Goal: Information Seeking & Learning: Compare options

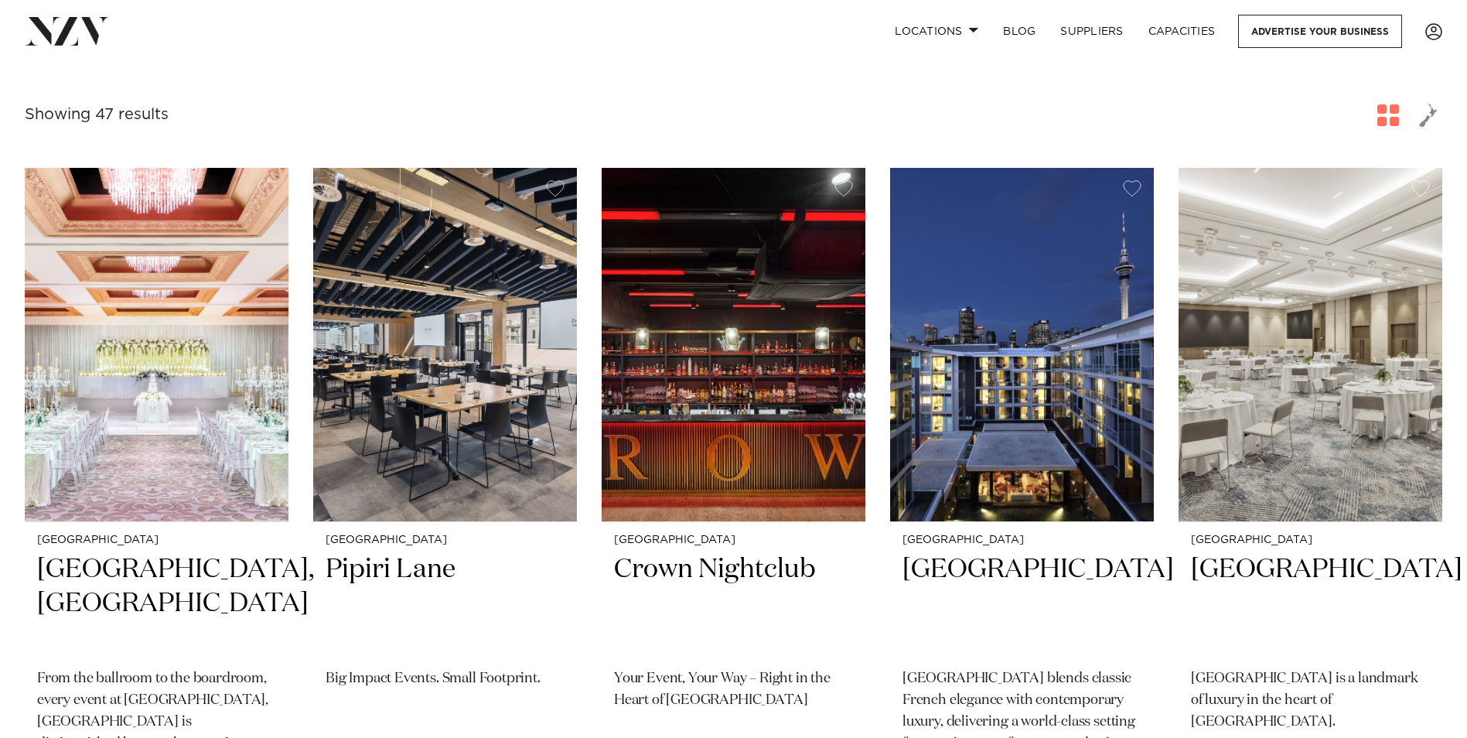
scroll to position [309, 0]
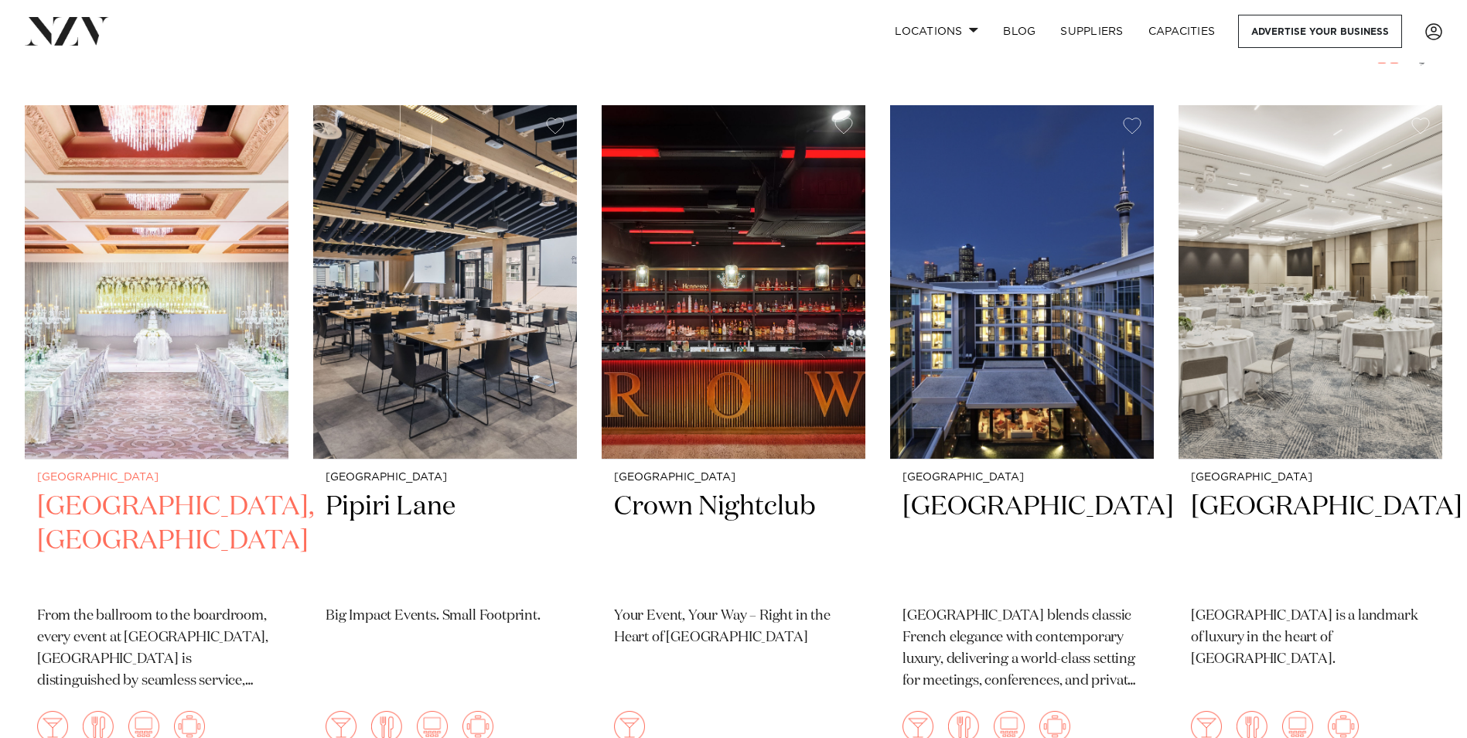
click at [189, 345] on img at bounding box center [157, 281] width 264 height 353
click at [185, 339] on img at bounding box center [157, 281] width 264 height 353
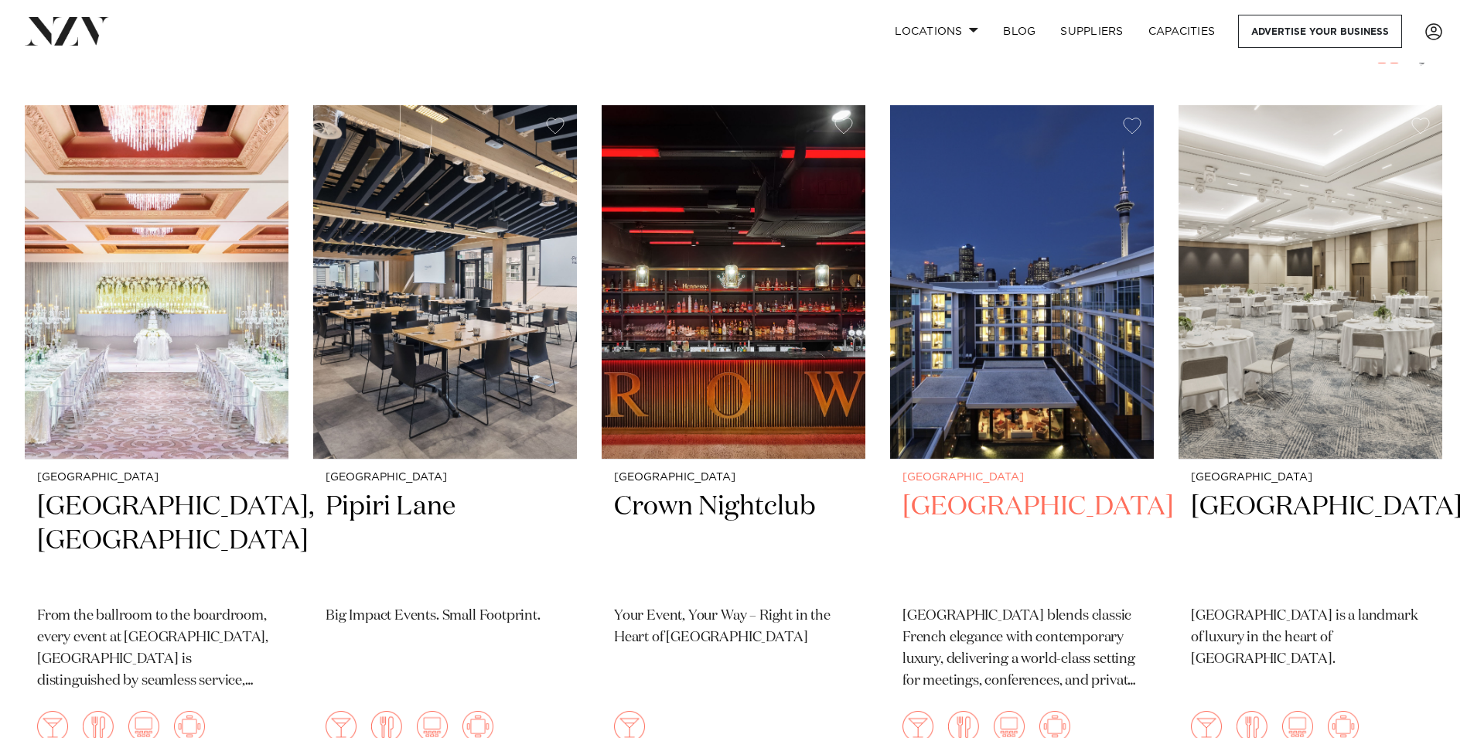
scroll to position [464, 0]
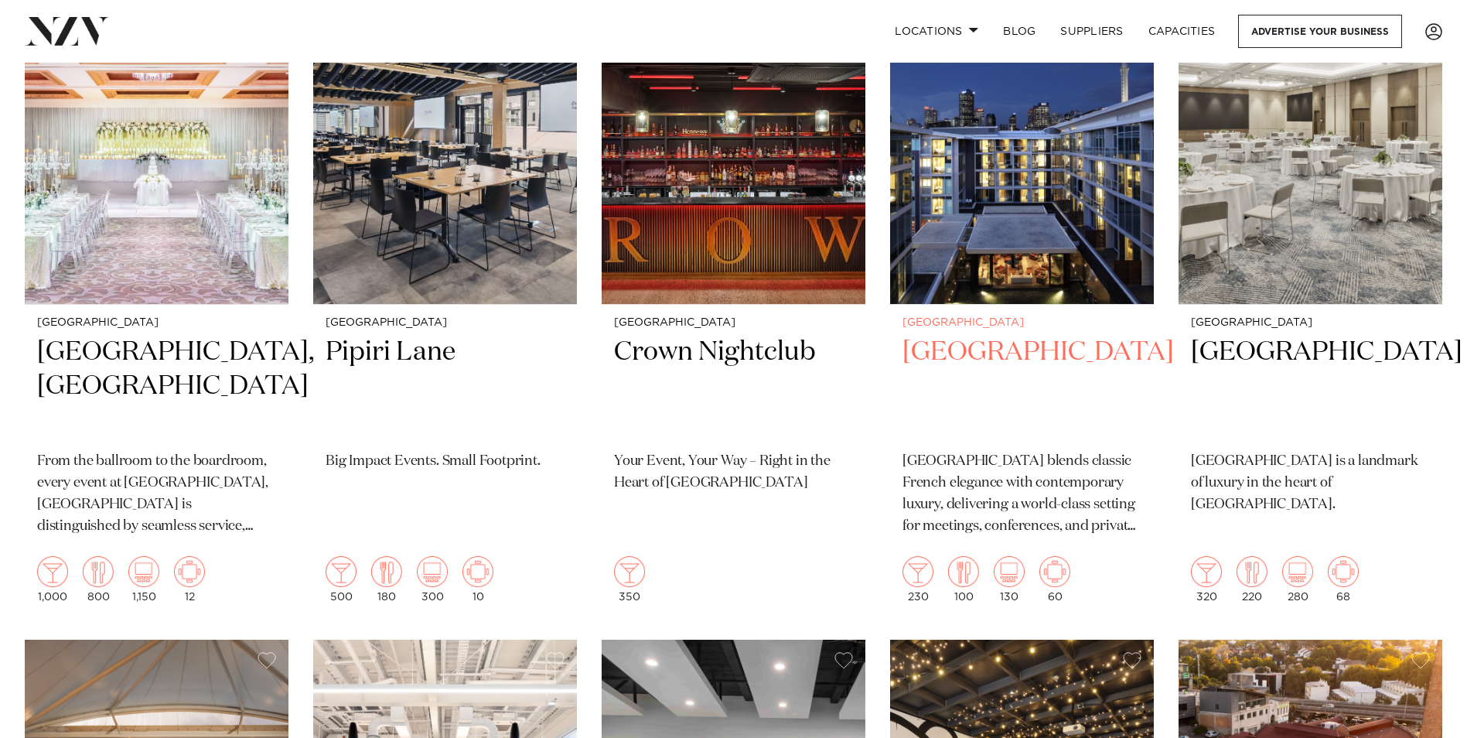
click at [1032, 251] on img at bounding box center [1022, 127] width 264 height 353
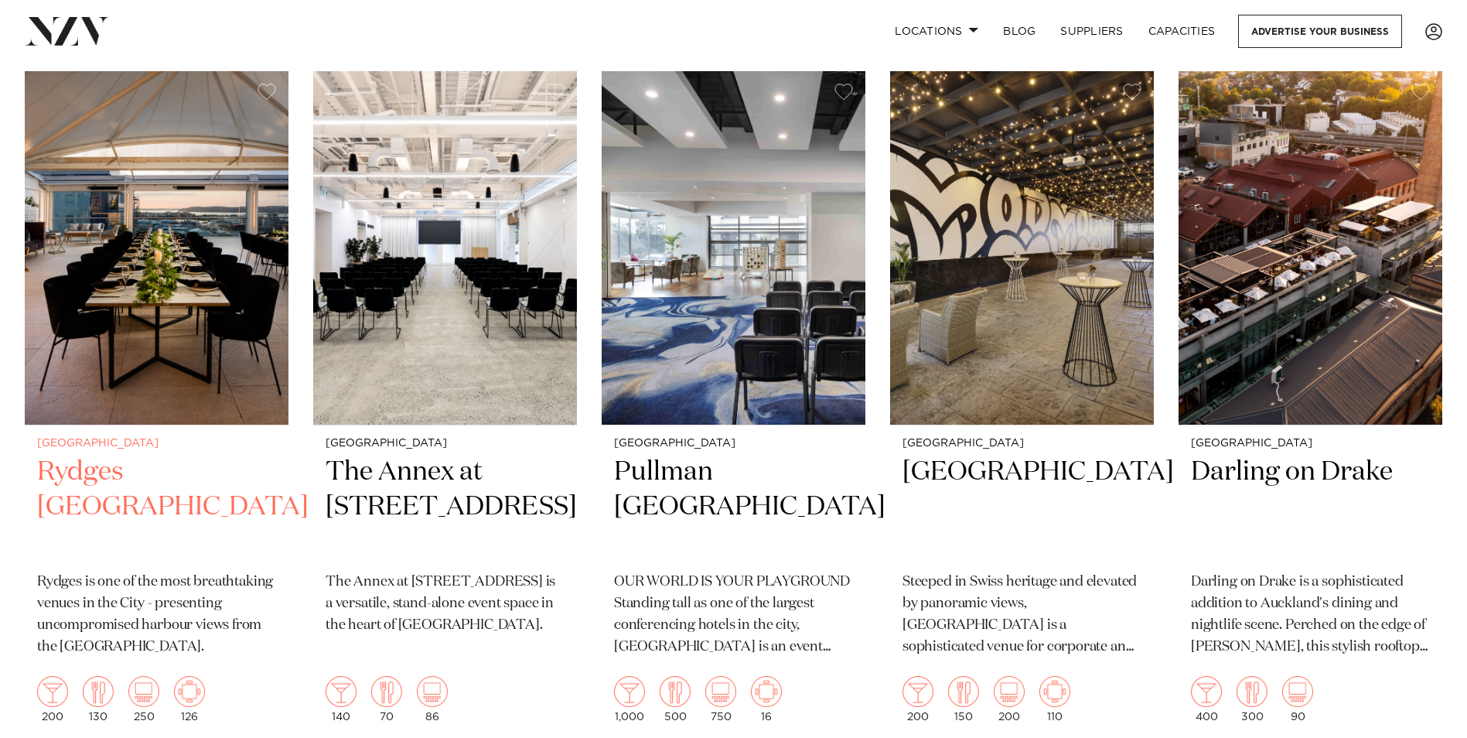
scroll to position [1005, 0]
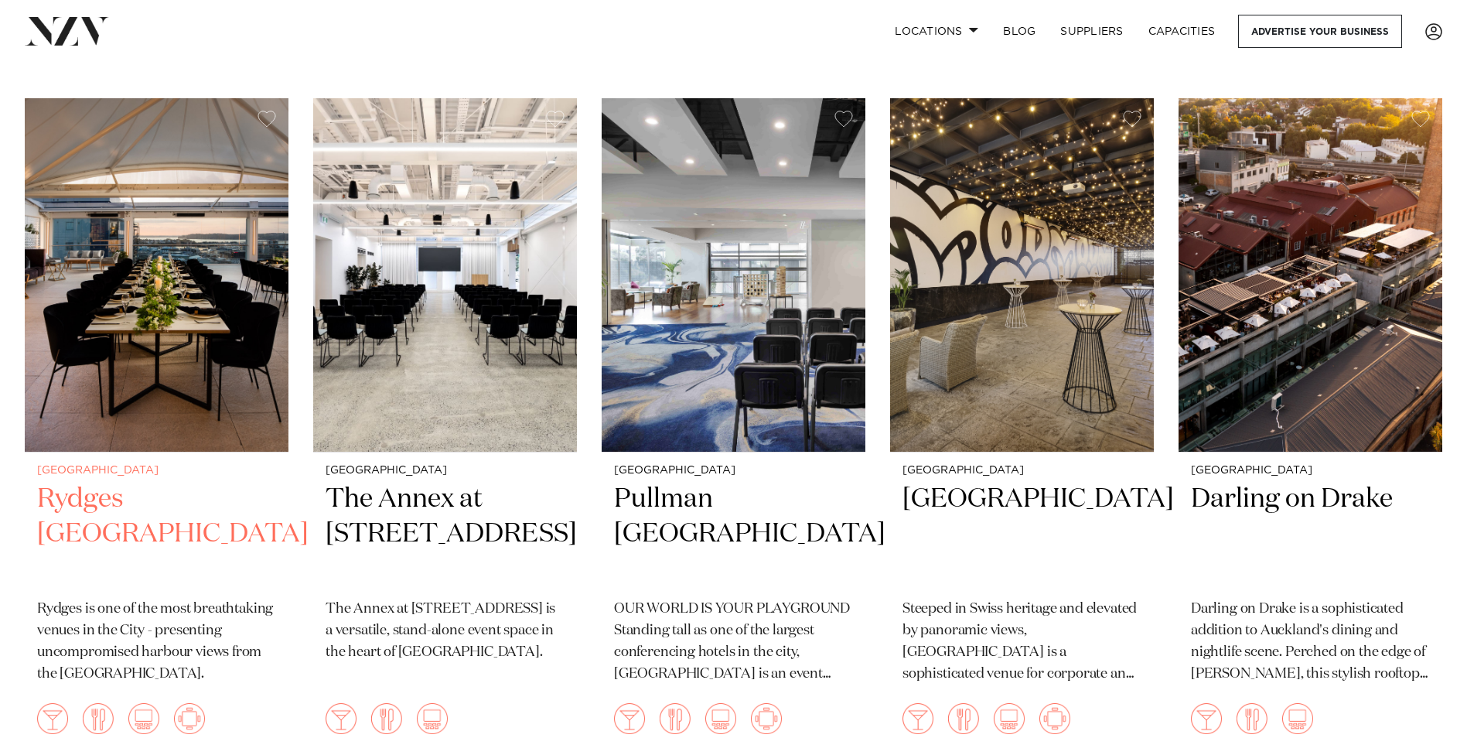
click at [184, 272] on img at bounding box center [157, 274] width 264 height 353
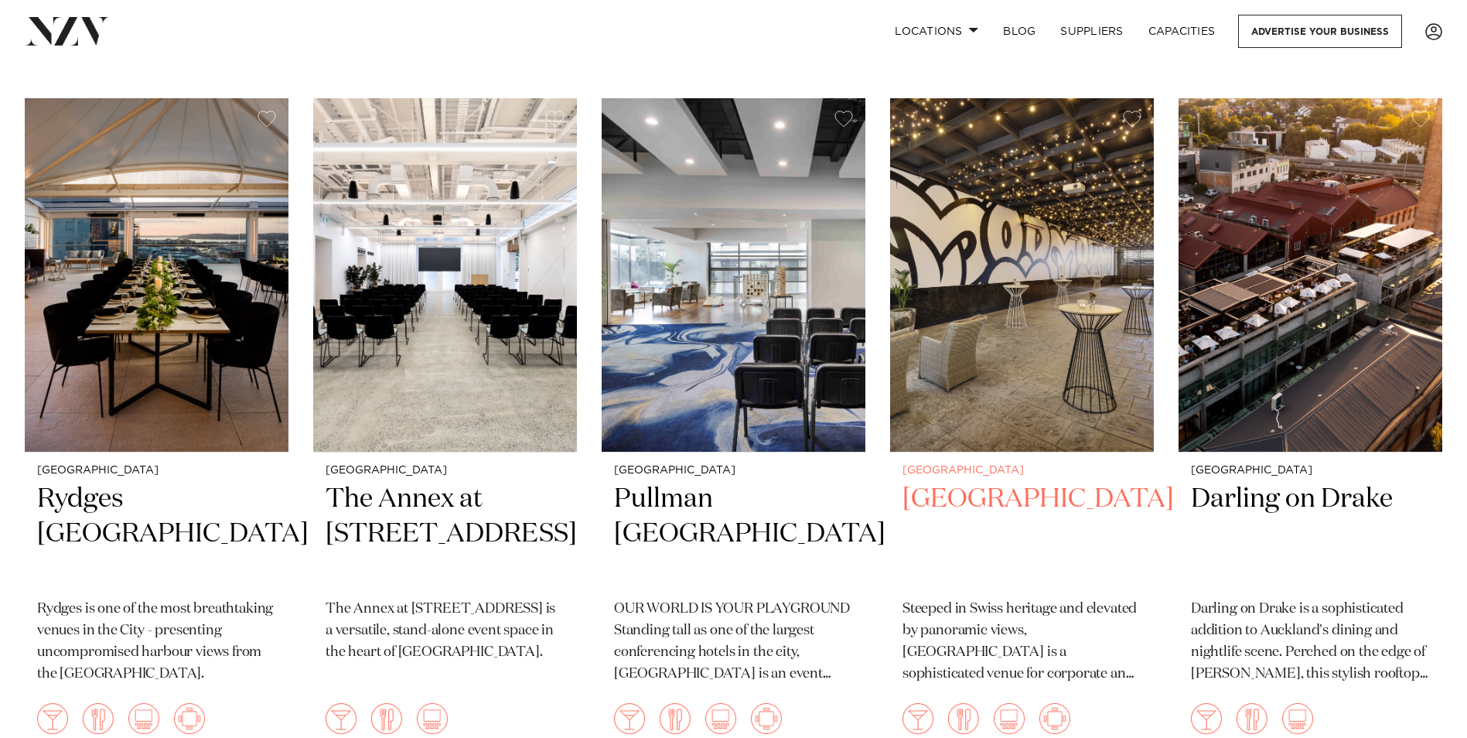
click at [1013, 319] on img at bounding box center [1022, 274] width 264 height 353
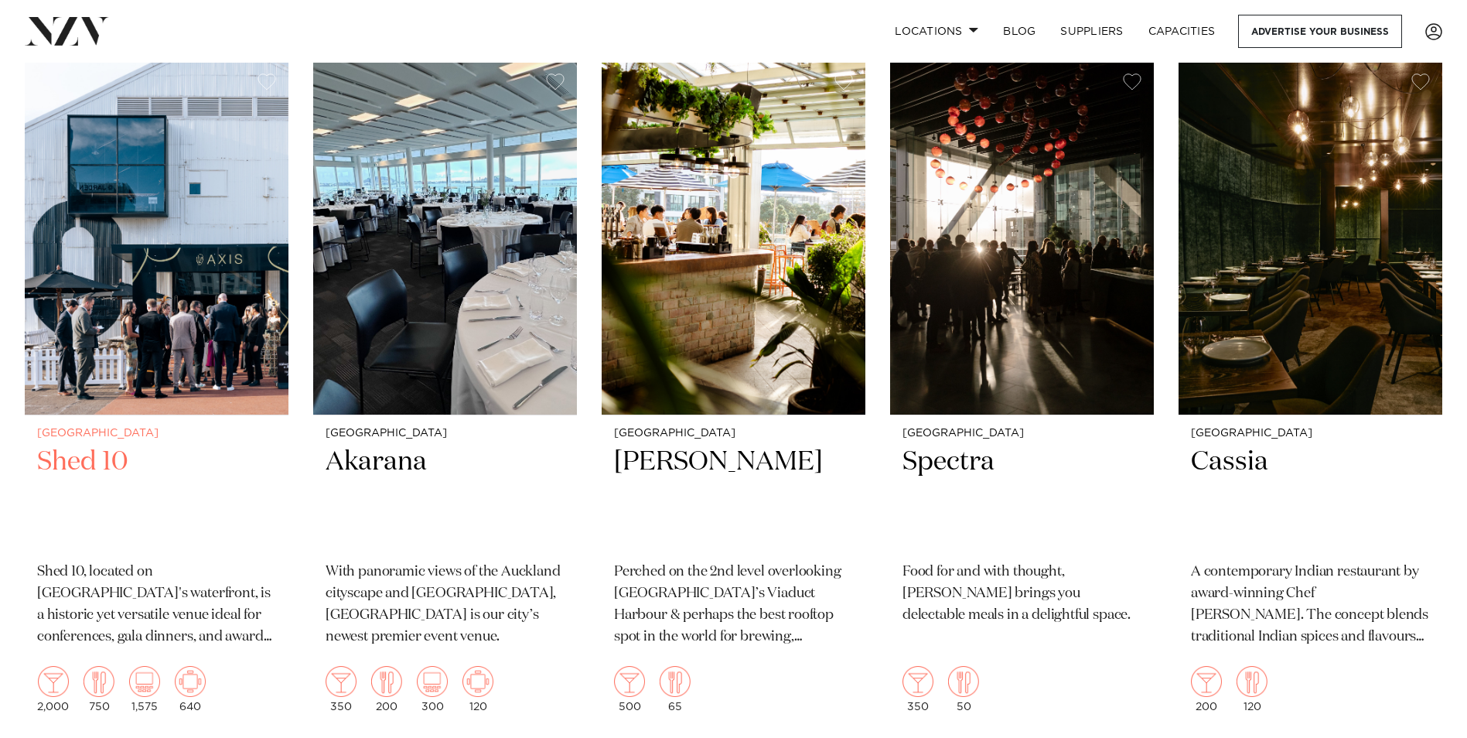
scroll to position [3170, 0]
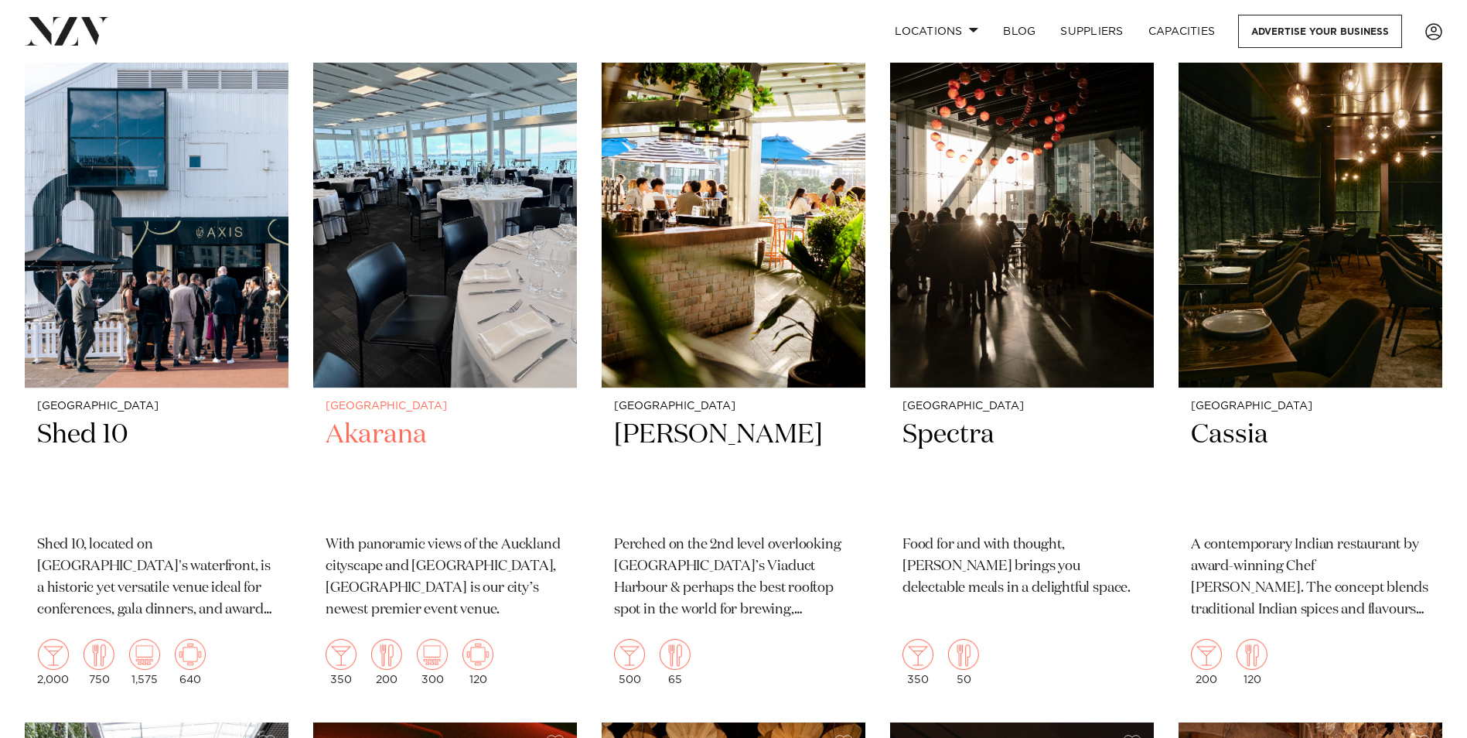
click at [438, 210] on img at bounding box center [445, 210] width 264 height 353
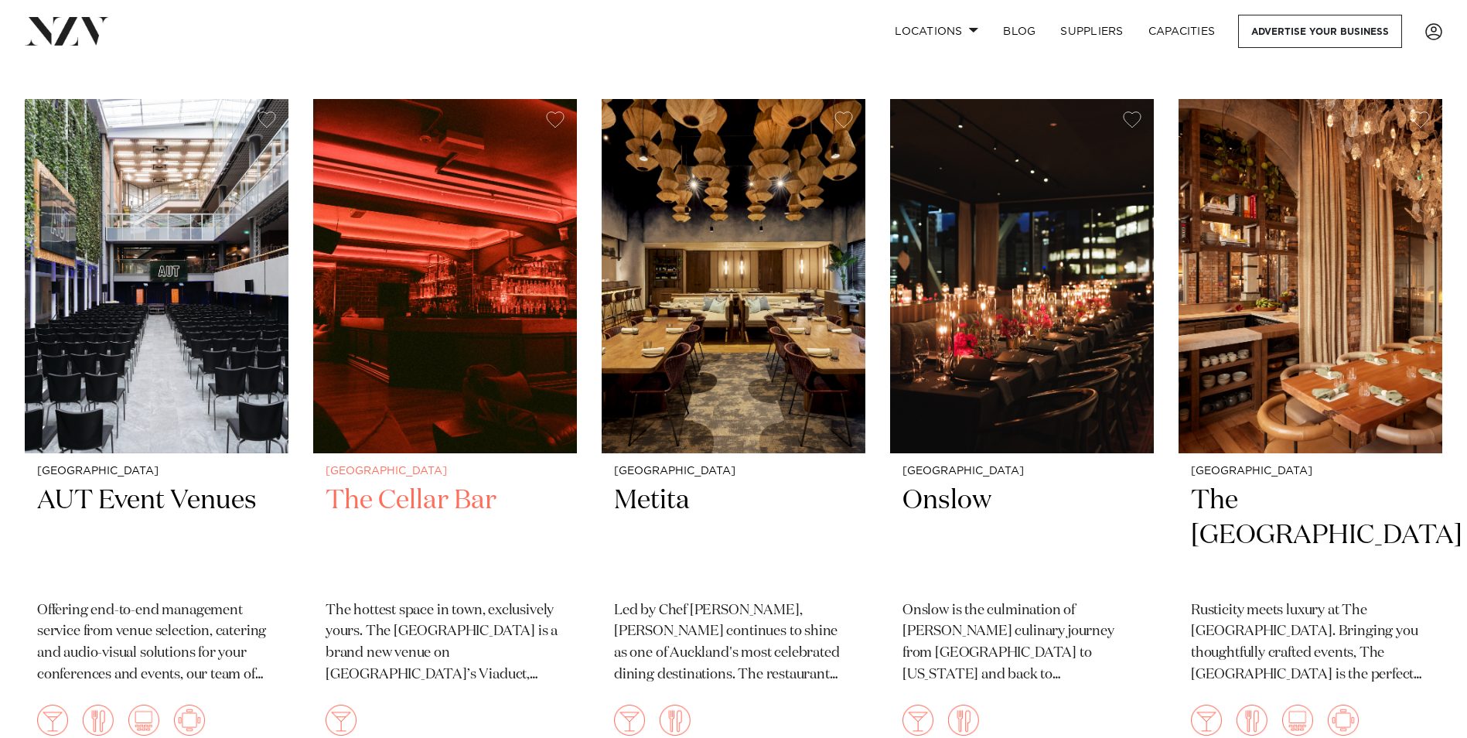
scroll to position [3789, 0]
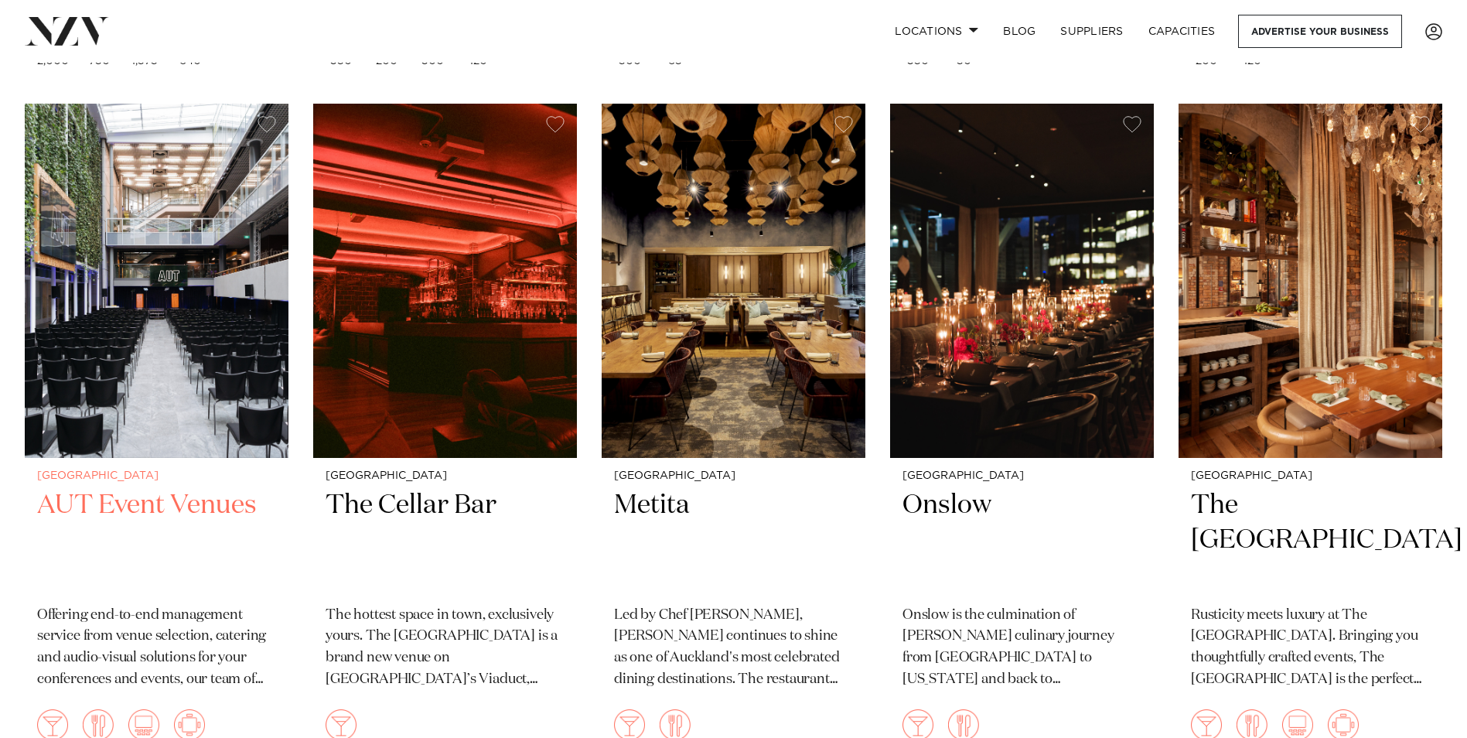
click at [180, 304] on img at bounding box center [157, 280] width 264 height 353
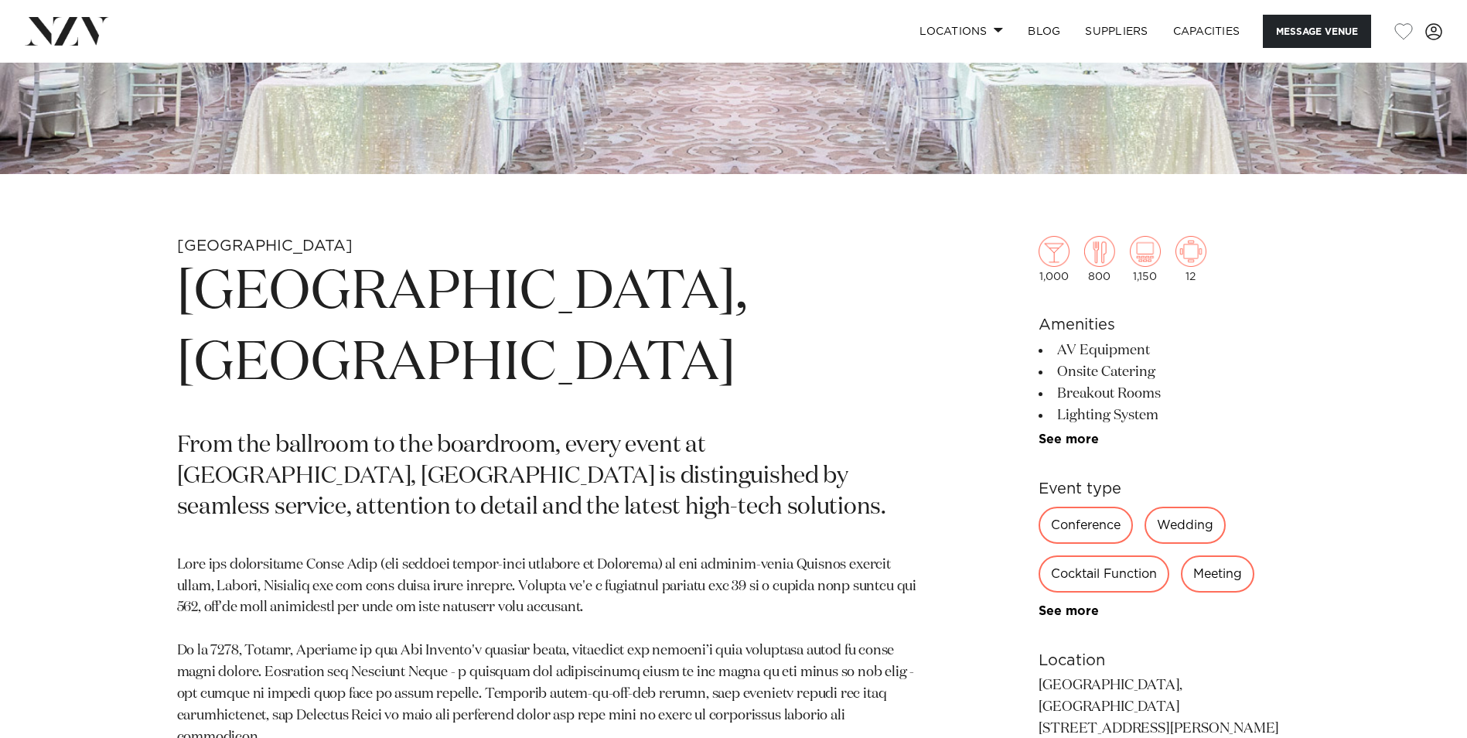
scroll to position [541, 0]
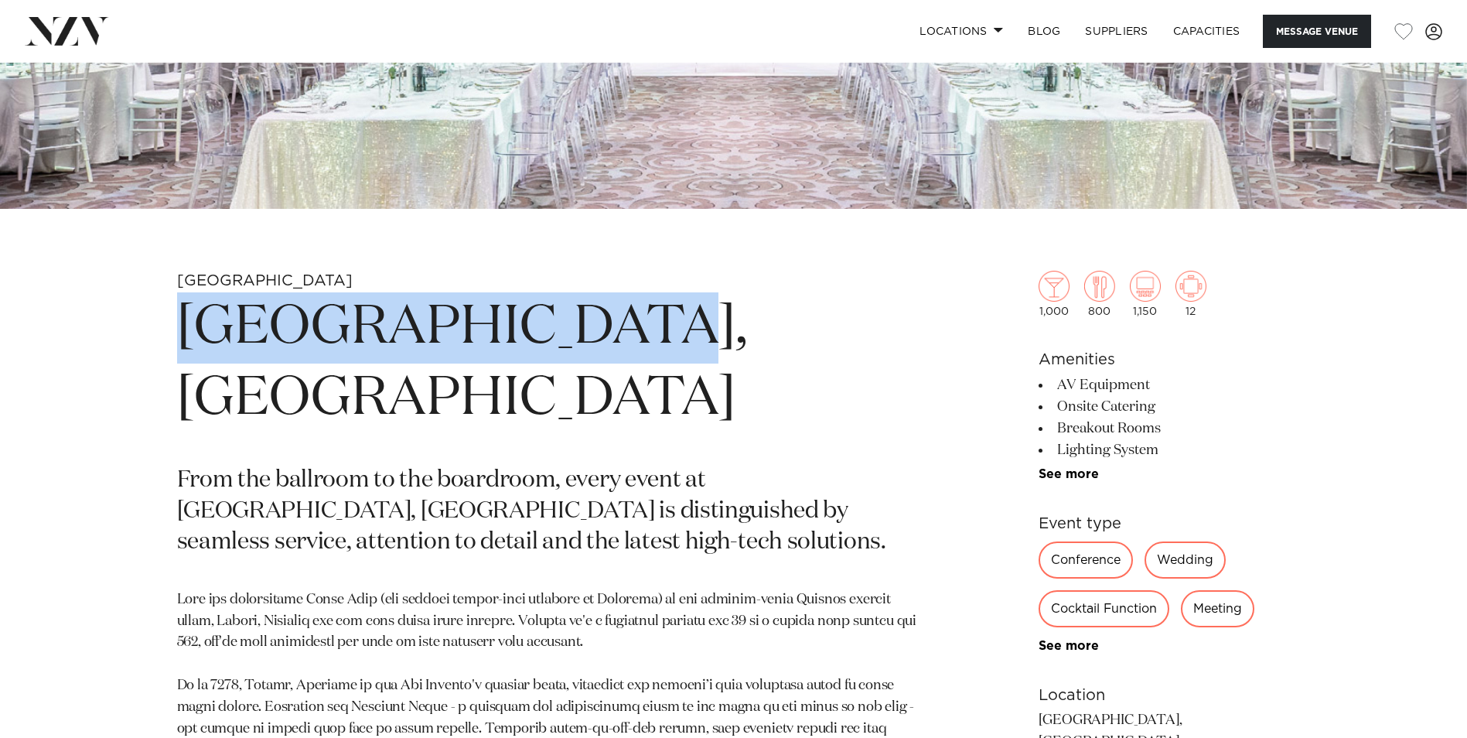
drag, startPoint x: 172, startPoint y: 327, endPoint x: 669, endPoint y: 327, distance: 497.2
click at [669, 327] on div "Auckland Cordis, Auckland From the ballroom to the boardroom, every event at Co…" at bounding box center [734, 662] width 1316 height 783
drag, startPoint x: 669, startPoint y: 327, endPoint x: 662, endPoint y: 350, distance: 24.2
click at [660, 350] on h1 "Cordis, Auckland" at bounding box center [553, 363] width 752 height 142
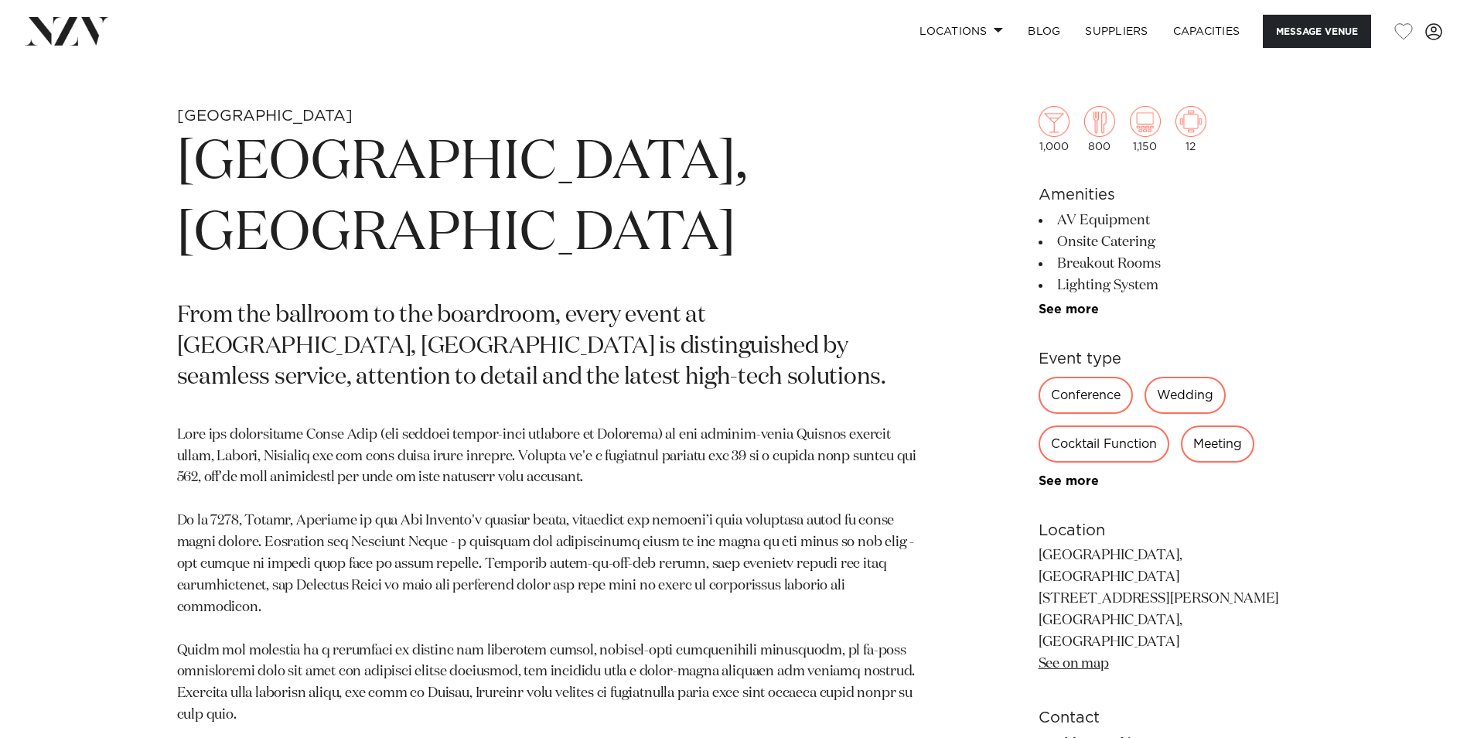
scroll to position [773, 0]
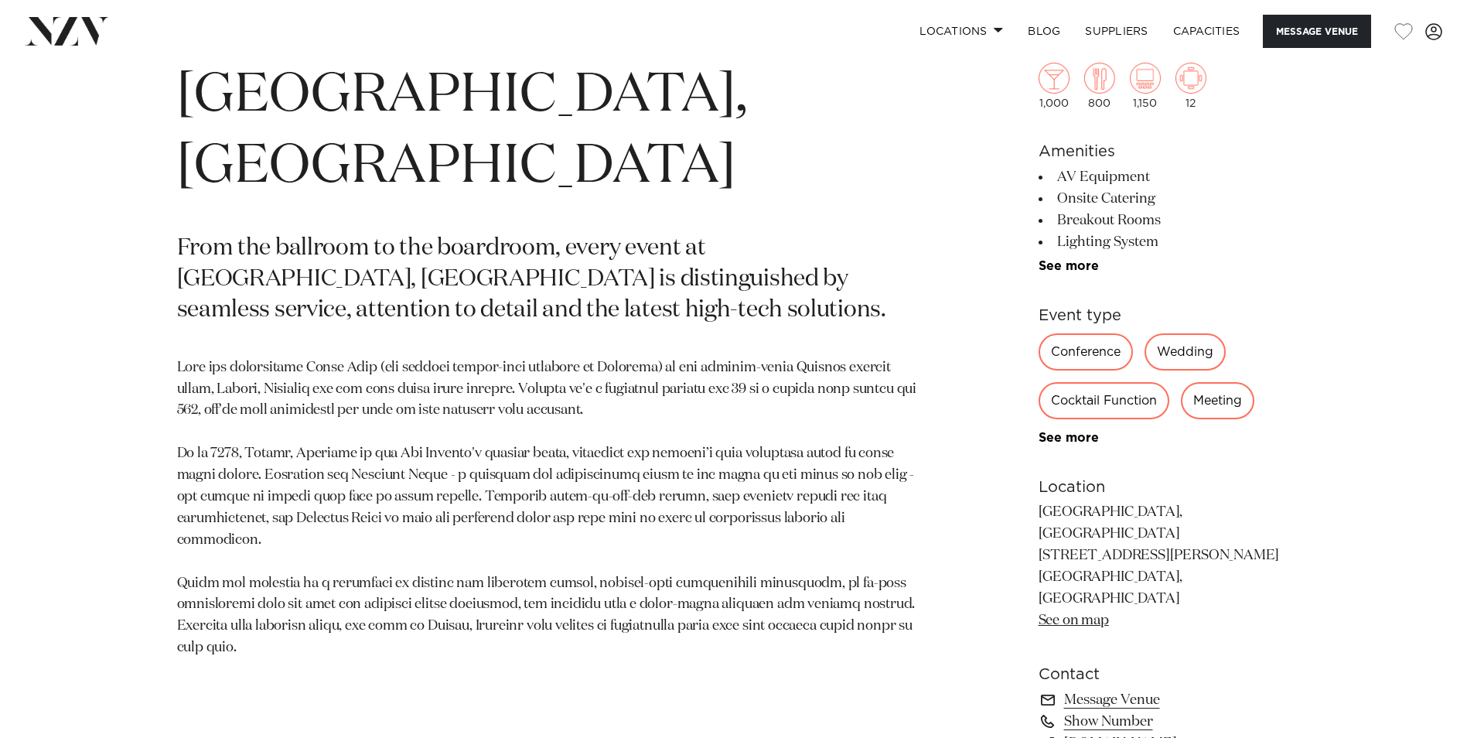
click at [1071, 351] on div "Conference" at bounding box center [1085, 351] width 94 height 37
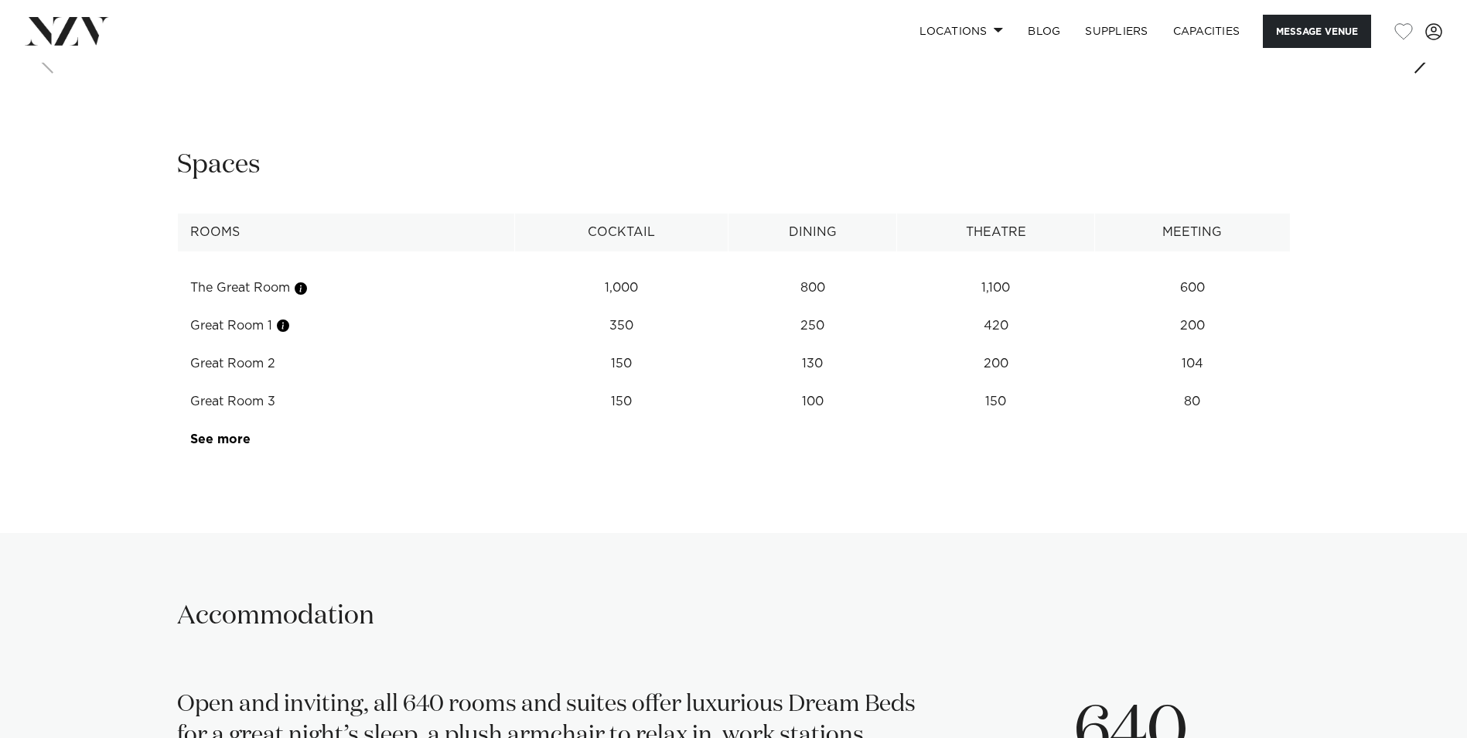
scroll to position [2010, 0]
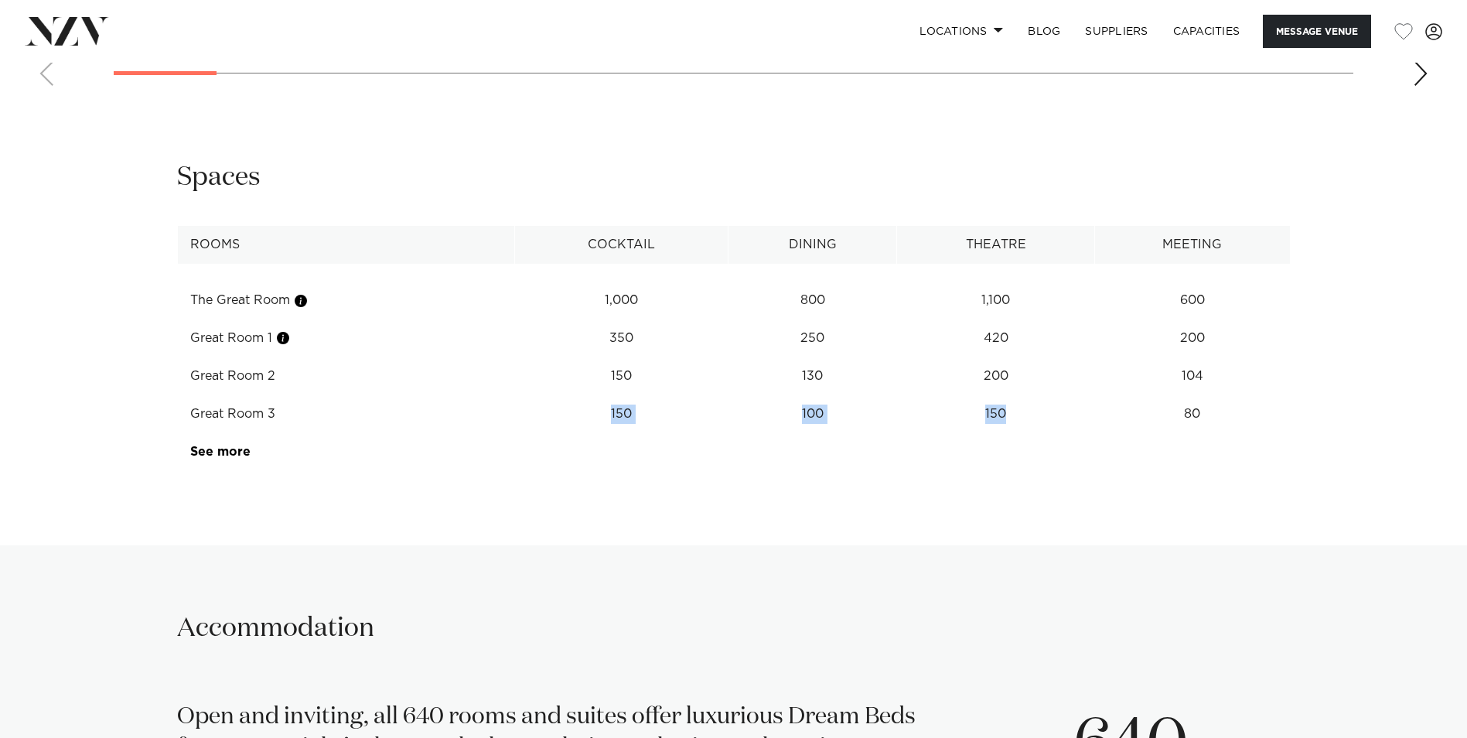
drag, startPoint x: 605, startPoint y: 375, endPoint x: 1037, endPoint y: 368, distance: 431.5
click at [1037, 395] on tr "Great Room 3 150 100 150 80" at bounding box center [733, 414] width 1113 height 38
drag, startPoint x: 1037, startPoint y: 368, endPoint x: 1026, endPoint y: 374, distance: 12.5
click at [1026, 395] on td "150" at bounding box center [995, 414] width 197 height 38
click at [1021, 395] on td "150" at bounding box center [995, 414] width 197 height 38
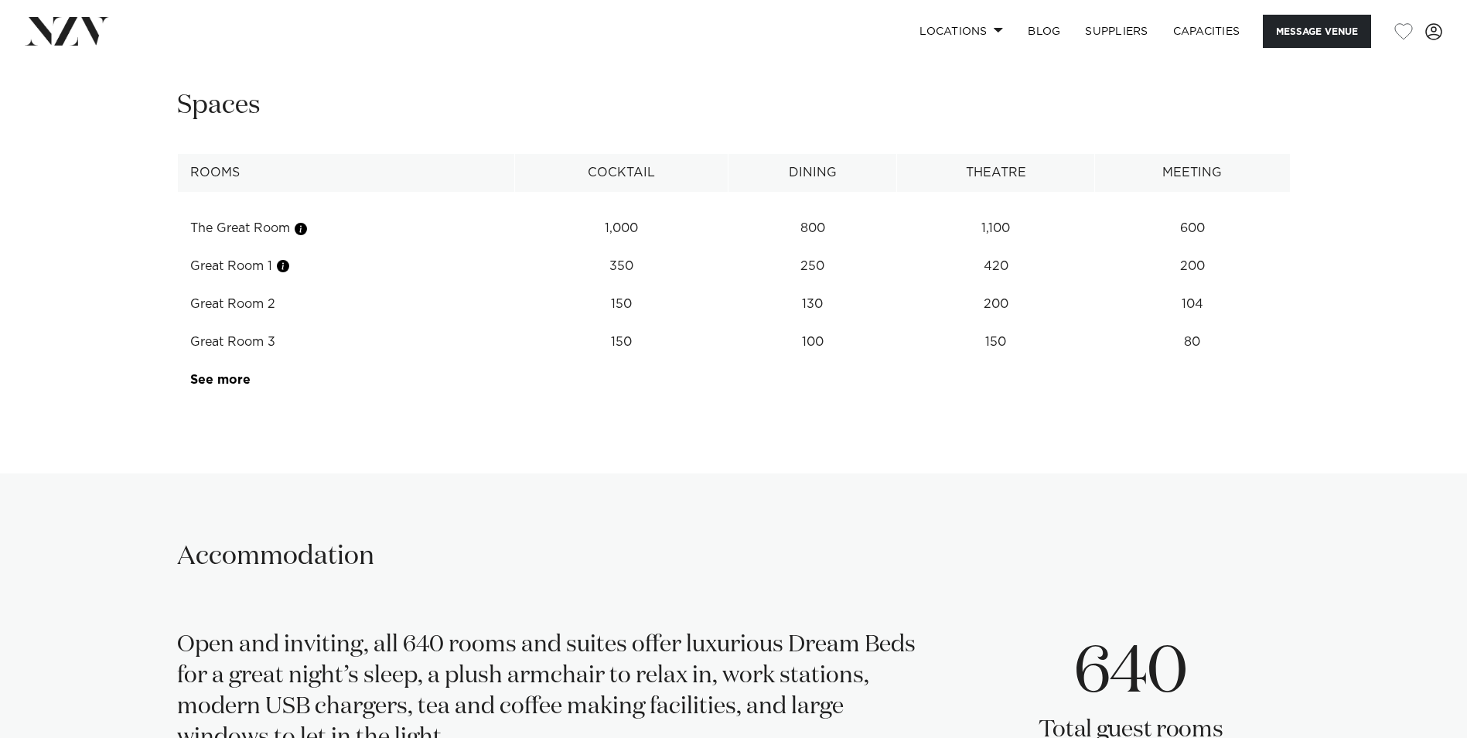
scroll to position [2165, 0]
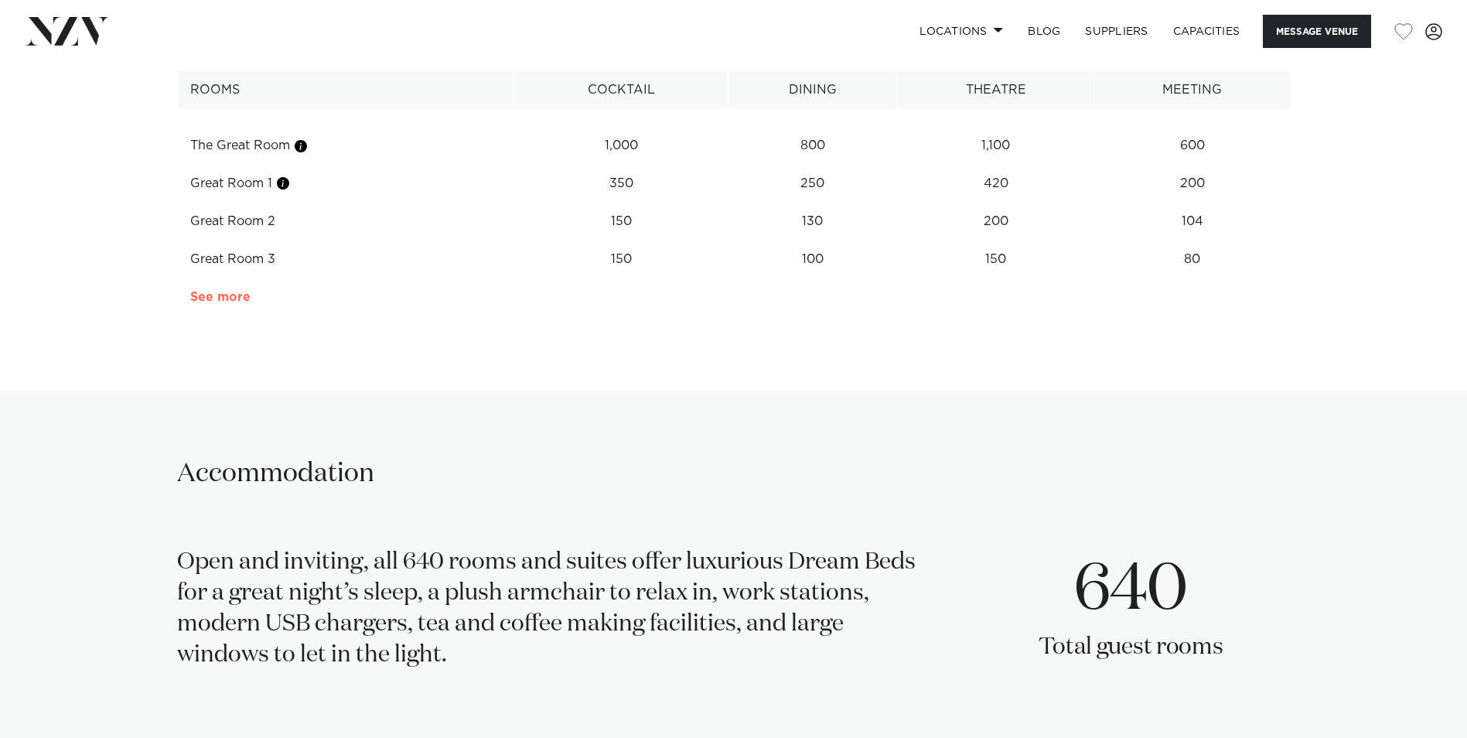
click at [226, 291] on link "See more" at bounding box center [250, 297] width 121 height 12
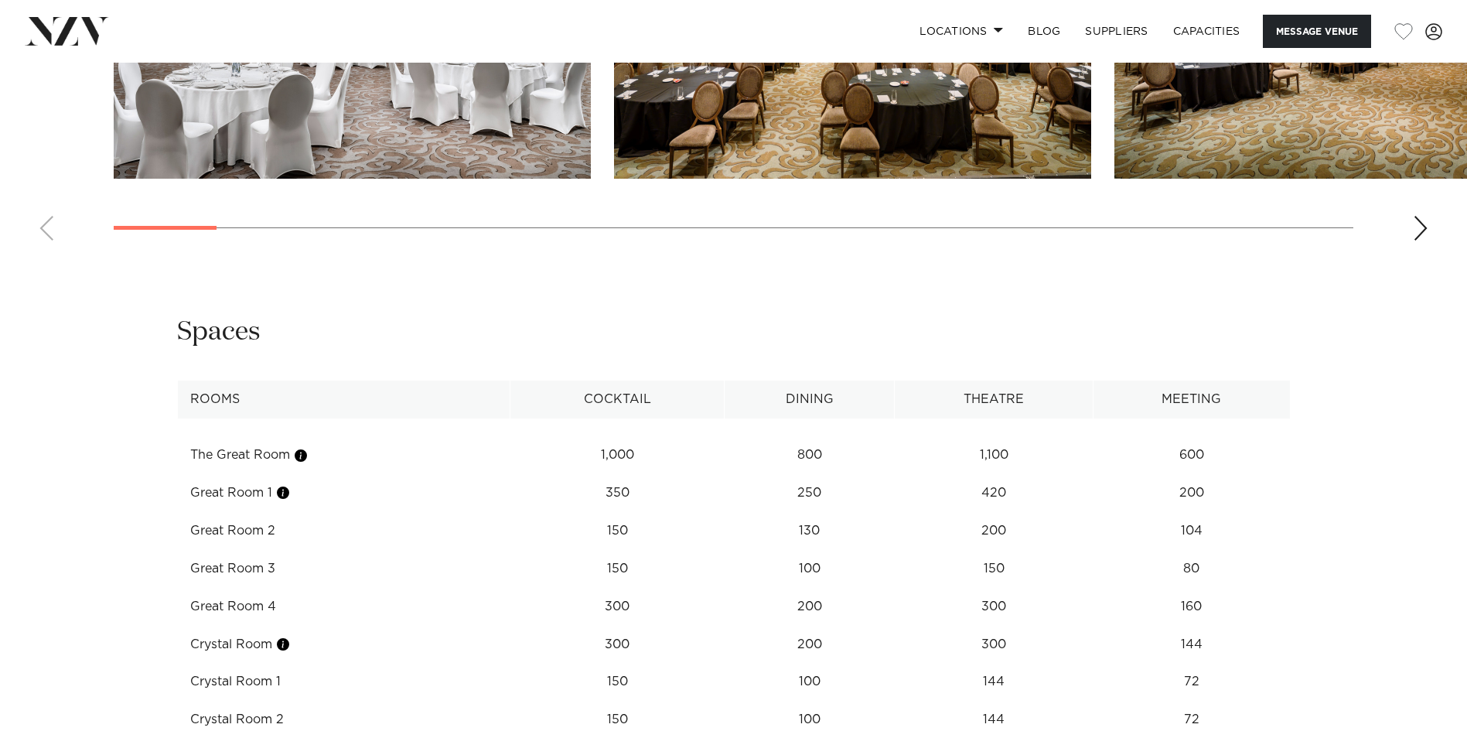
scroll to position [1392, 0]
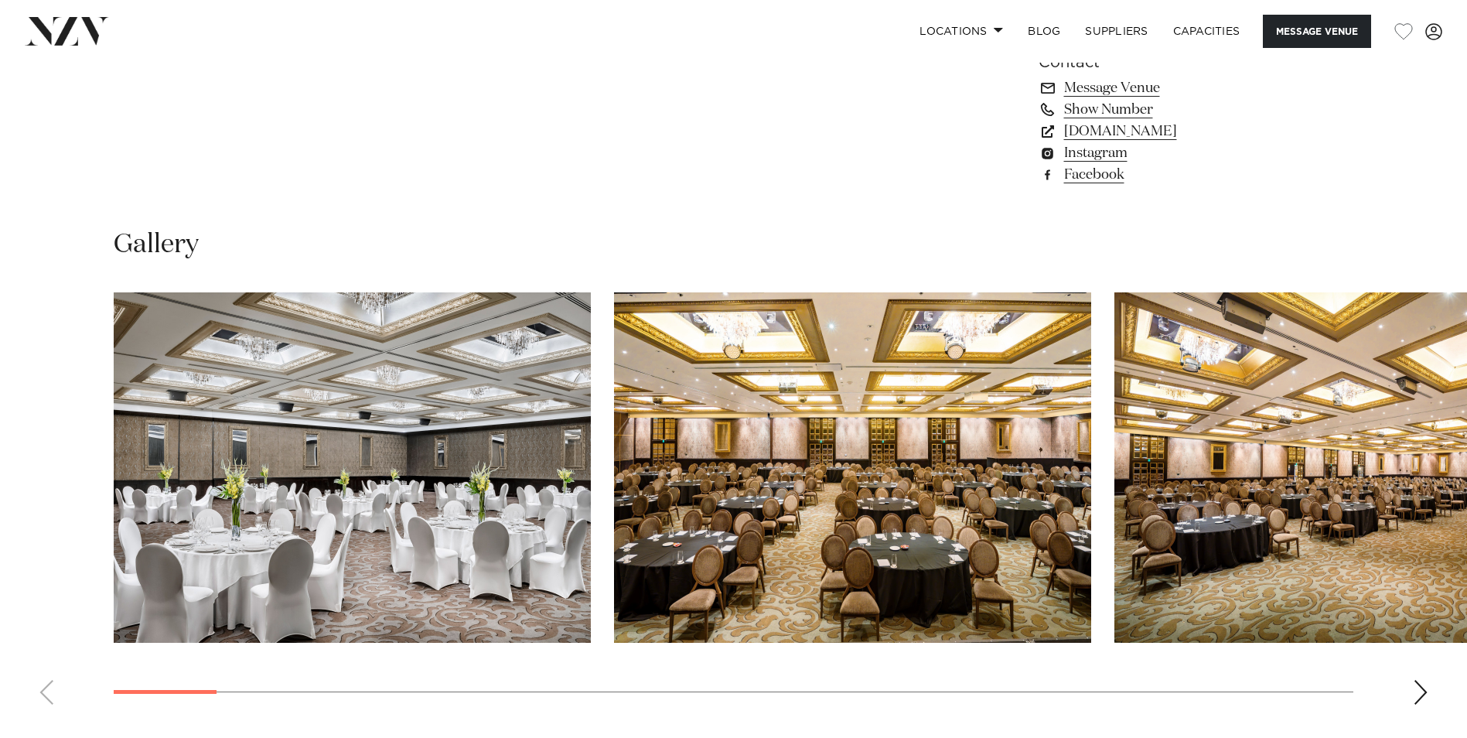
click at [1416, 680] on div "Next slide" at bounding box center [1420, 692] width 15 height 25
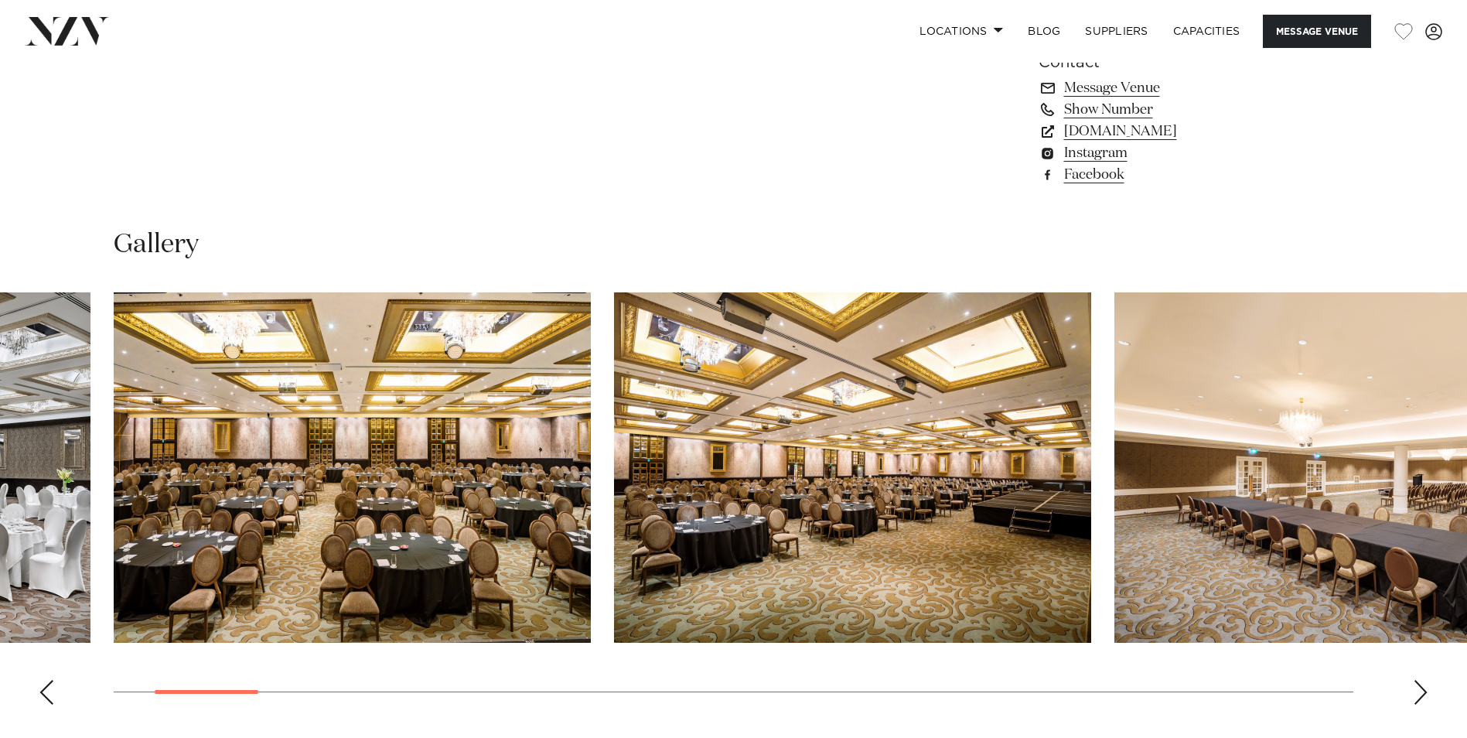
click at [1421, 680] on div "Next slide" at bounding box center [1420, 692] width 15 height 25
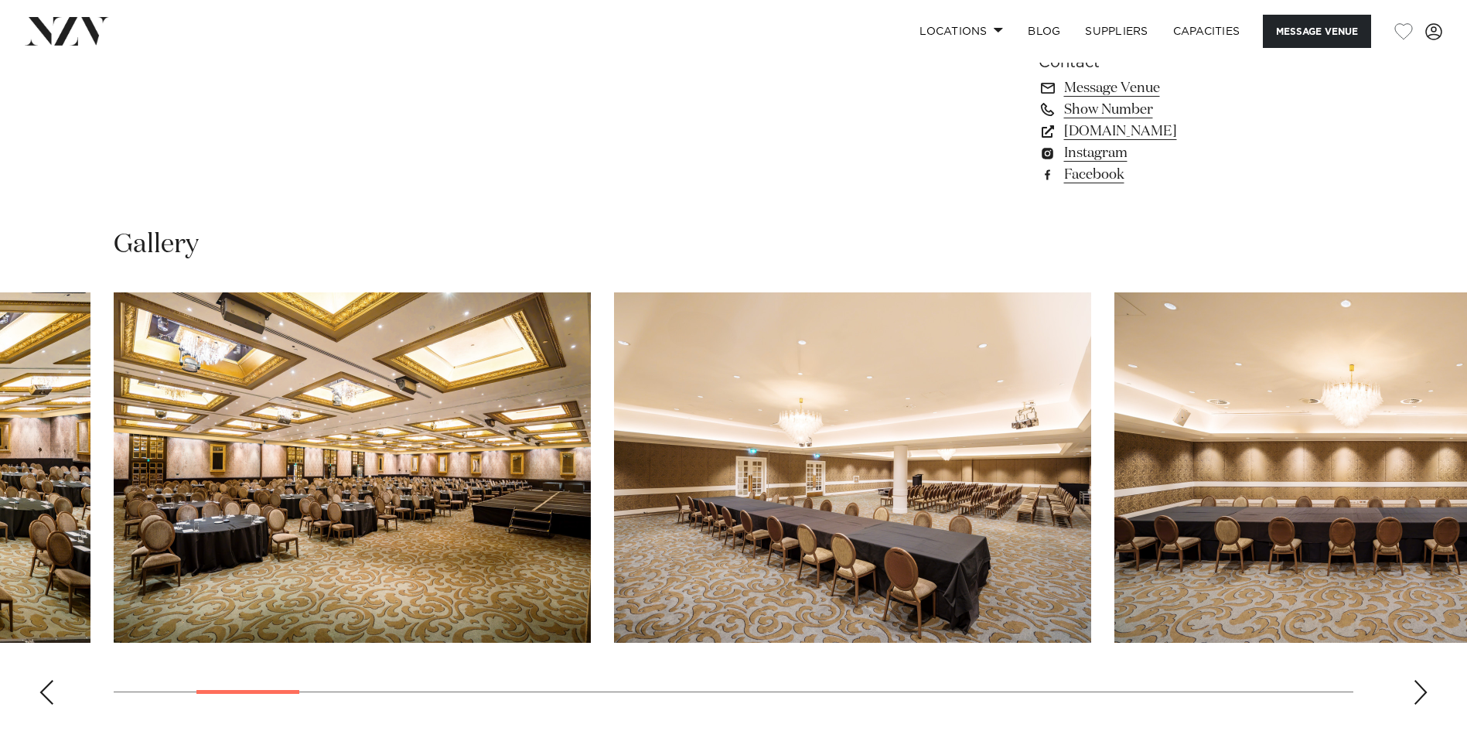
click at [1424, 680] on div "Next slide" at bounding box center [1420, 692] width 15 height 25
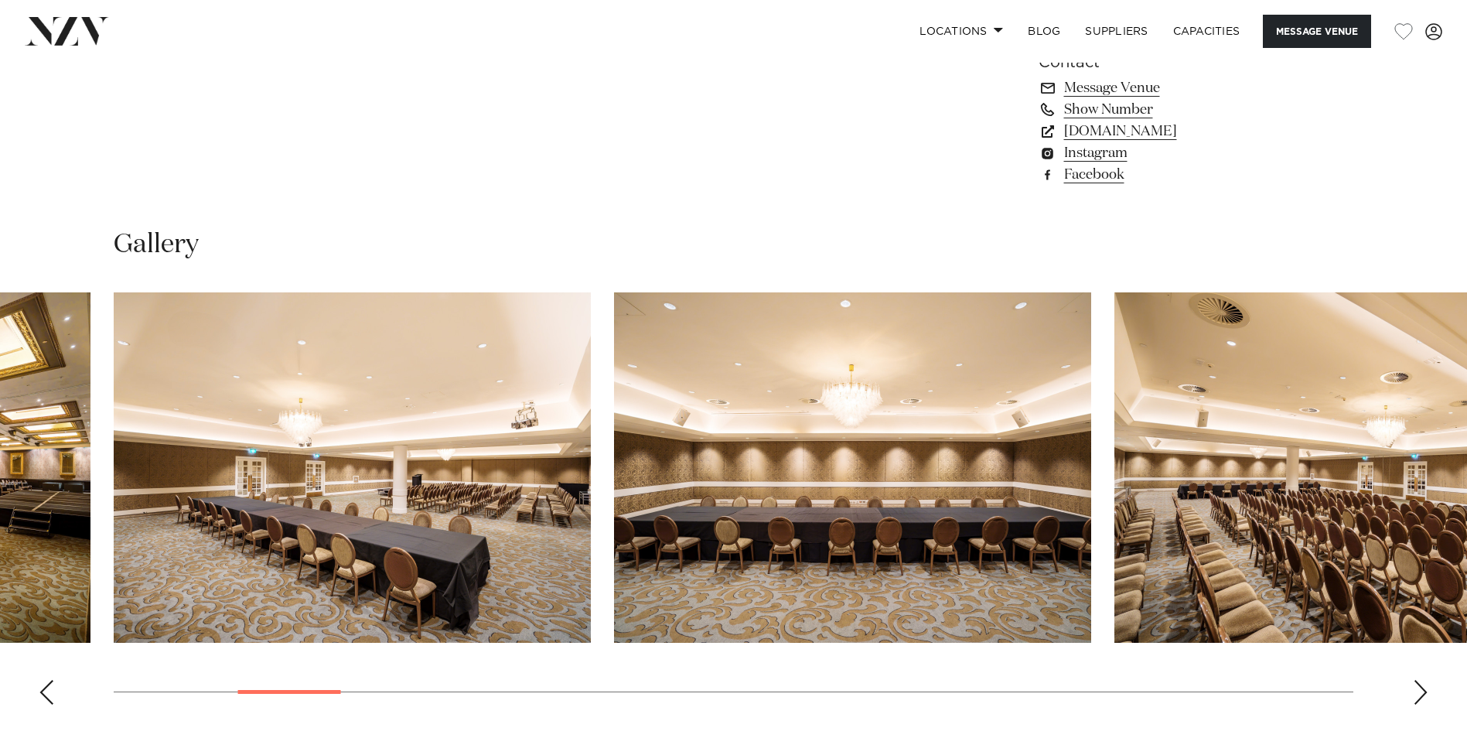
click at [1424, 680] on div "Next slide" at bounding box center [1420, 692] width 15 height 25
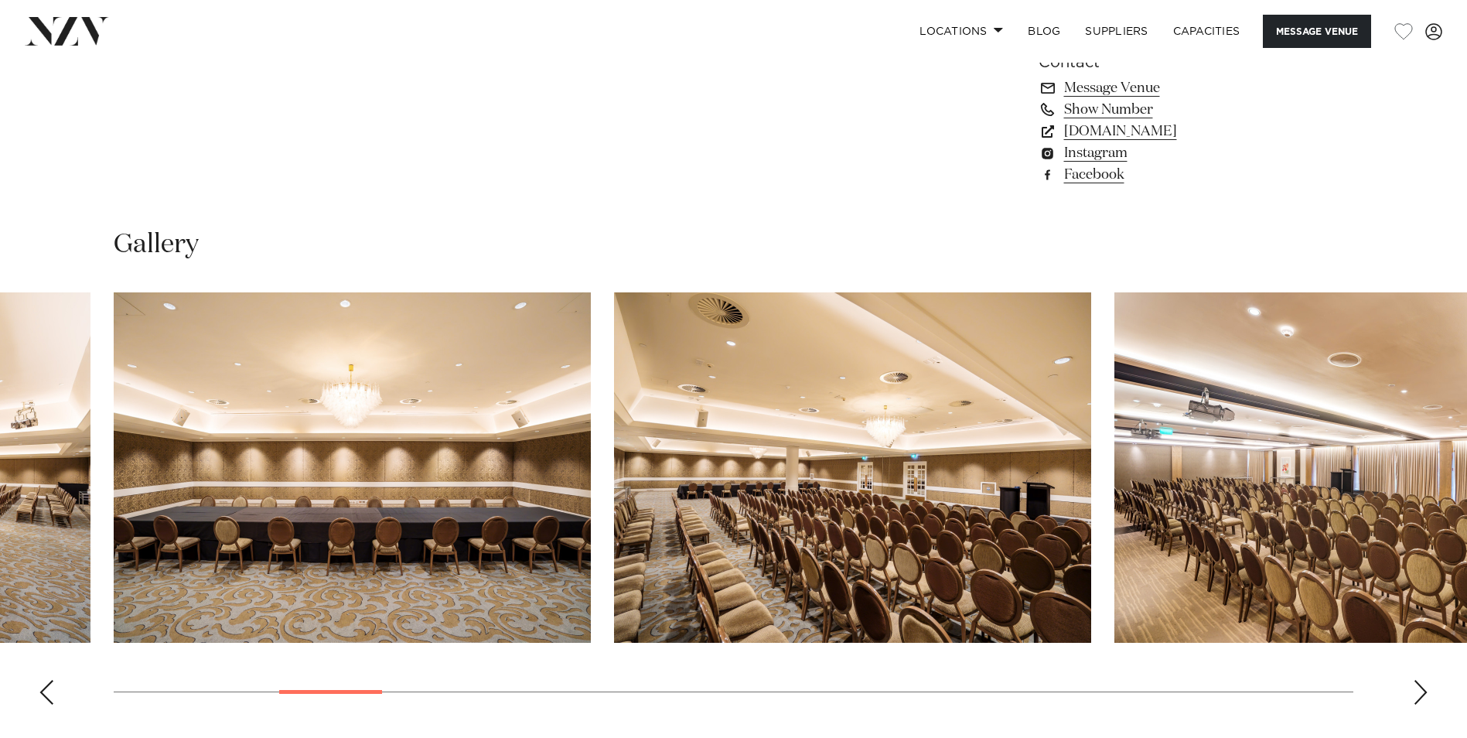
click at [1424, 680] on div "Next slide" at bounding box center [1420, 692] width 15 height 25
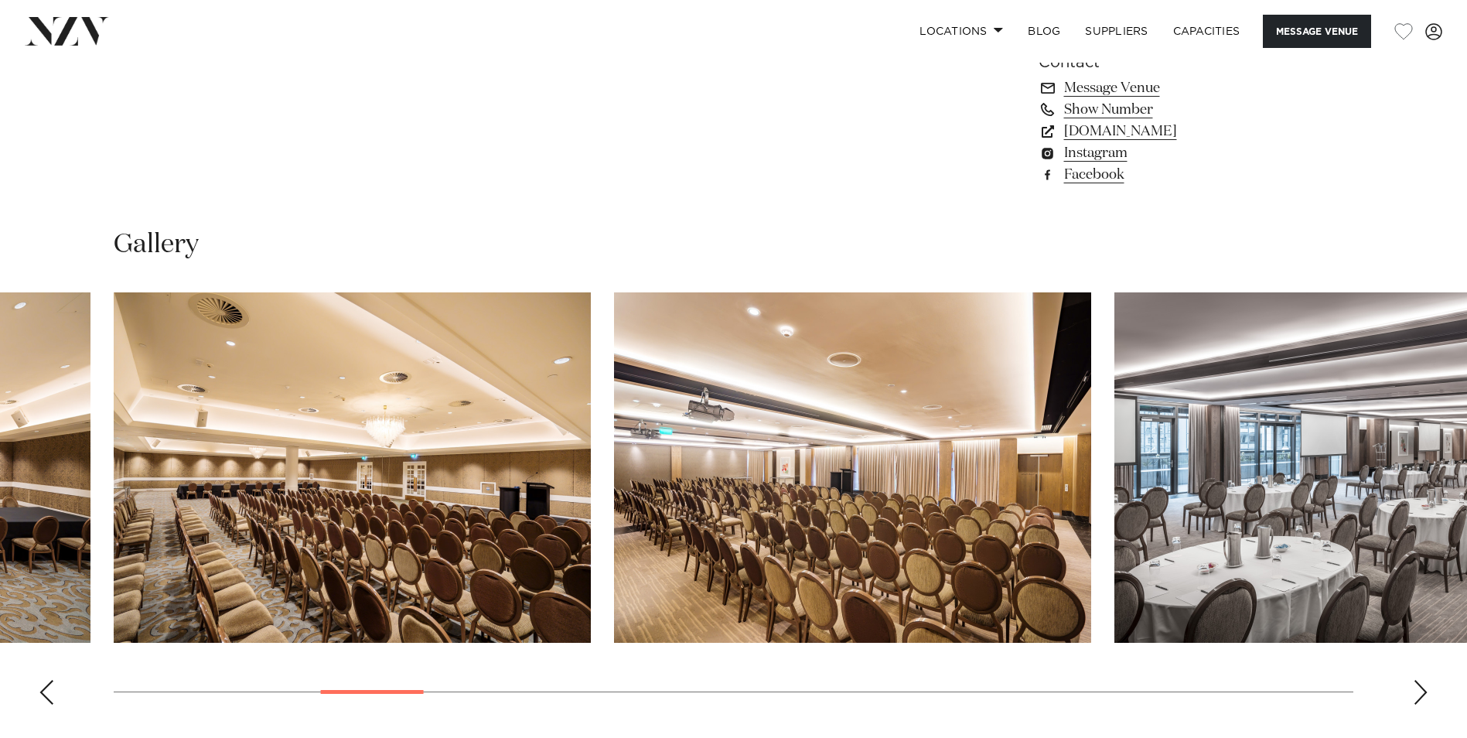
click at [1423, 680] on div "Next slide" at bounding box center [1420, 692] width 15 height 25
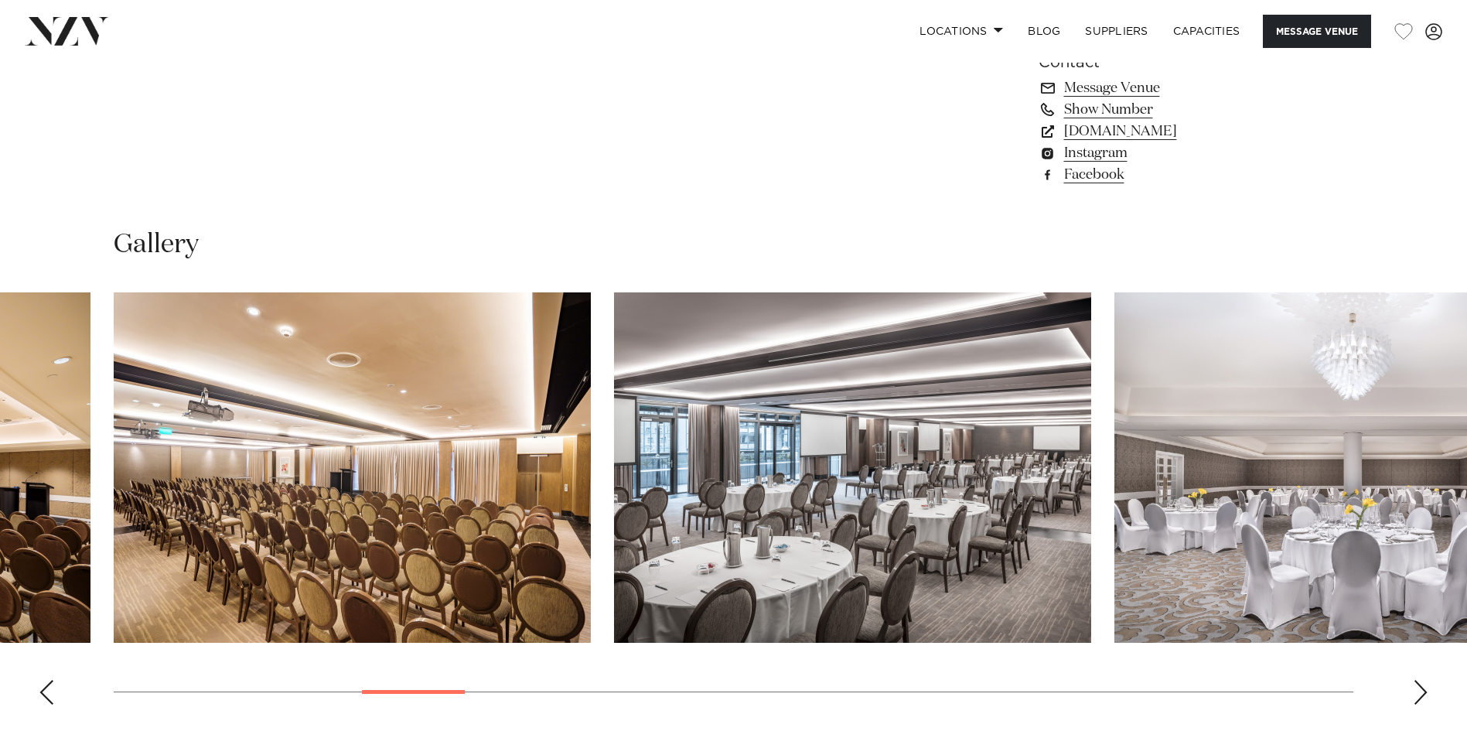
click at [1423, 680] on div "Next slide" at bounding box center [1420, 692] width 15 height 25
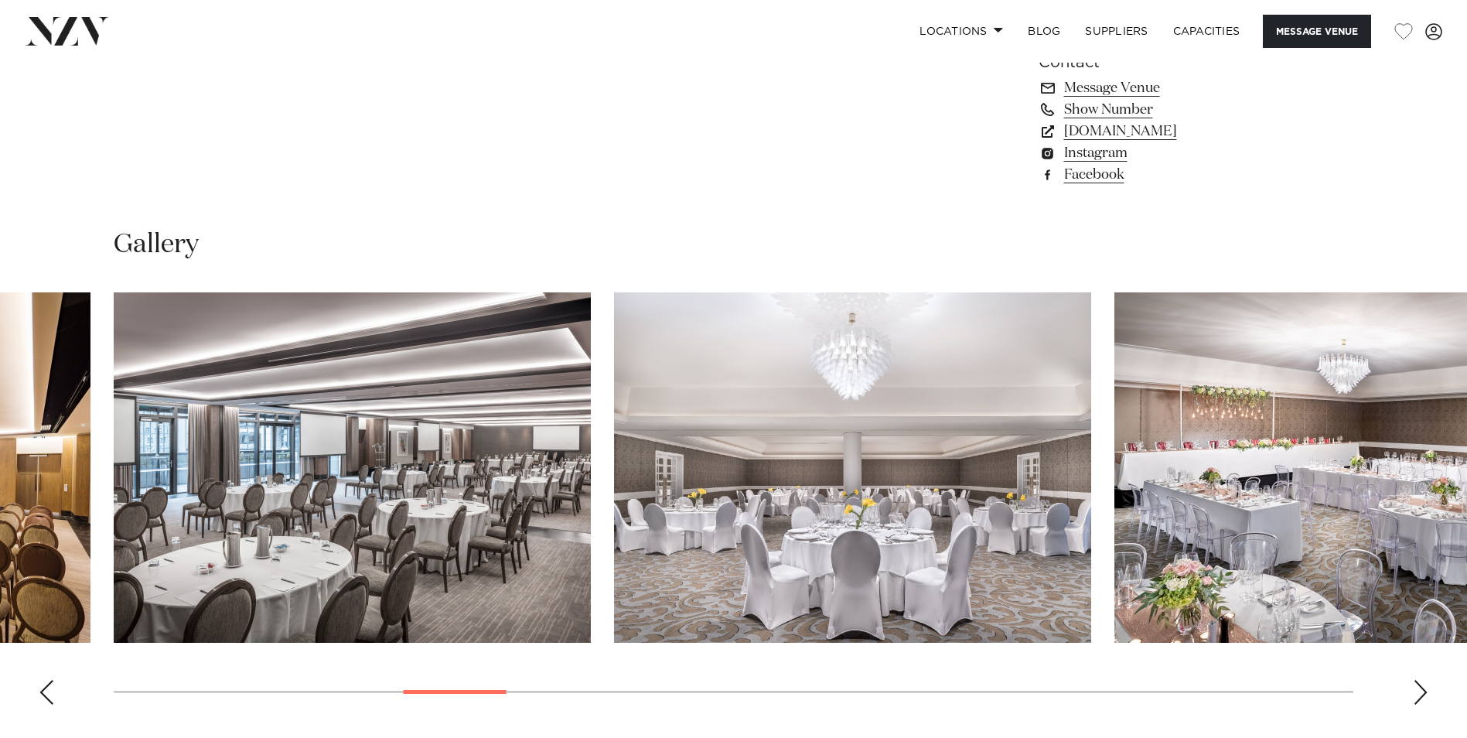
click at [1425, 680] on div "Next slide" at bounding box center [1420, 692] width 15 height 25
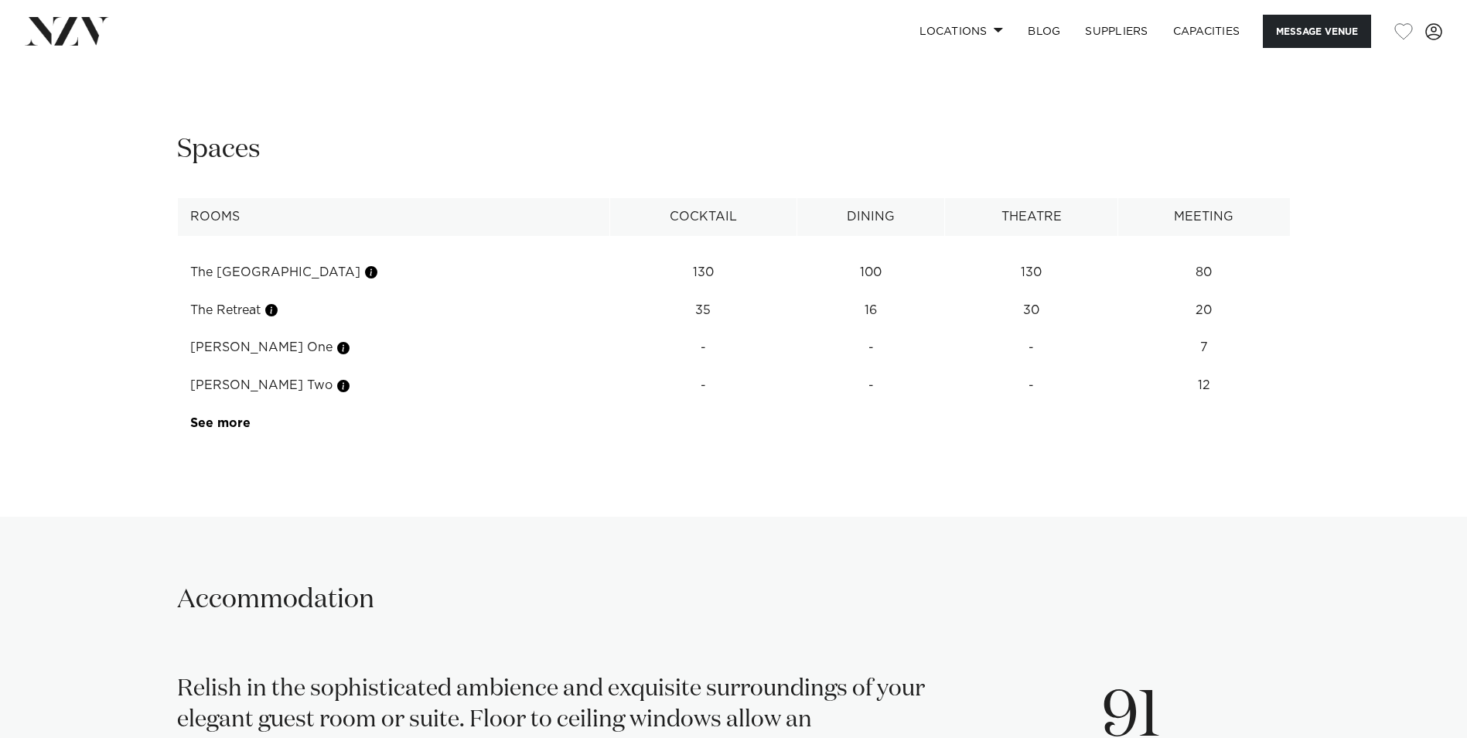
scroll to position [2474, 0]
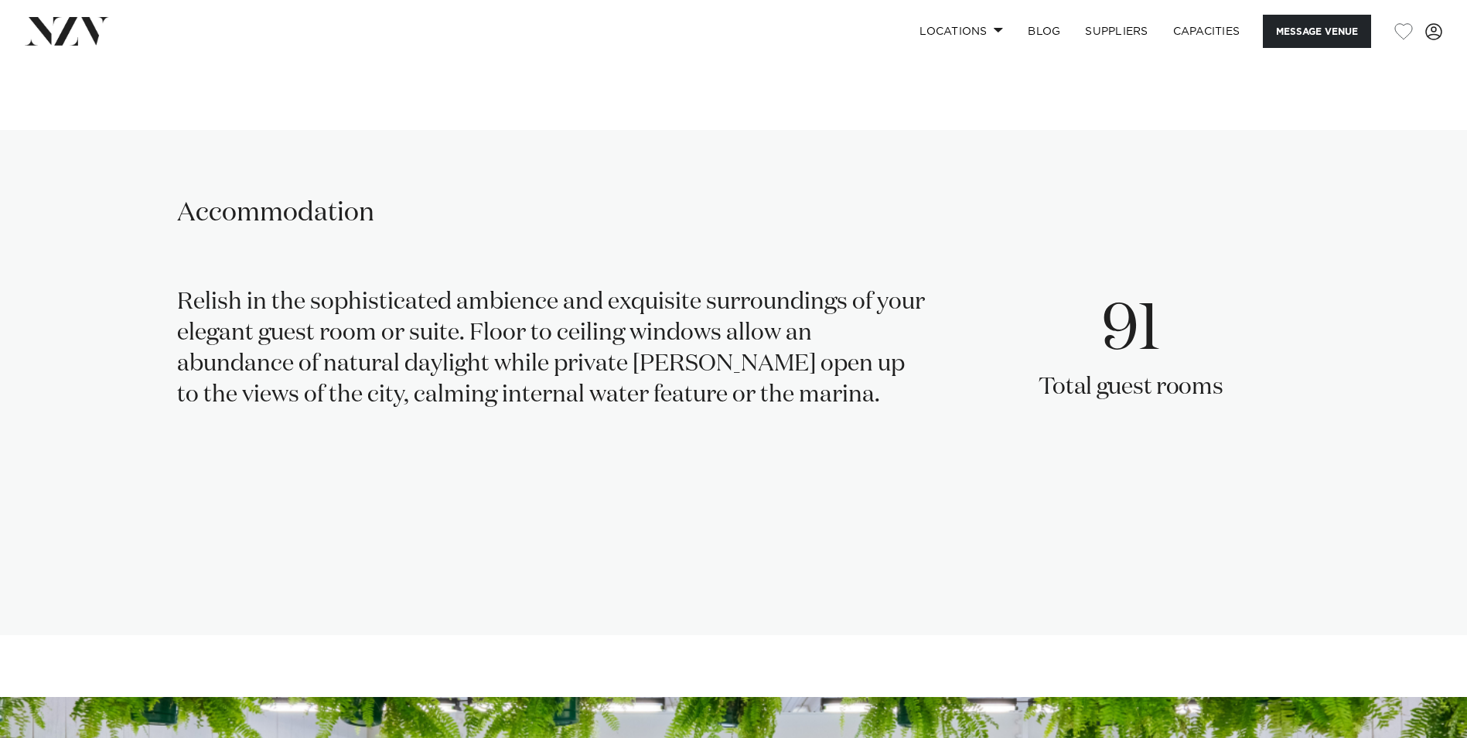
click at [902, 315] on div "Accommodation Relish in the sophisticated ambience and exquisite surroundings o…" at bounding box center [734, 382] width 1316 height 373
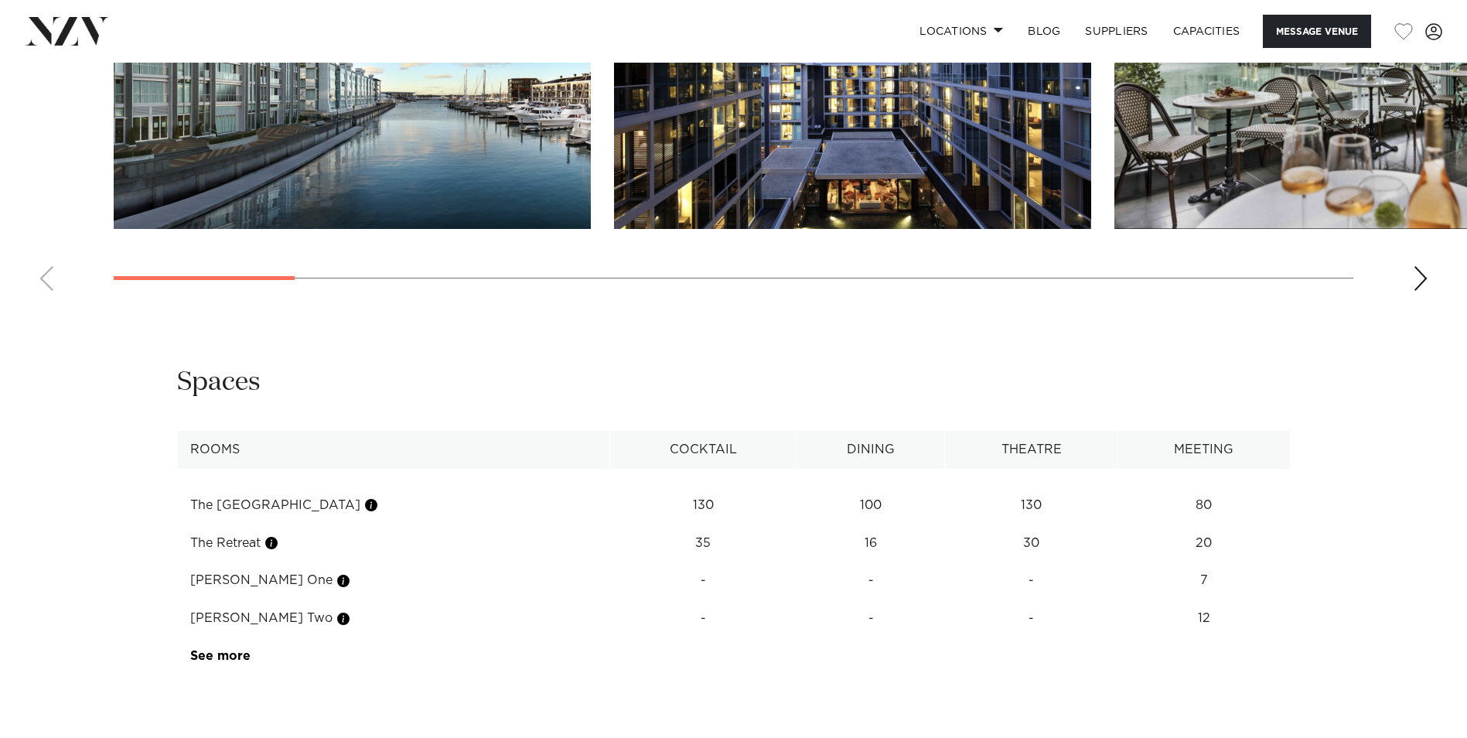
scroll to position [1856, 0]
drag, startPoint x: 992, startPoint y: 536, endPoint x: 1040, endPoint y: 534, distance: 48.0
click at [1040, 523] on td "130" at bounding box center [1031, 505] width 173 height 38
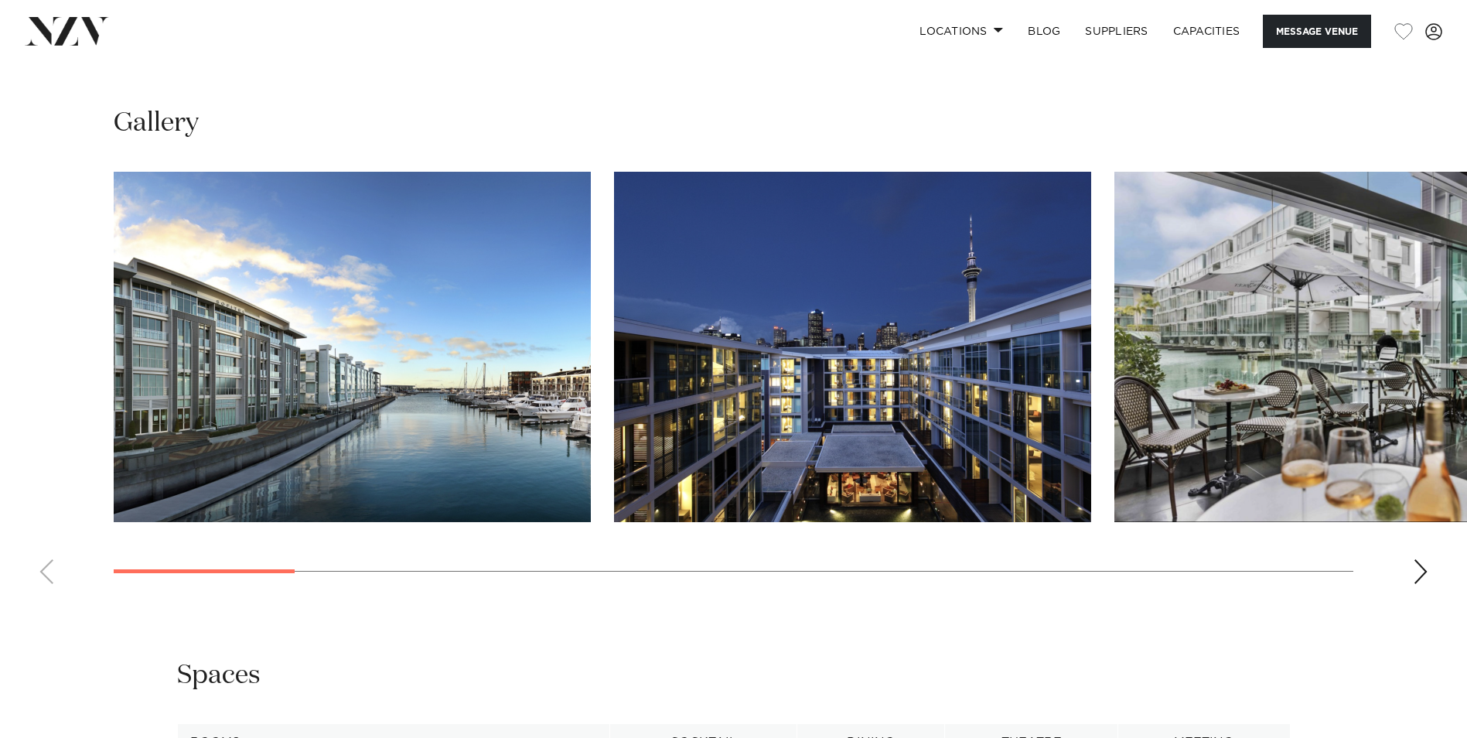
scroll to position [1546, 0]
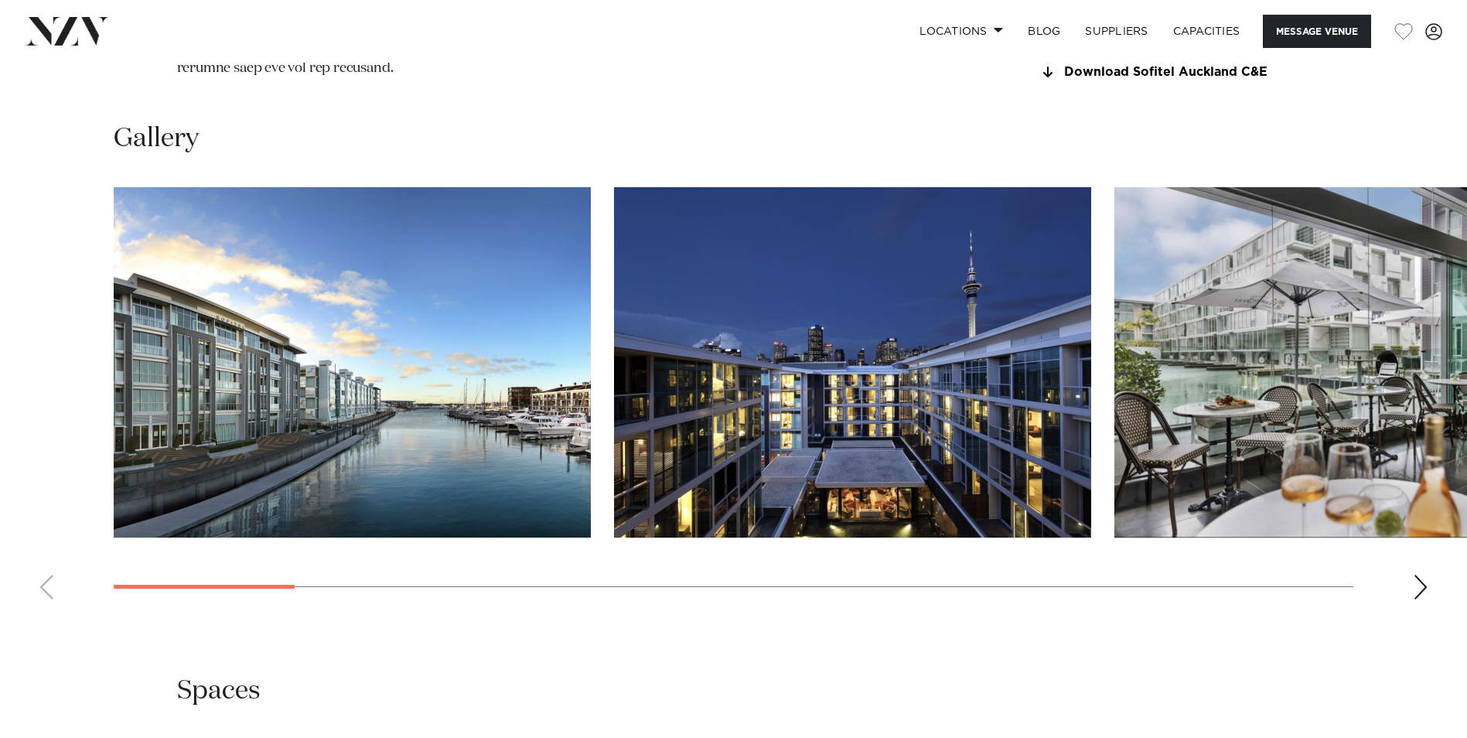
click at [1420, 599] on div "Next slide" at bounding box center [1420, 586] width 15 height 25
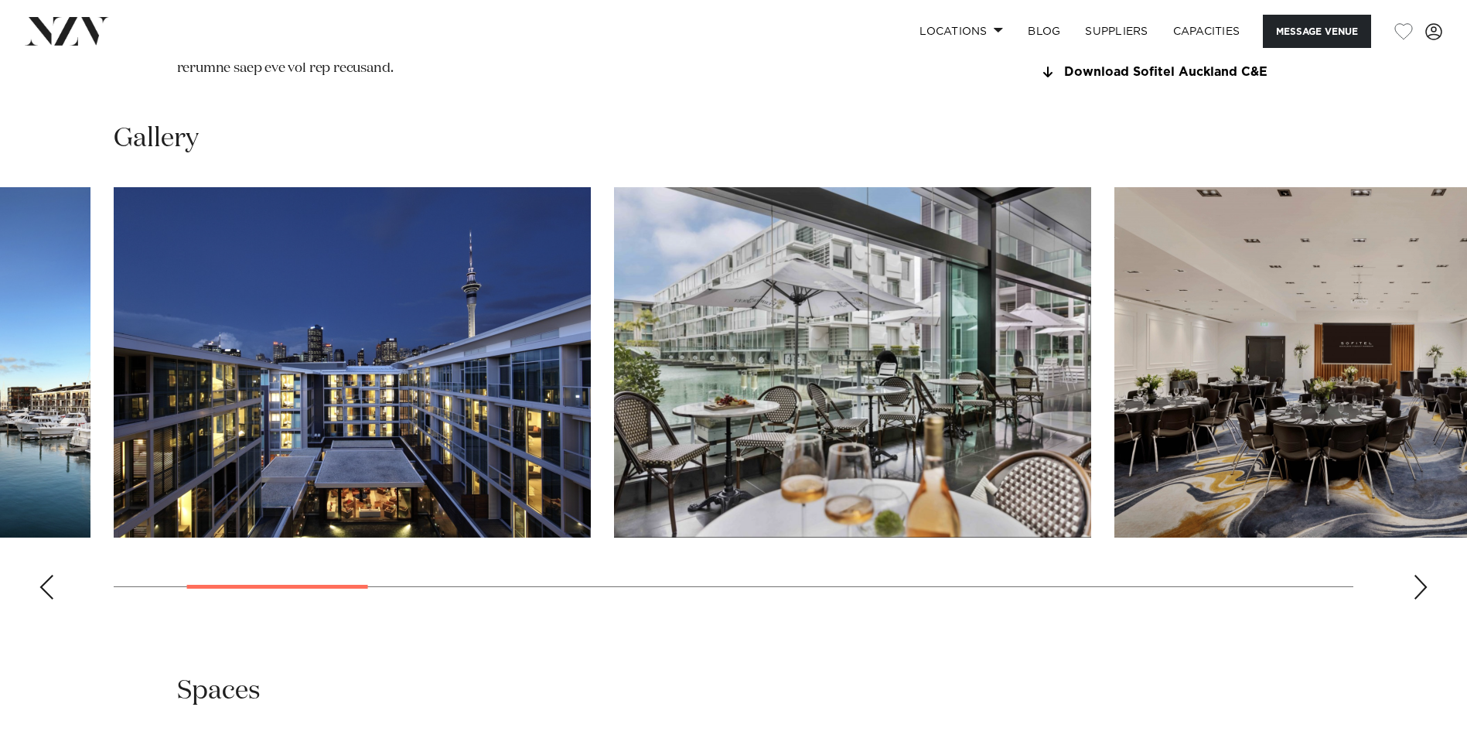
click at [1419, 599] on div "Next slide" at bounding box center [1420, 586] width 15 height 25
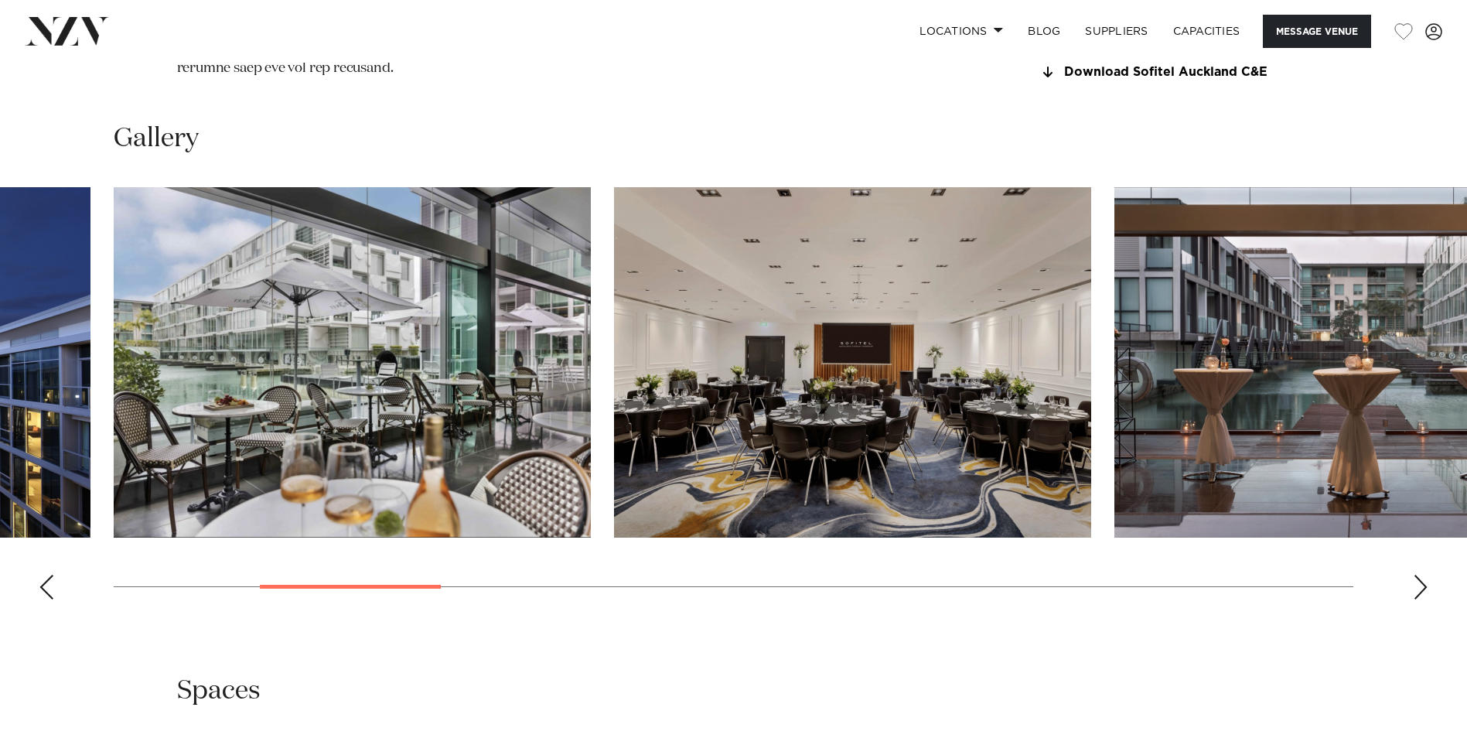
click at [1418, 599] on div "Next slide" at bounding box center [1420, 586] width 15 height 25
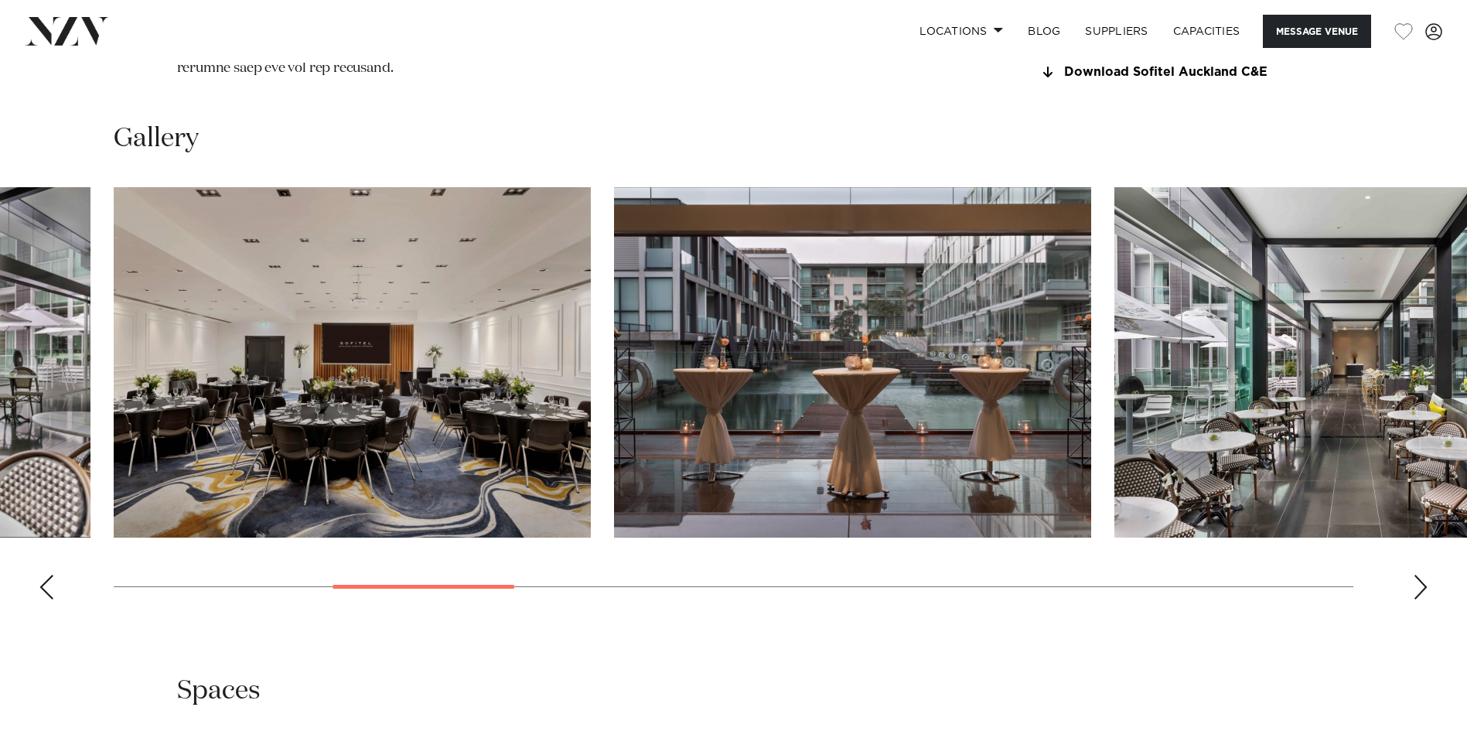
click at [1424, 599] on div "Next slide" at bounding box center [1420, 586] width 15 height 25
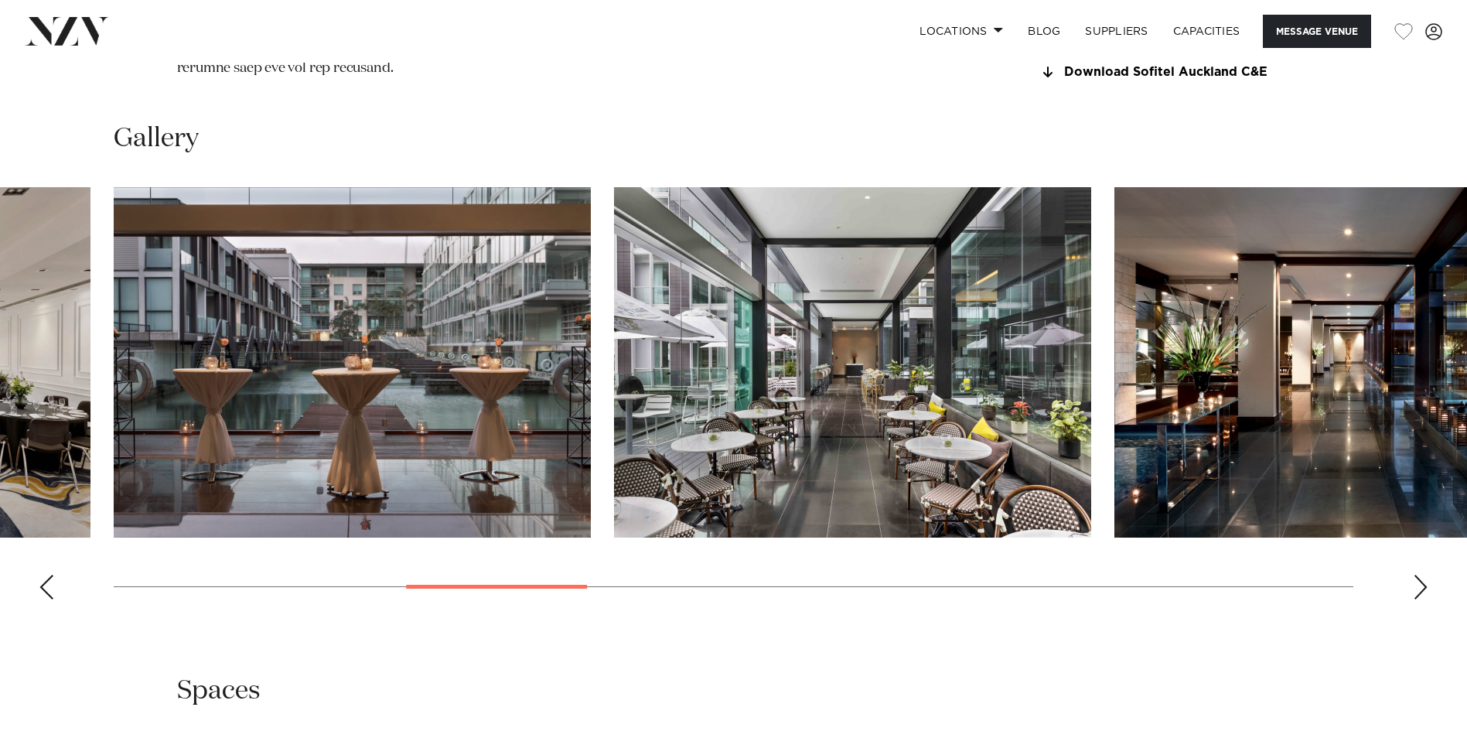
click at [1423, 599] on div "Next slide" at bounding box center [1420, 586] width 15 height 25
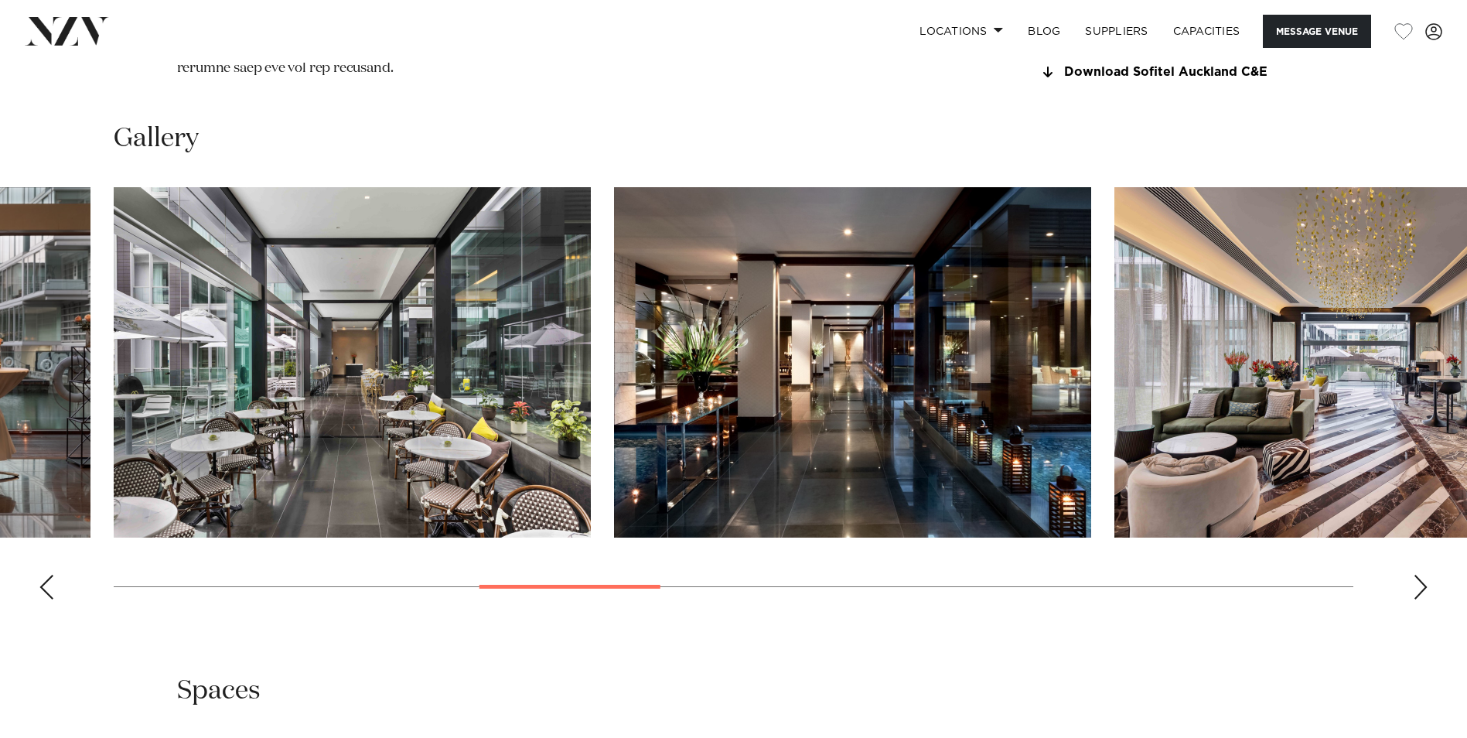
click at [1406, 605] on swiper-container at bounding box center [733, 399] width 1467 height 424
click at [1402, 612] on swiper-container at bounding box center [733, 399] width 1467 height 424
click at [1417, 599] on div "Next slide" at bounding box center [1420, 586] width 15 height 25
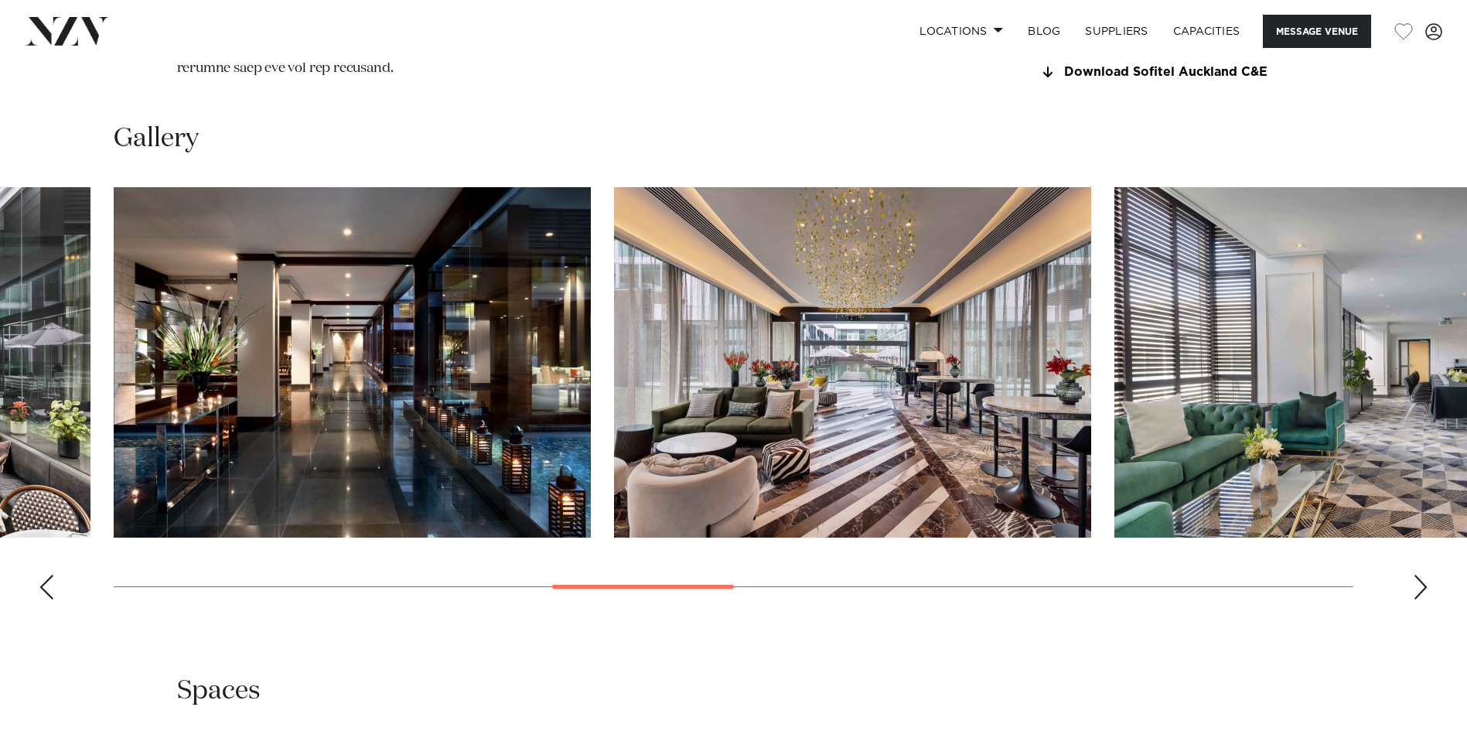
click at [1420, 599] on div "Next slide" at bounding box center [1420, 586] width 15 height 25
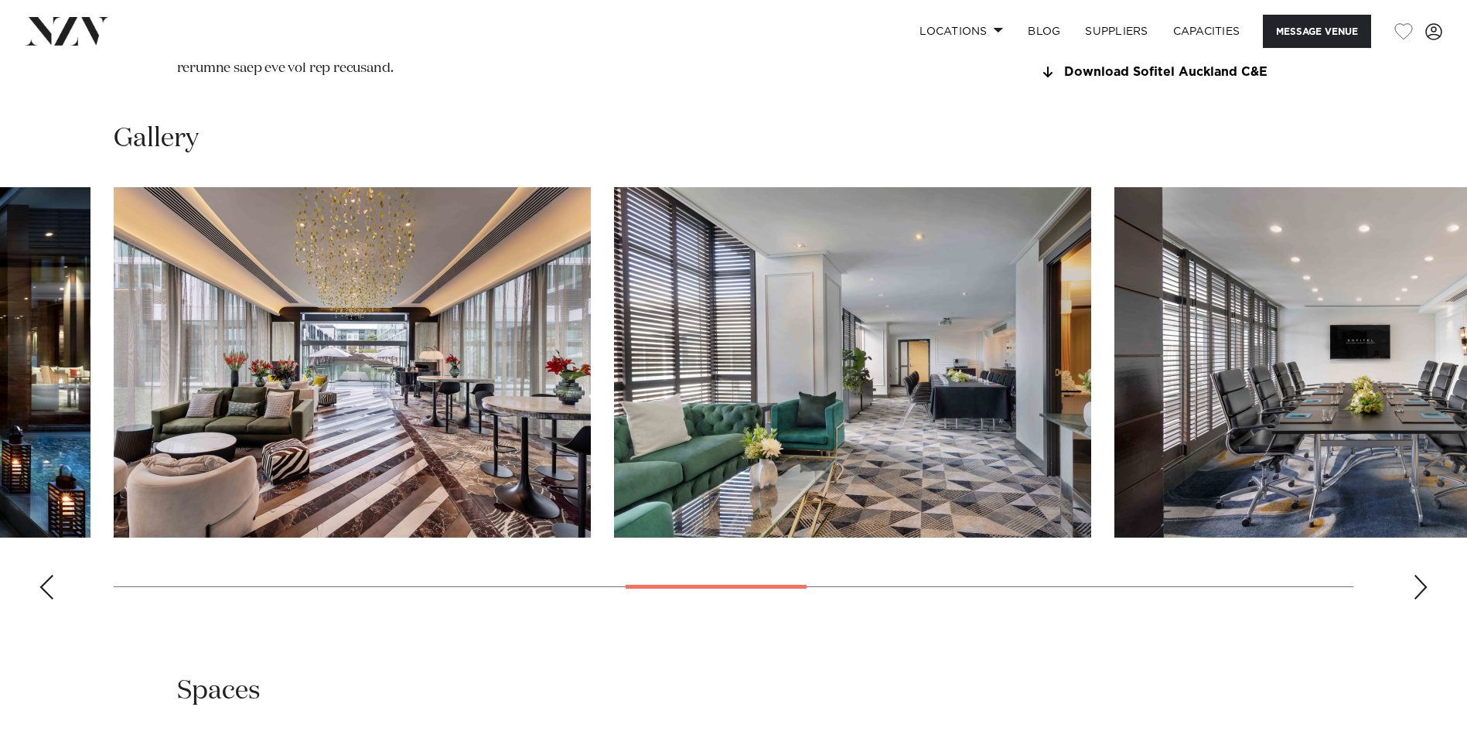
click at [1420, 599] on div "Next slide" at bounding box center [1420, 586] width 15 height 25
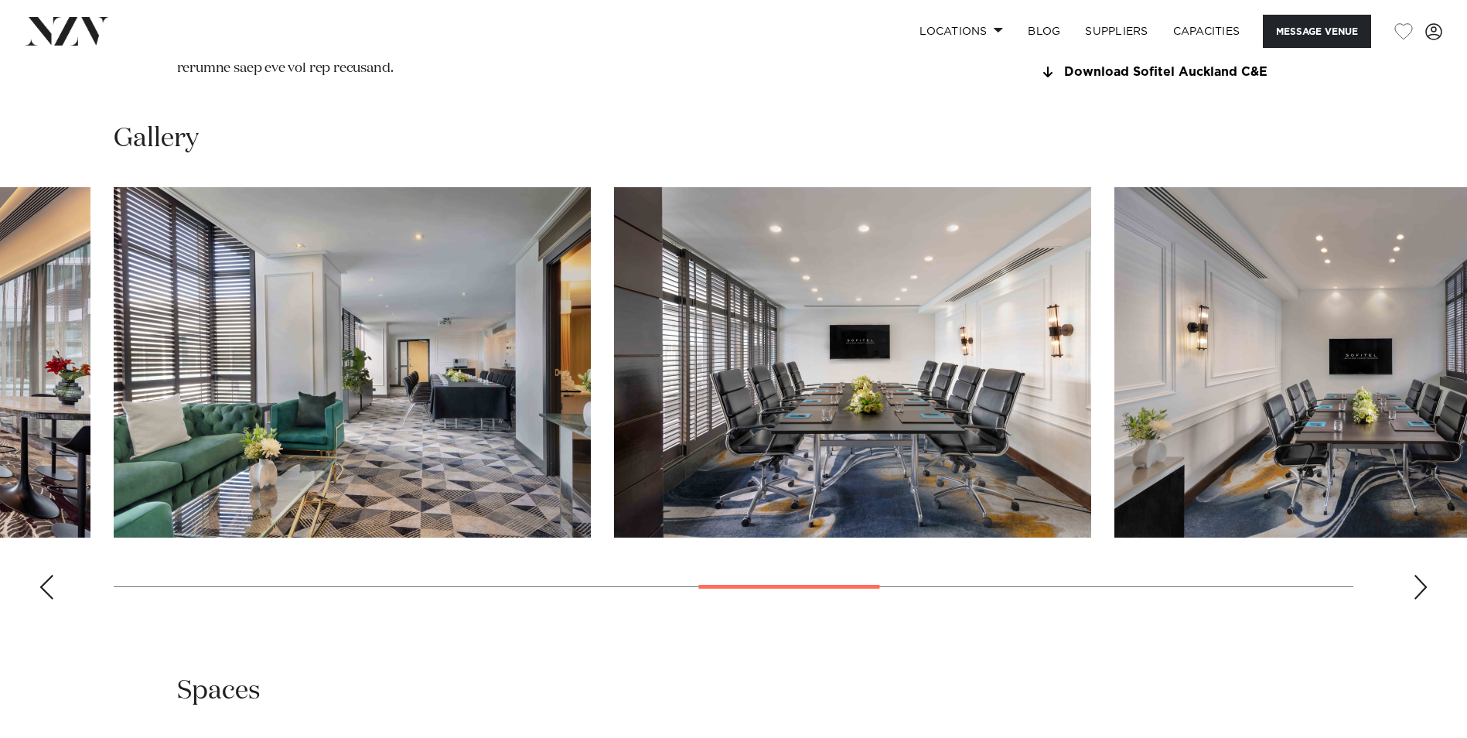
click at [1420, 599] on div "Next slide" at bounding box center [1420, 586] width 15 height 25
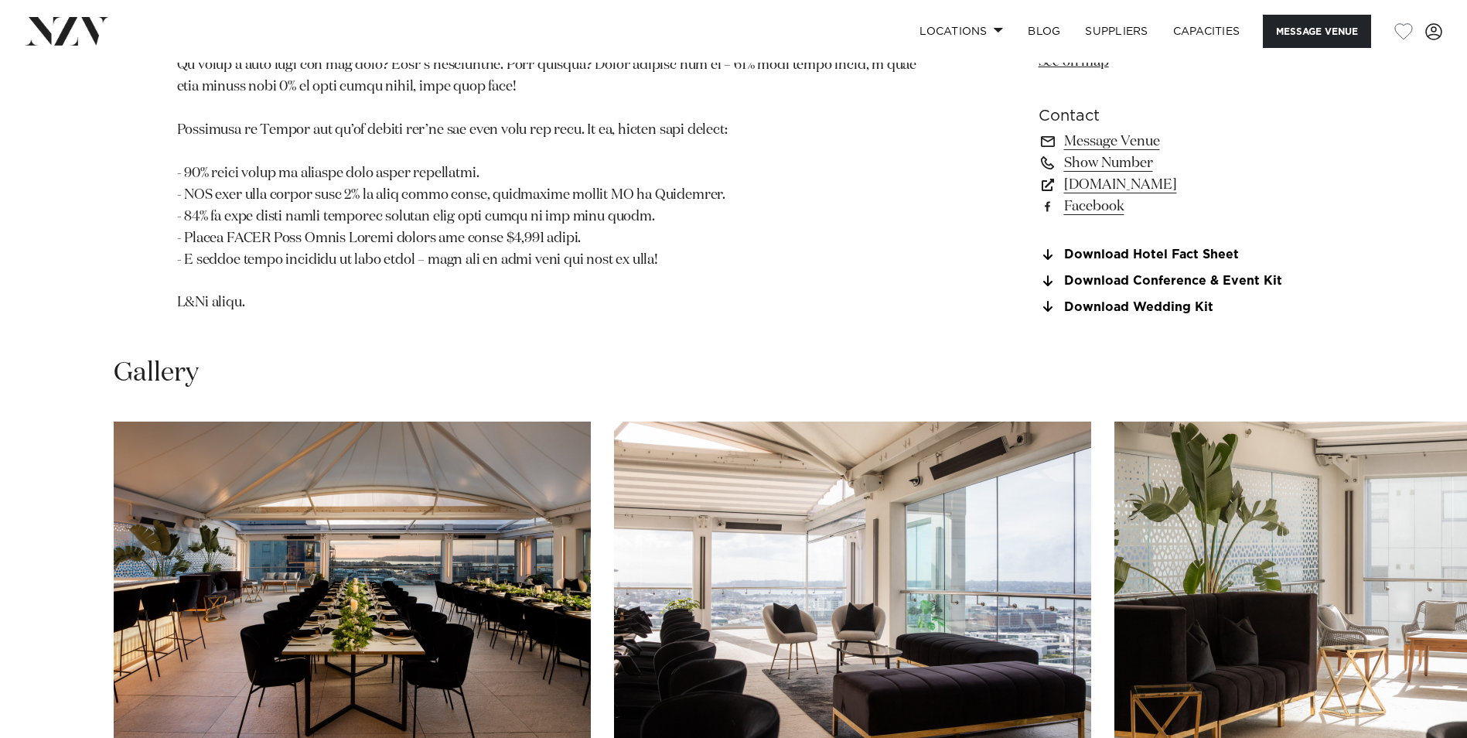
scroll to position [1778, 0]
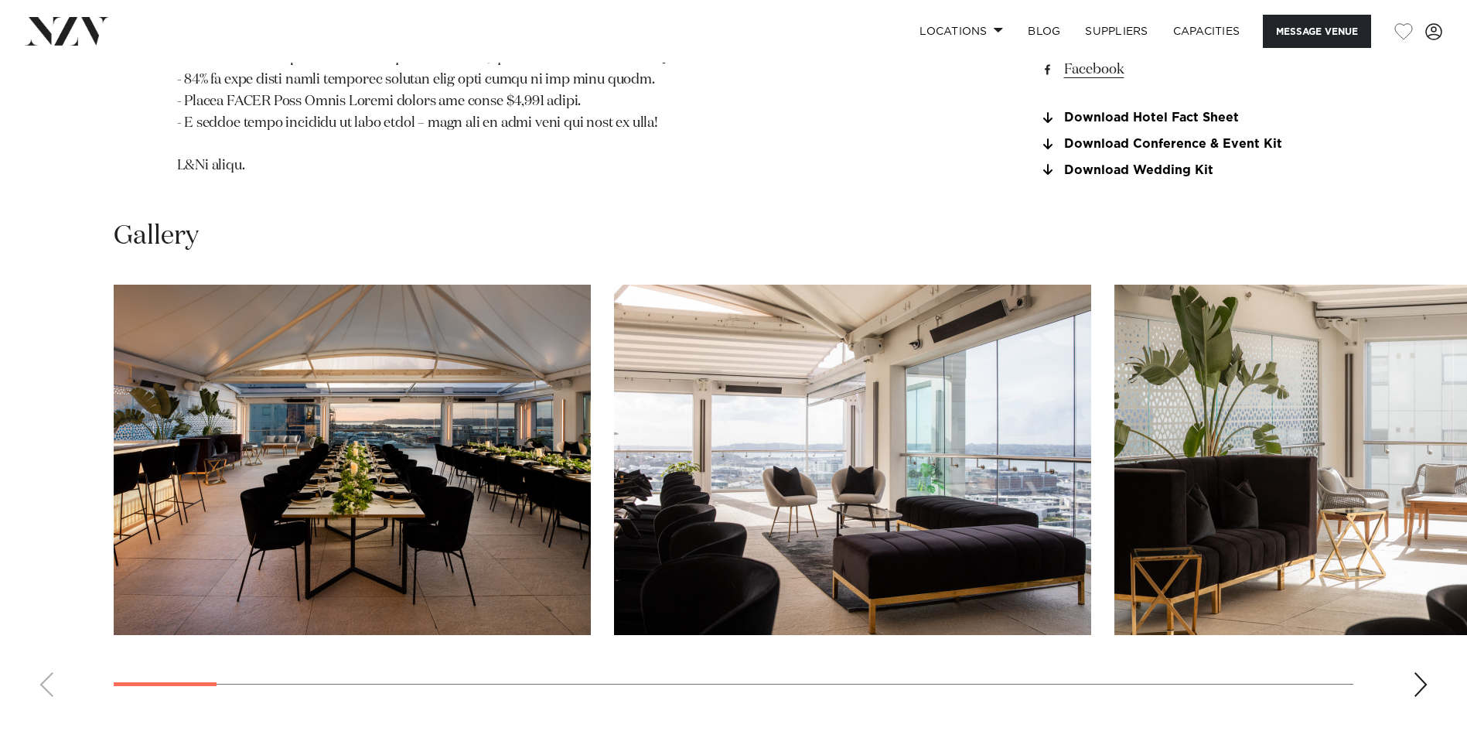
click at [1418, 685] on div "Next slide" at bounding box center [1420, 684] width 15 height 25
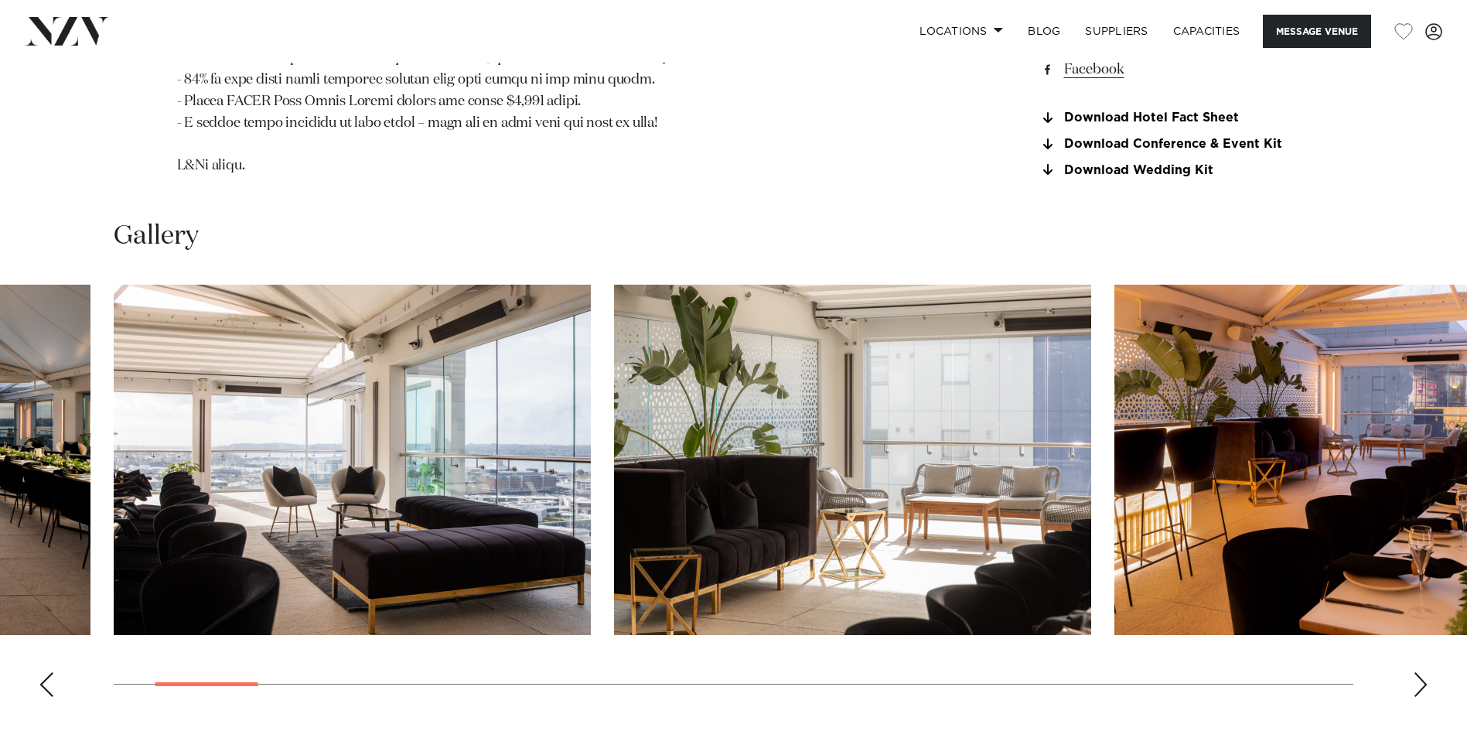
click at [1417, 675] on div "Next slide" at bounding box center [1420, 684] width 15 height 25
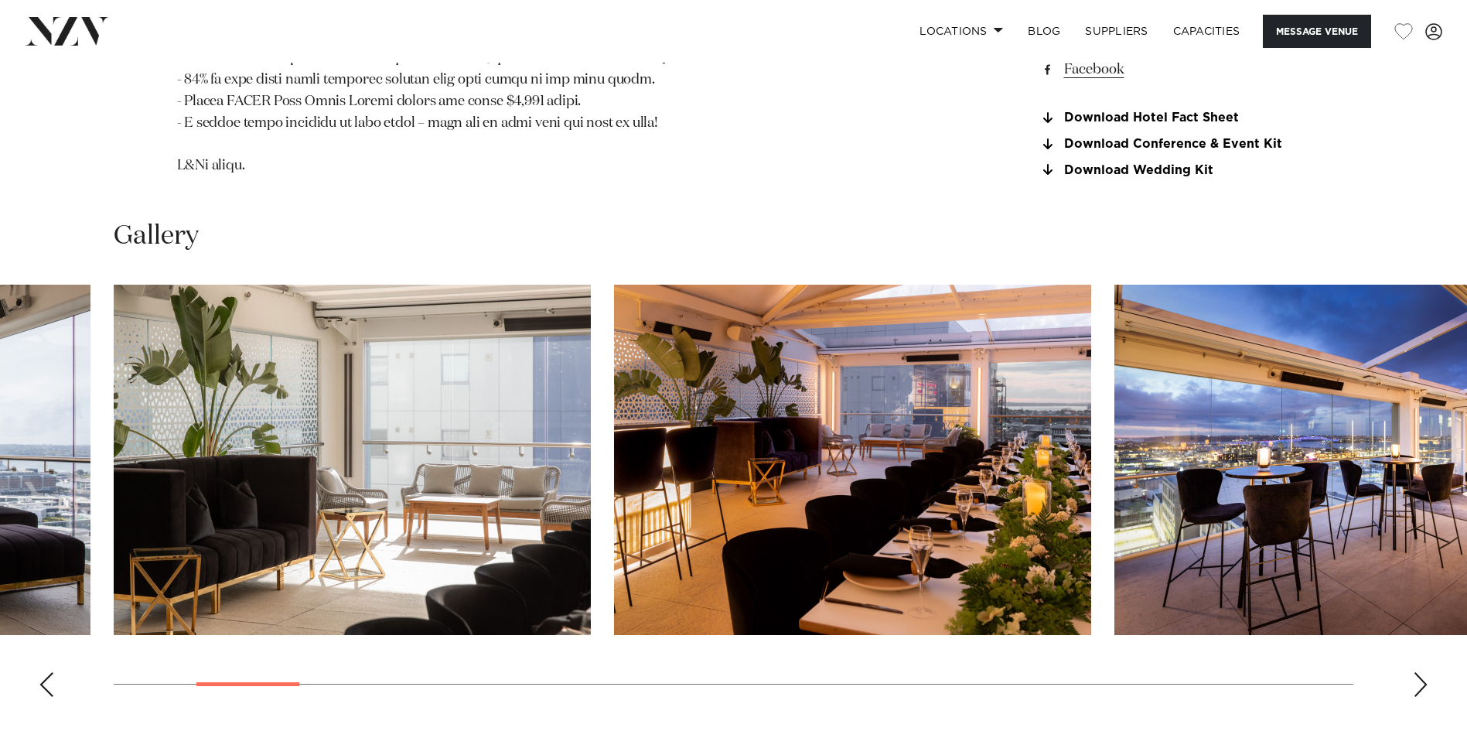
click at [1418, 677] on div "Next slide" at bounding box center [1420, 684] width 15 height 25
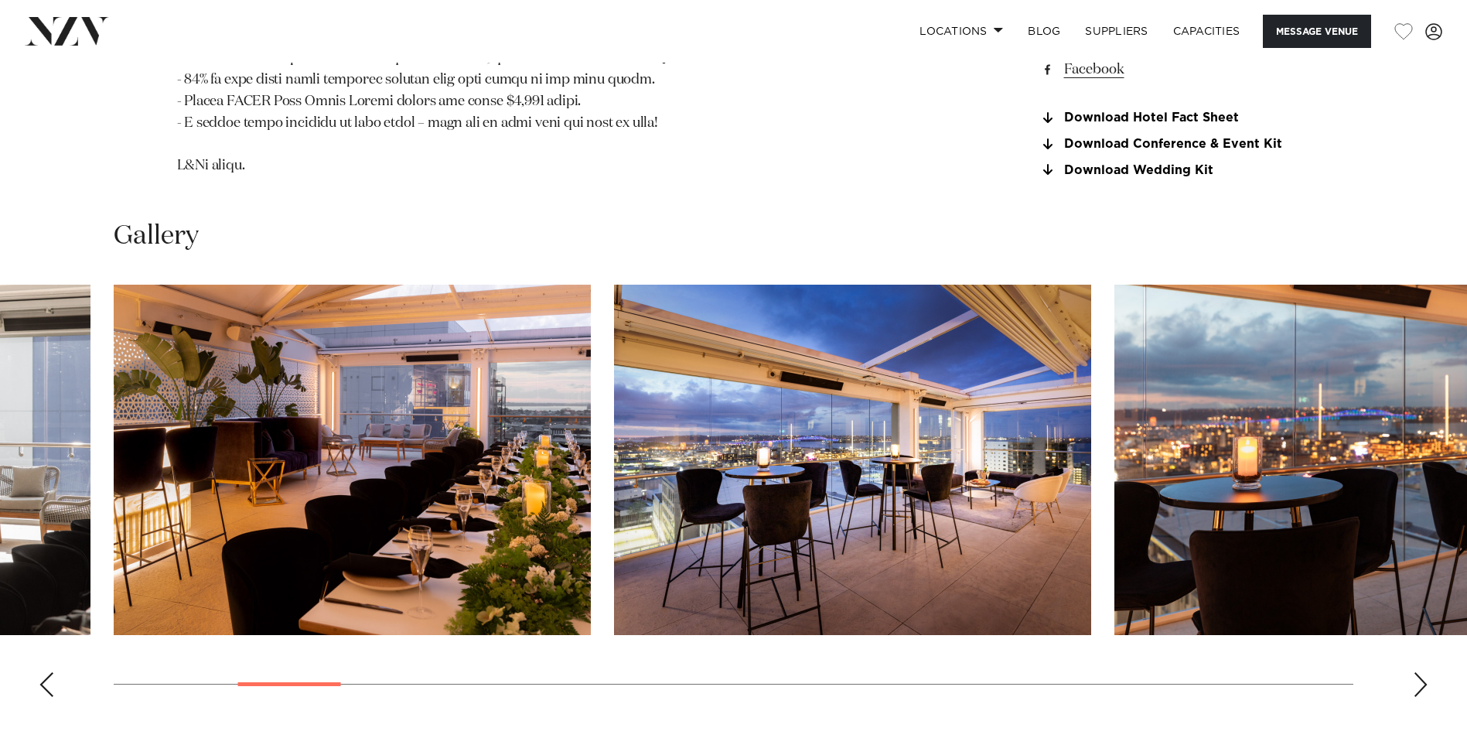
click at [1418, 679] on div "Next slide" at bounding box center [1420, 684] width 15 height 25
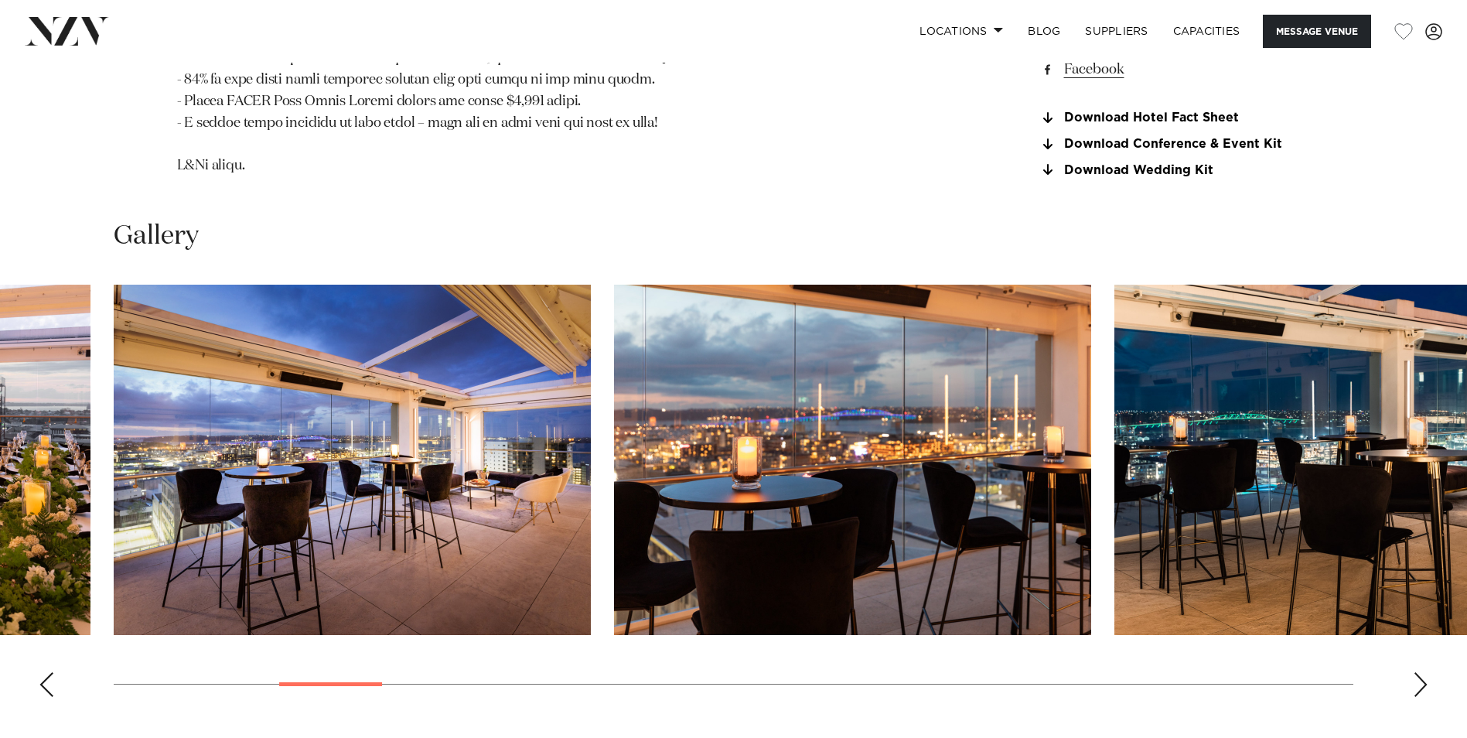
click at [1419, 681] on div "Next slide" at bounding box center [1420, 684] width 15 height 25
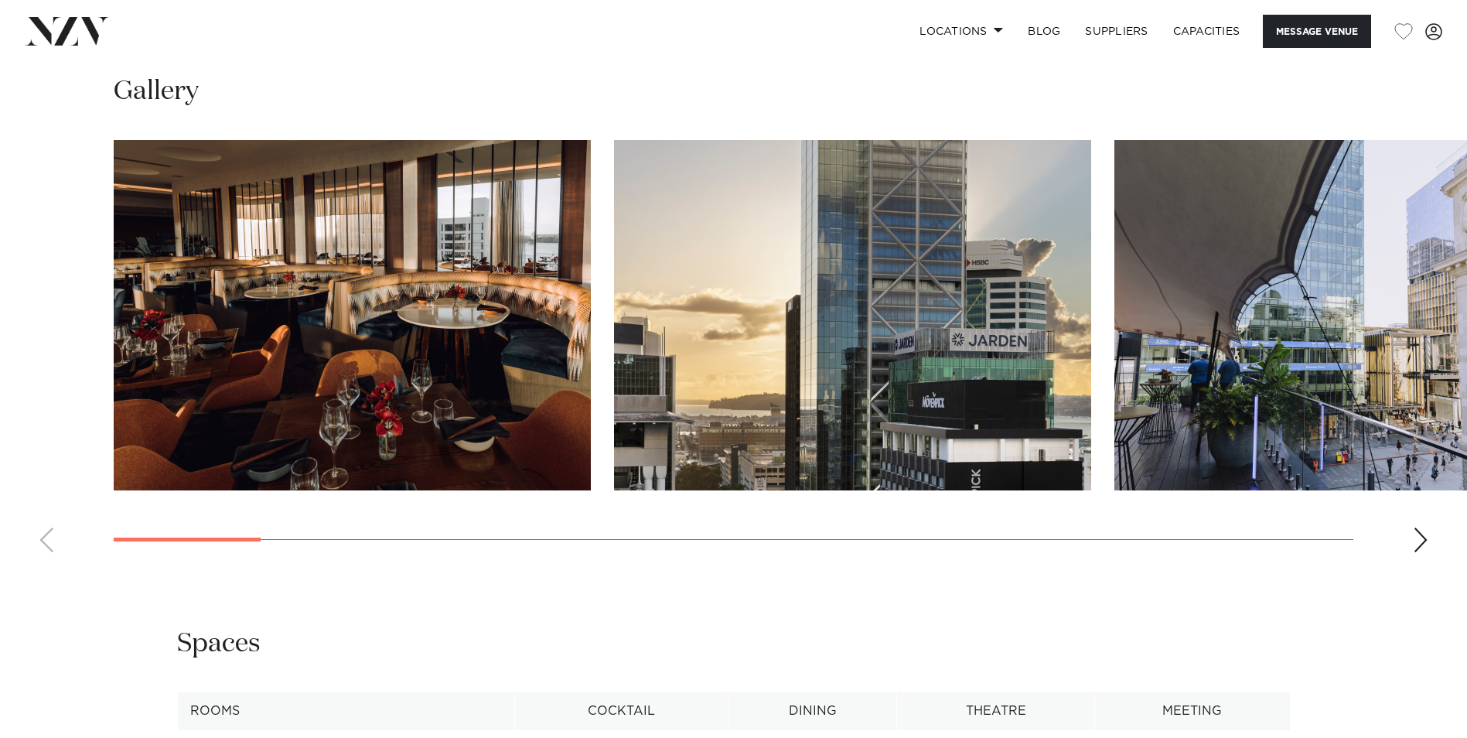
scroll to position [1624, 0]
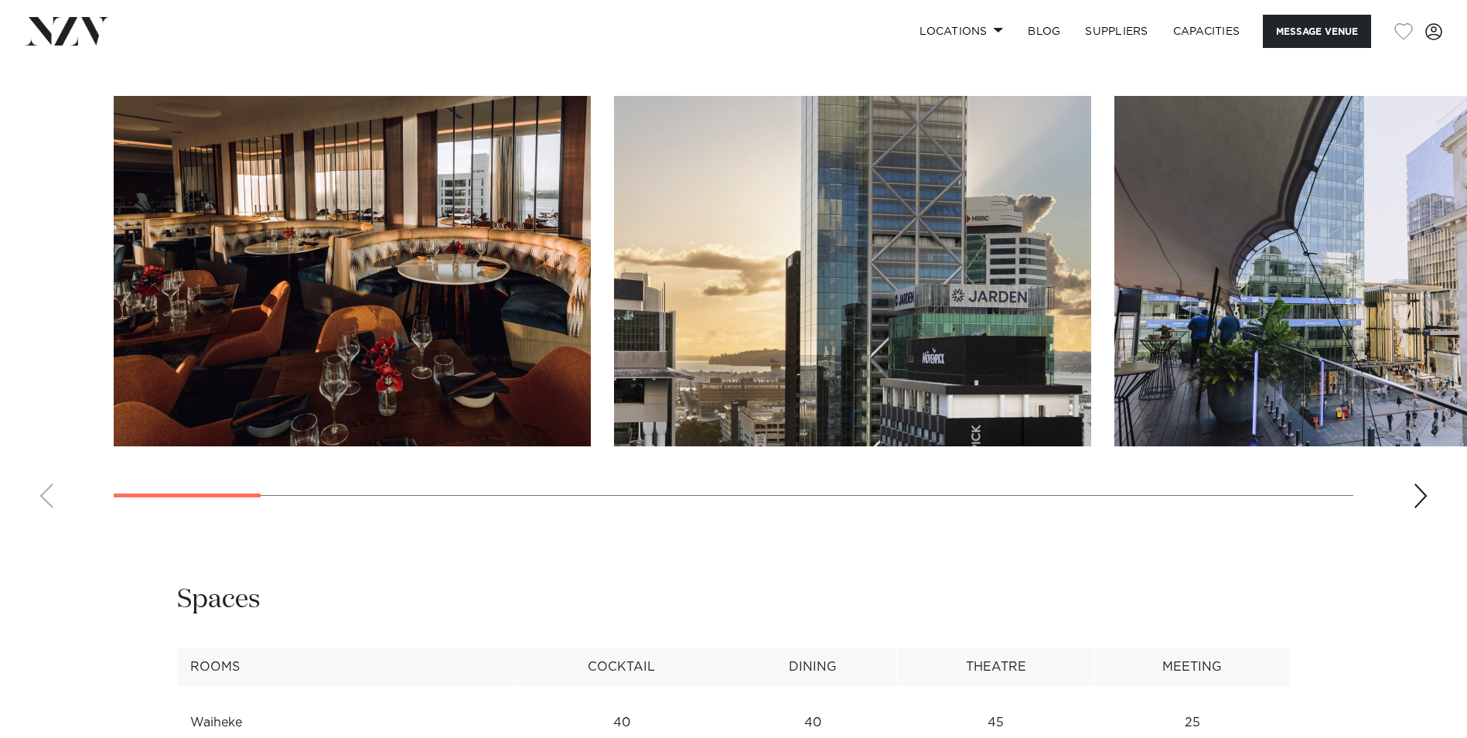
click at [1406, 491] on swiper-container at bounding box center [733, 308] width 1467 height 424
click at [1418, 493] on div "Next slide" at bounding box center [1420, 495] width 15 height 25
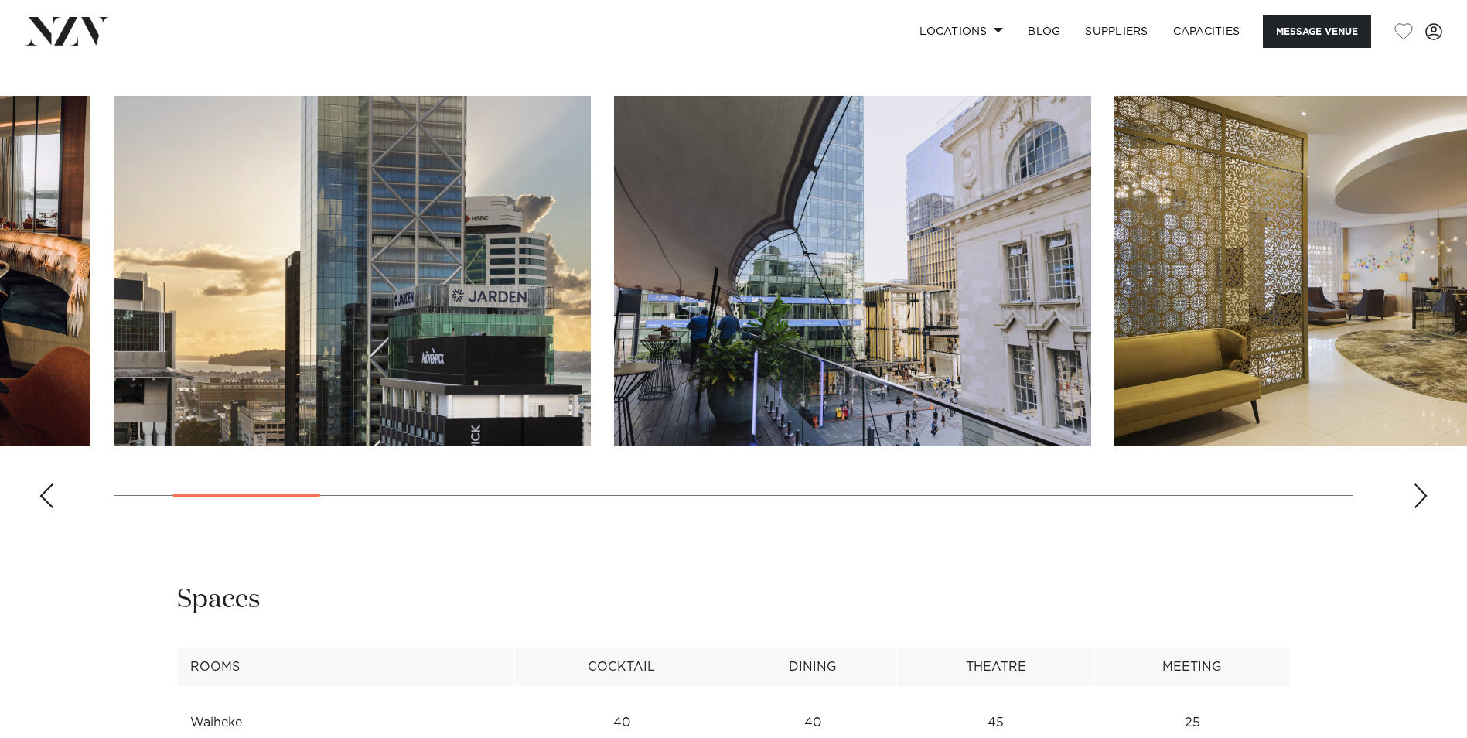
click at [1422, 494] on div "Next slide" at bounding box center [1420, 495] width 15 height 25
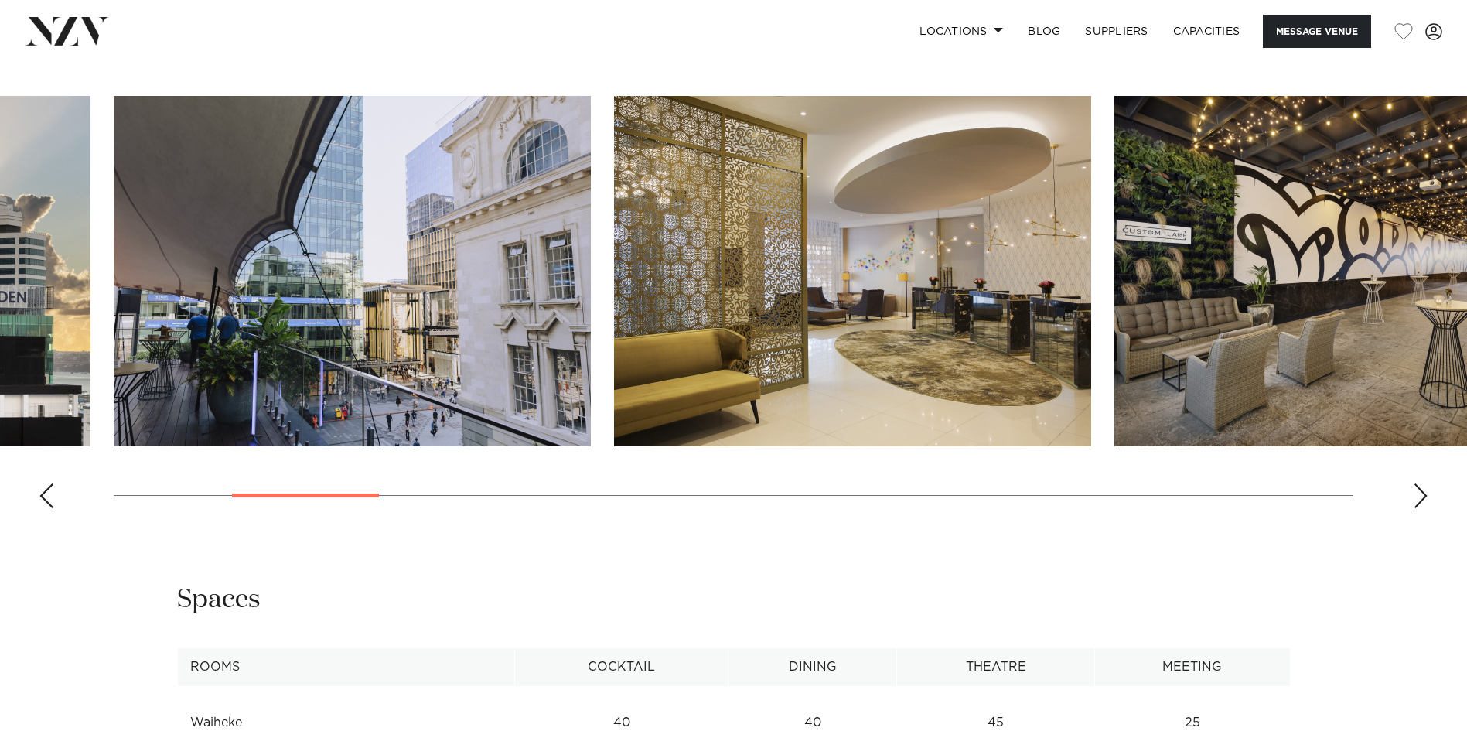
click at [1421, 494] on div "Next slide" at bounding box center [1420, 495] width 15 height 25
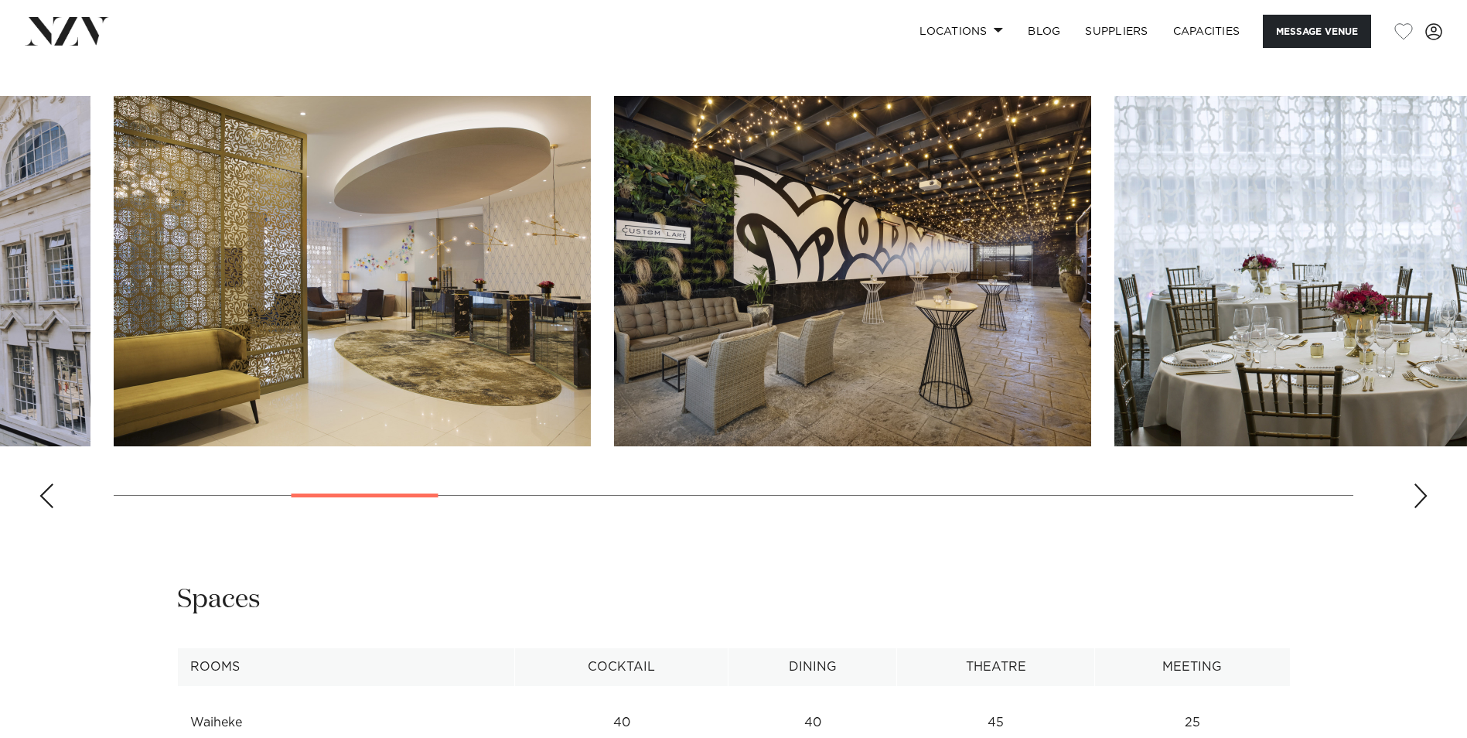
click at [1421, 493] on div "Next slide" at bounding box center [1420, 495] width 15 height 25
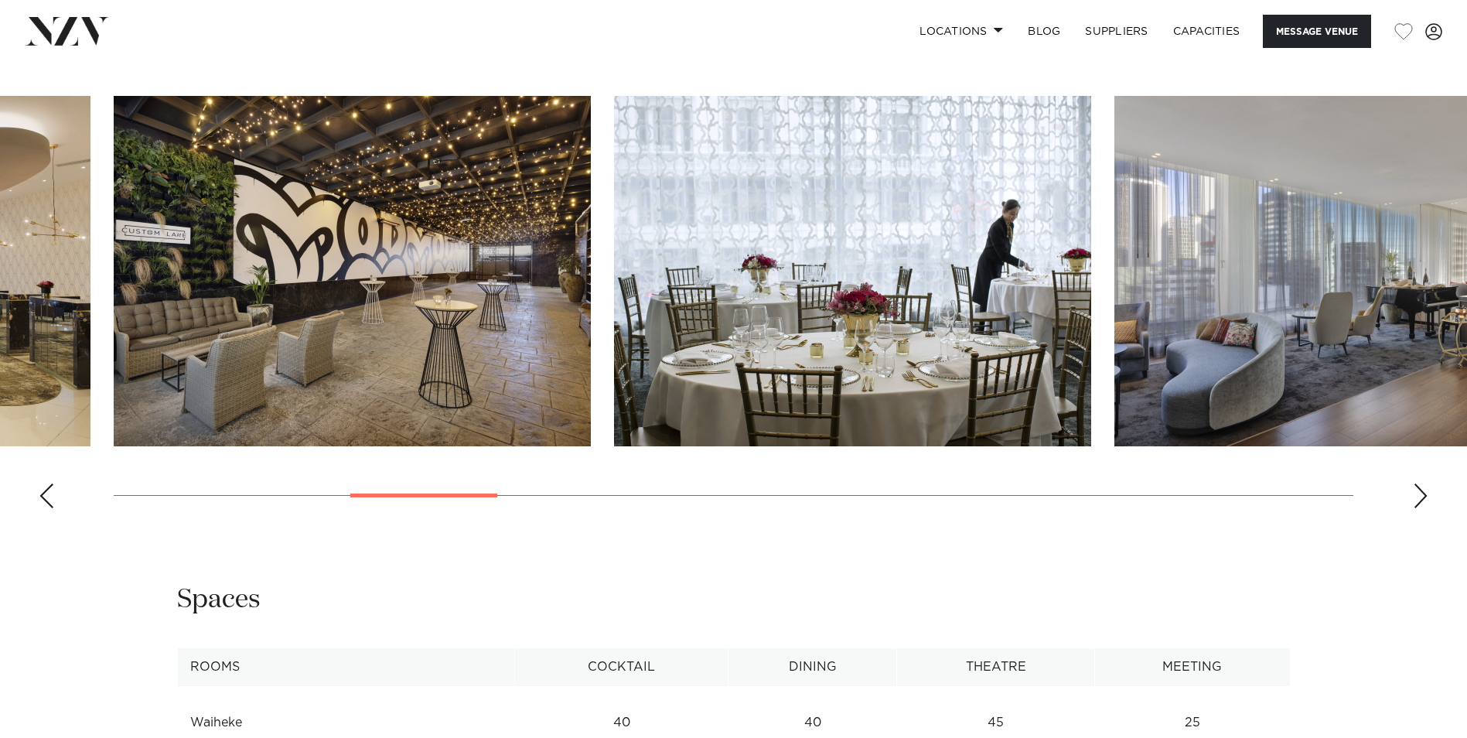
click at [1421, 493] on div "Next slide" at bounding box center [1420, 495] width 15 height 25
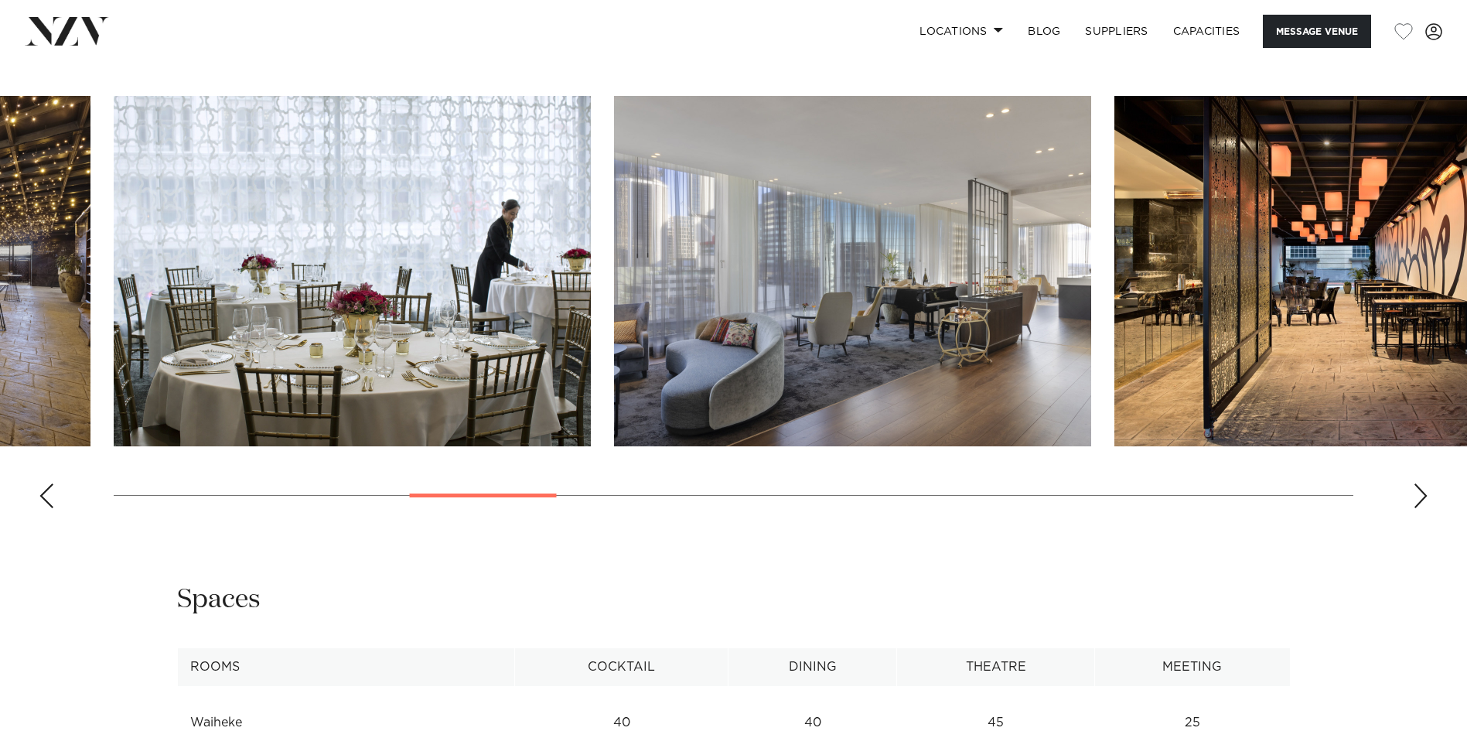
click at [1423, 496] on div "Next slide" at bounding box center [1420, 495] width 15 height 25
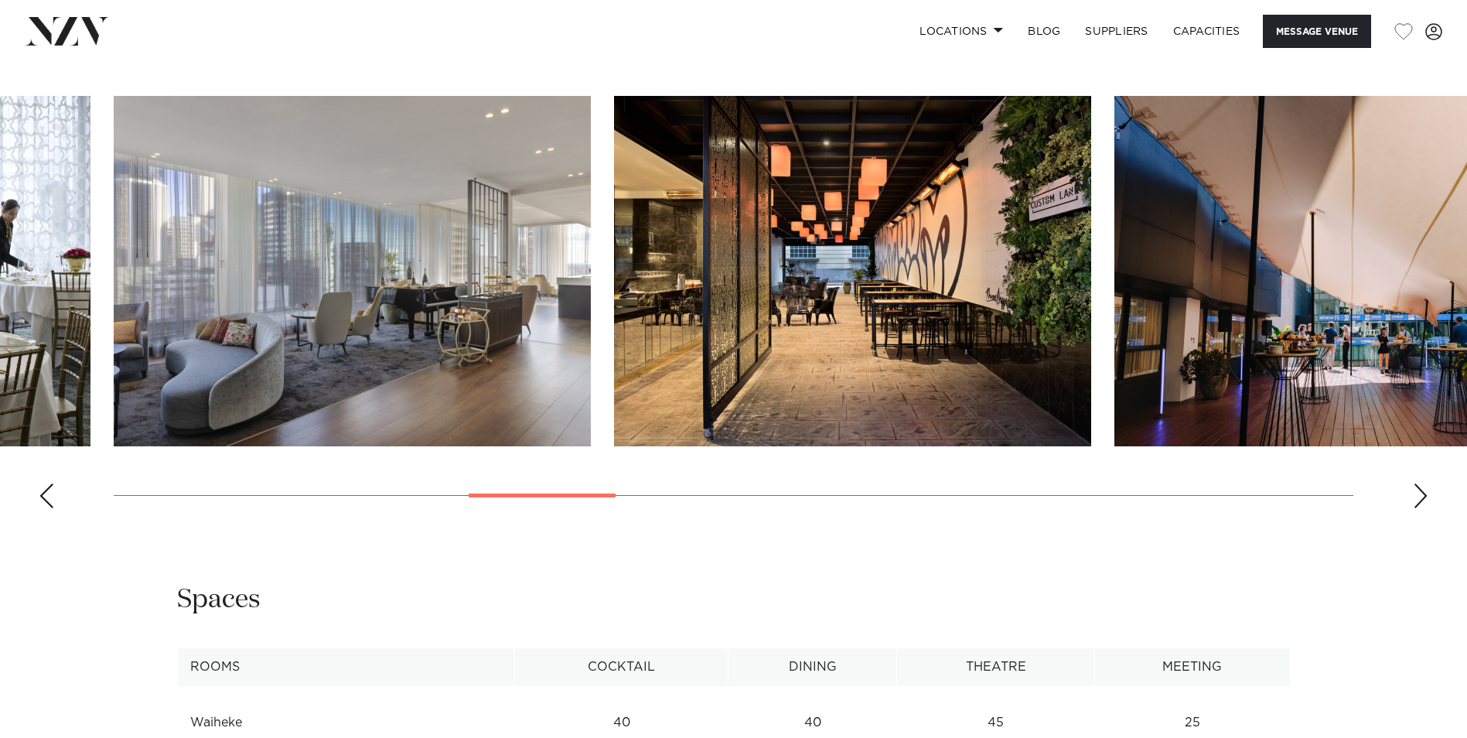
click at [1423, 496] on div "Next slide" at bounding box center [1420, 495] width 15 height 25
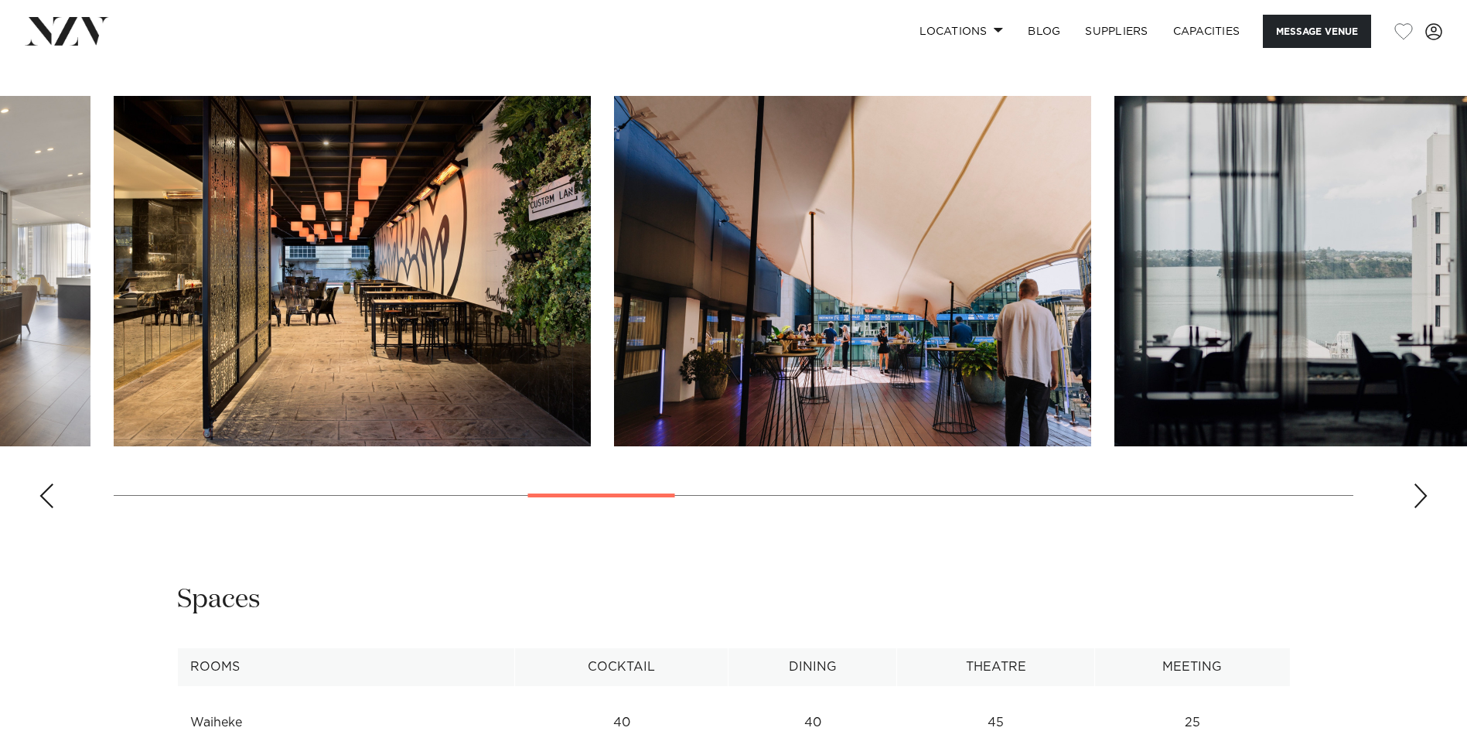
click at [1420, 497] on div "Next slide" at bounding box center [1420, 495] width 15 height 25
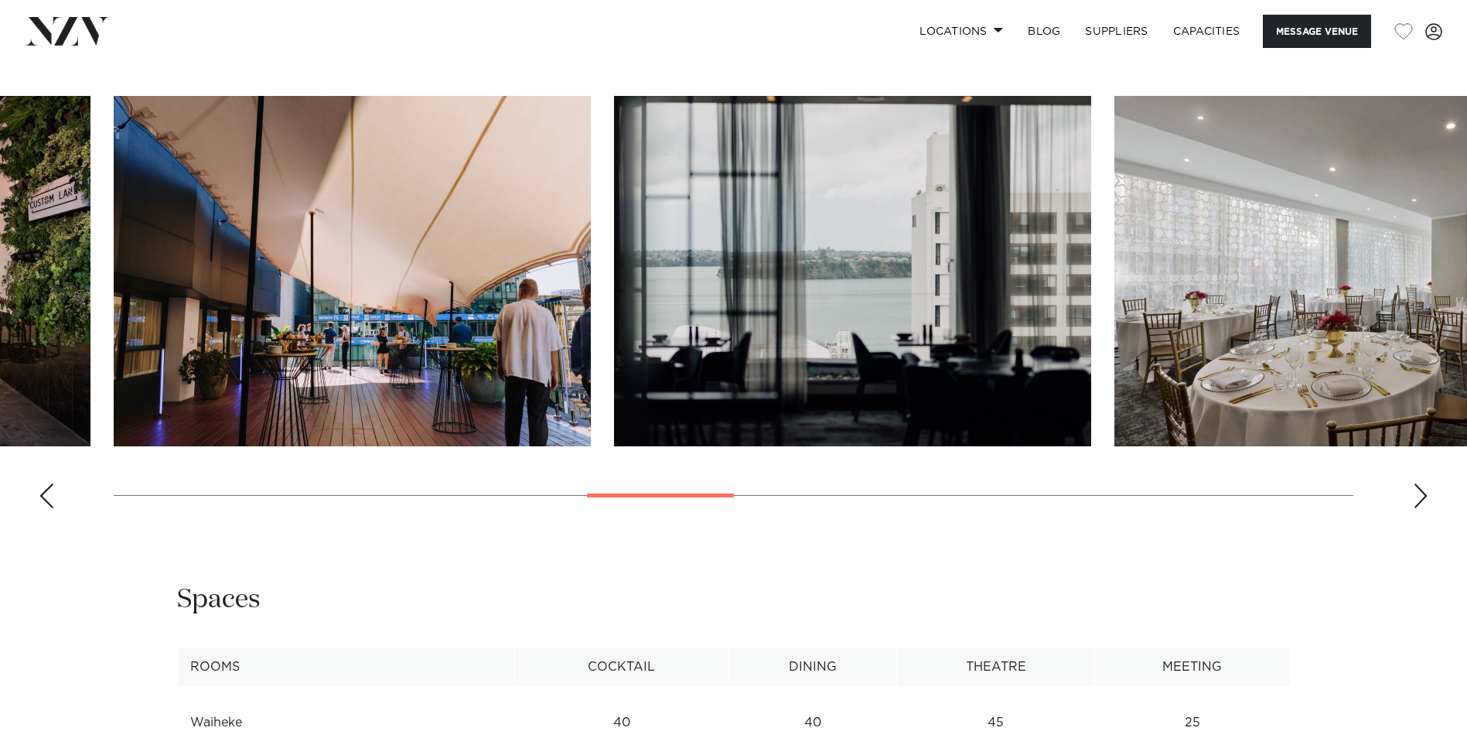
click at [1420, 497] on div "Next slide" at bounding box center [1420, 495] width 15 height 25
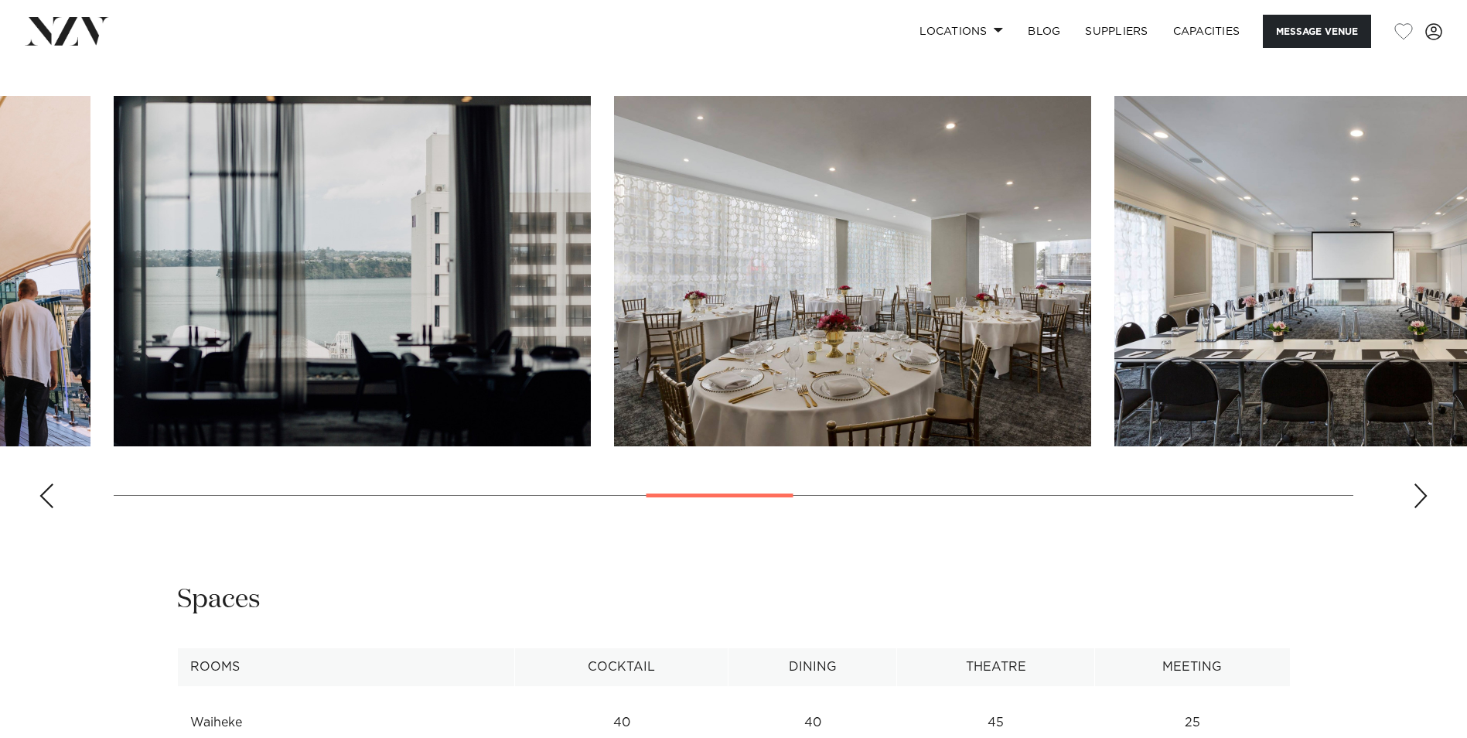
click at [1420, 497] on div "Next slide" at bounding box center [1420, 495] width 15 height 25
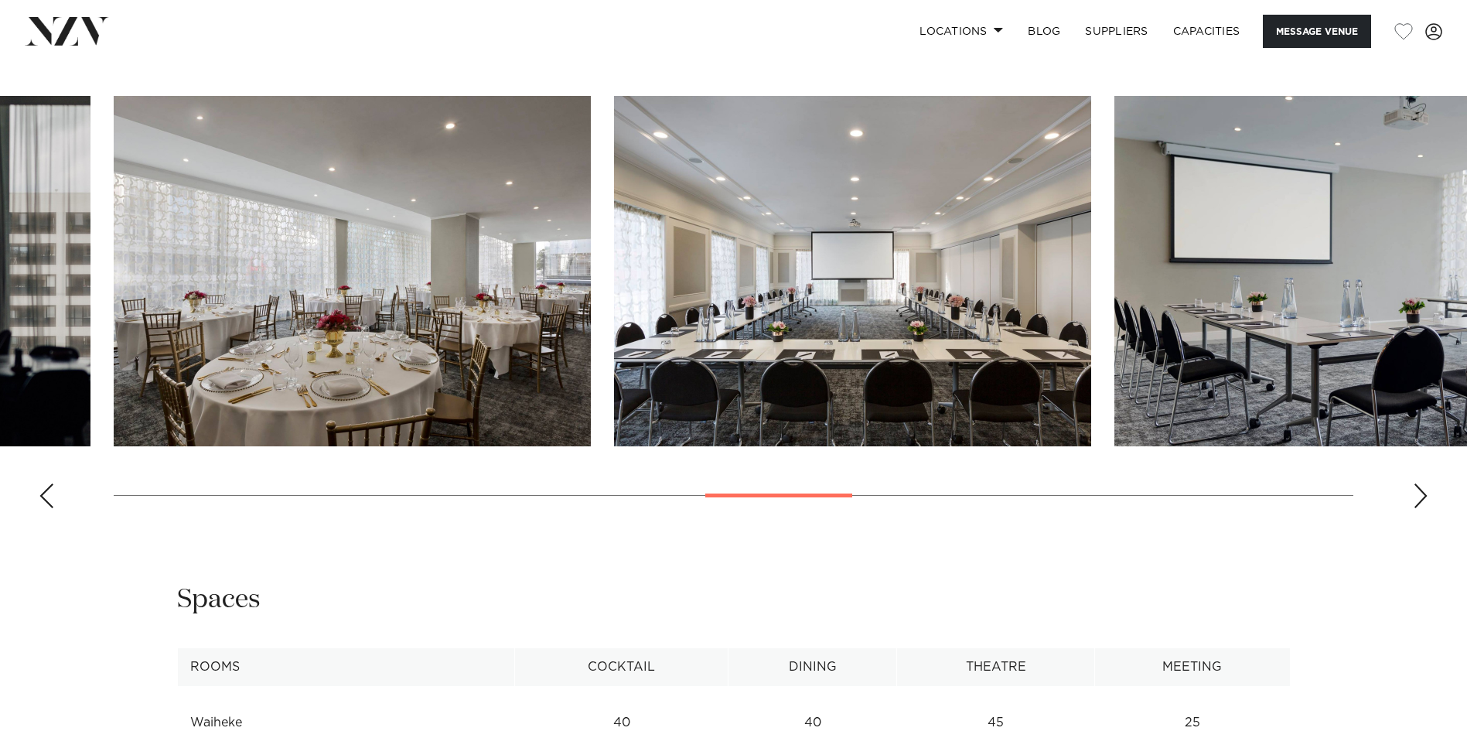
click at [1421, 496] on div "Next slide" at bounding box center [1420, 495] width 15 height 25
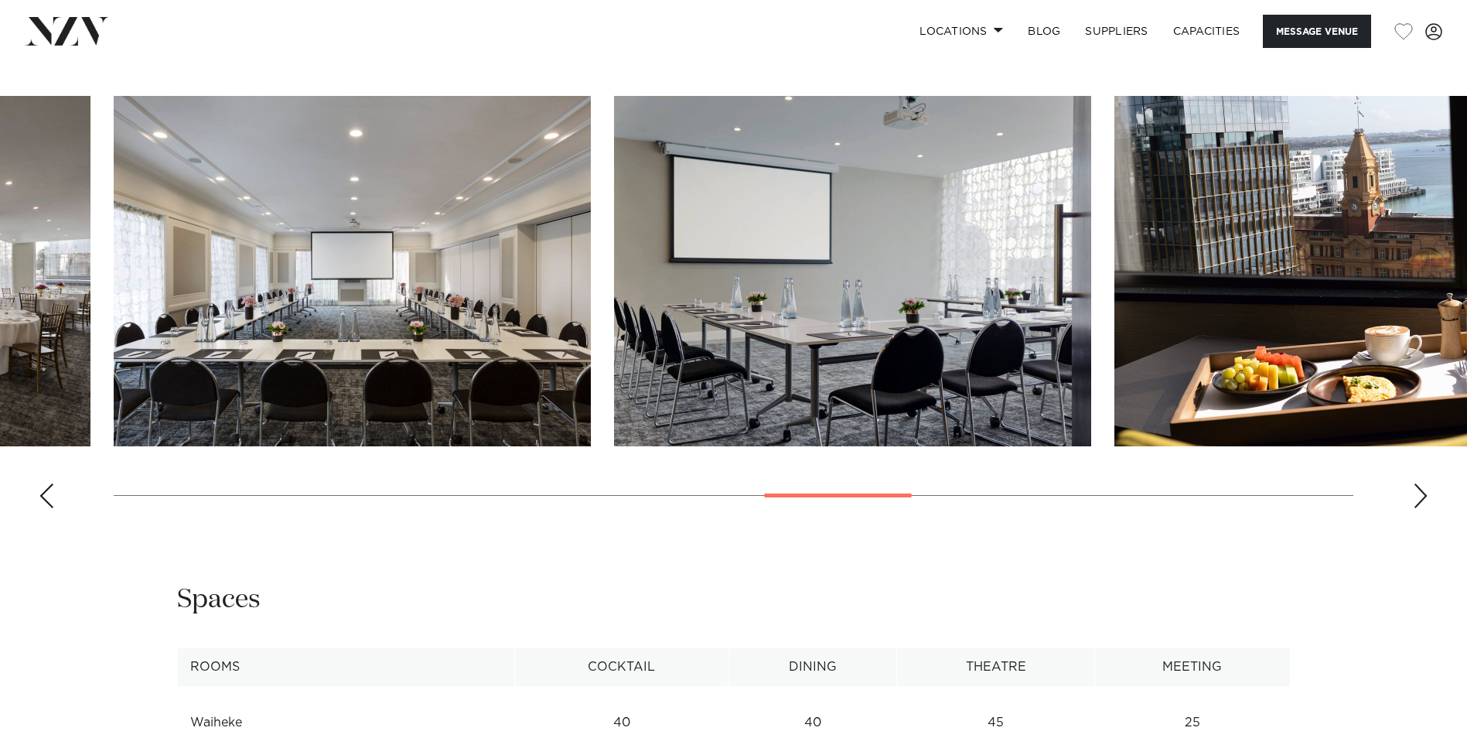
click at [1423, 499] on div "Next slide" at bounding box center [1420, 495] width 15 height 25
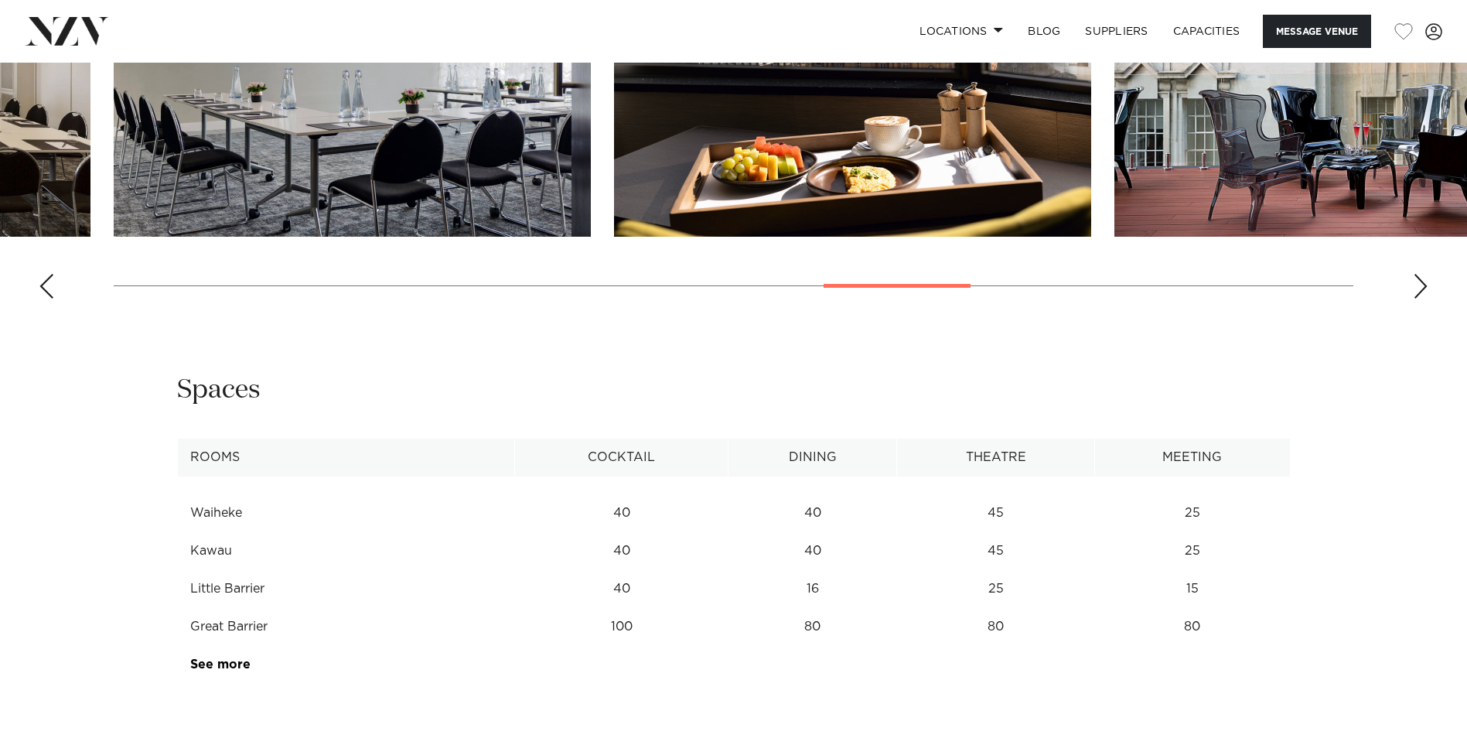
scroll to position [1856, 0]
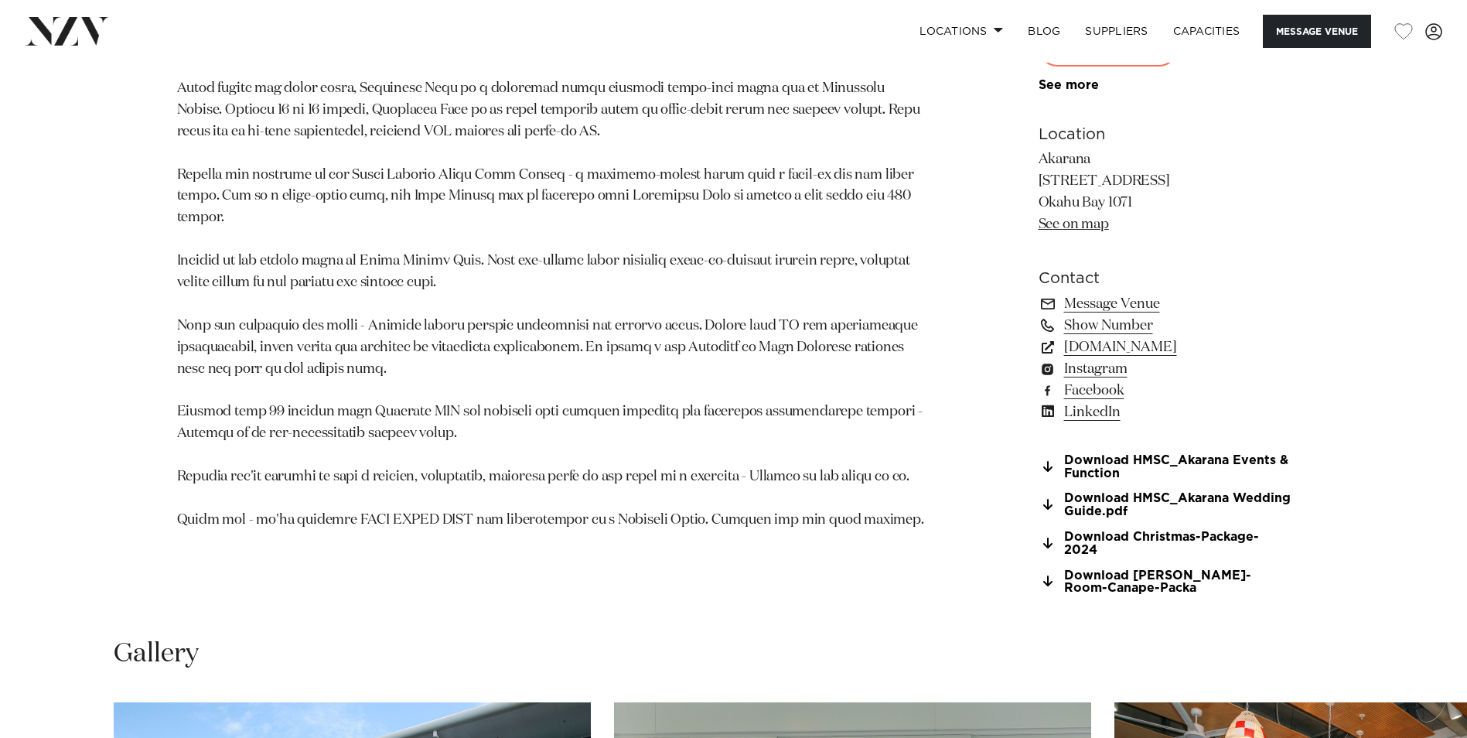
scroll to position [1092, 0]
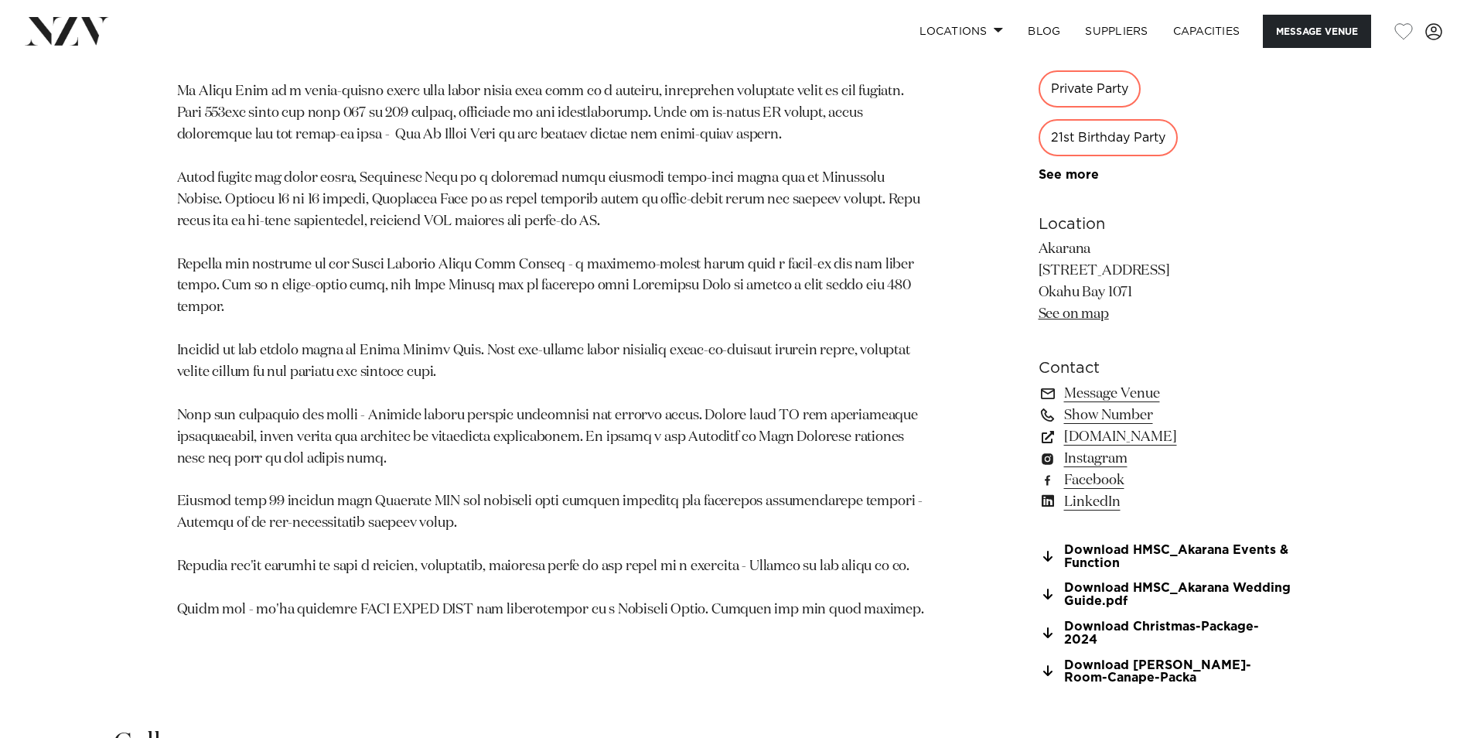
click at [1086, 316] on link "See on map" at bounding box center [1073, 314] width 70 height 14
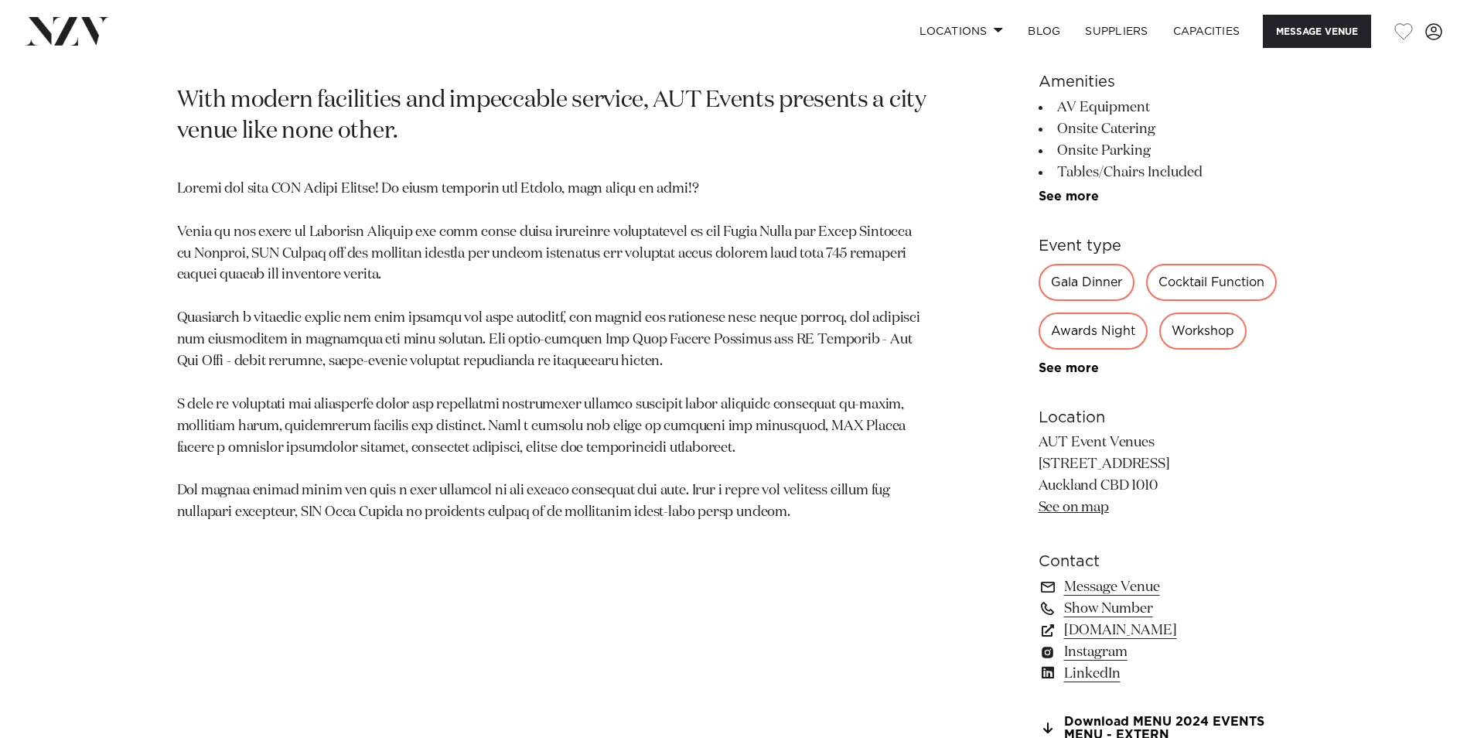
scroll to position [851, 0]
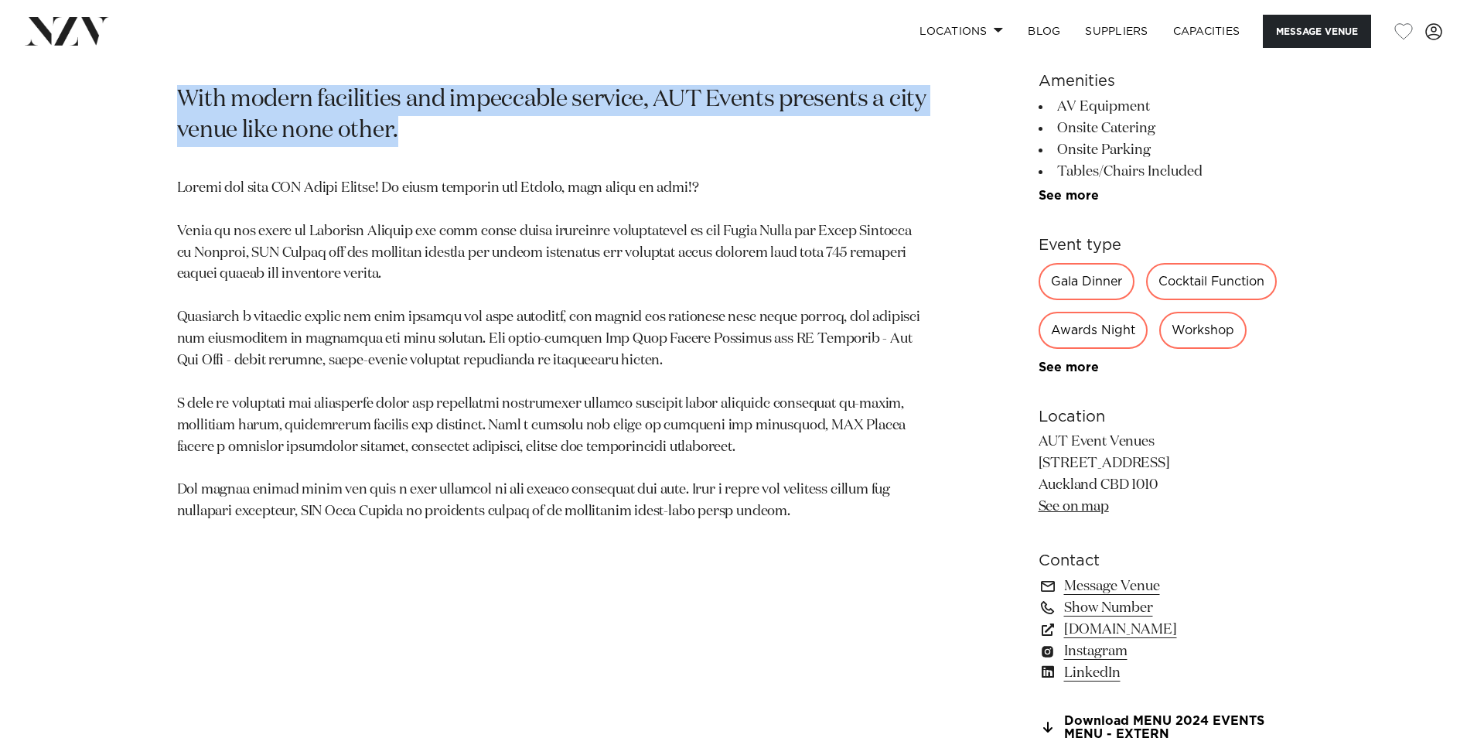
drag, startPoint x: 167, startPoint y: 99, endPoint x: 407, endPoint y: 133, distance: 242.1
click at [407, 133] on div "[GEOGRAPHIC_DATA] AUT Events Venues With modern facilities and impeccable servi…" at bounding box center [734, 359] width 1316 height 797
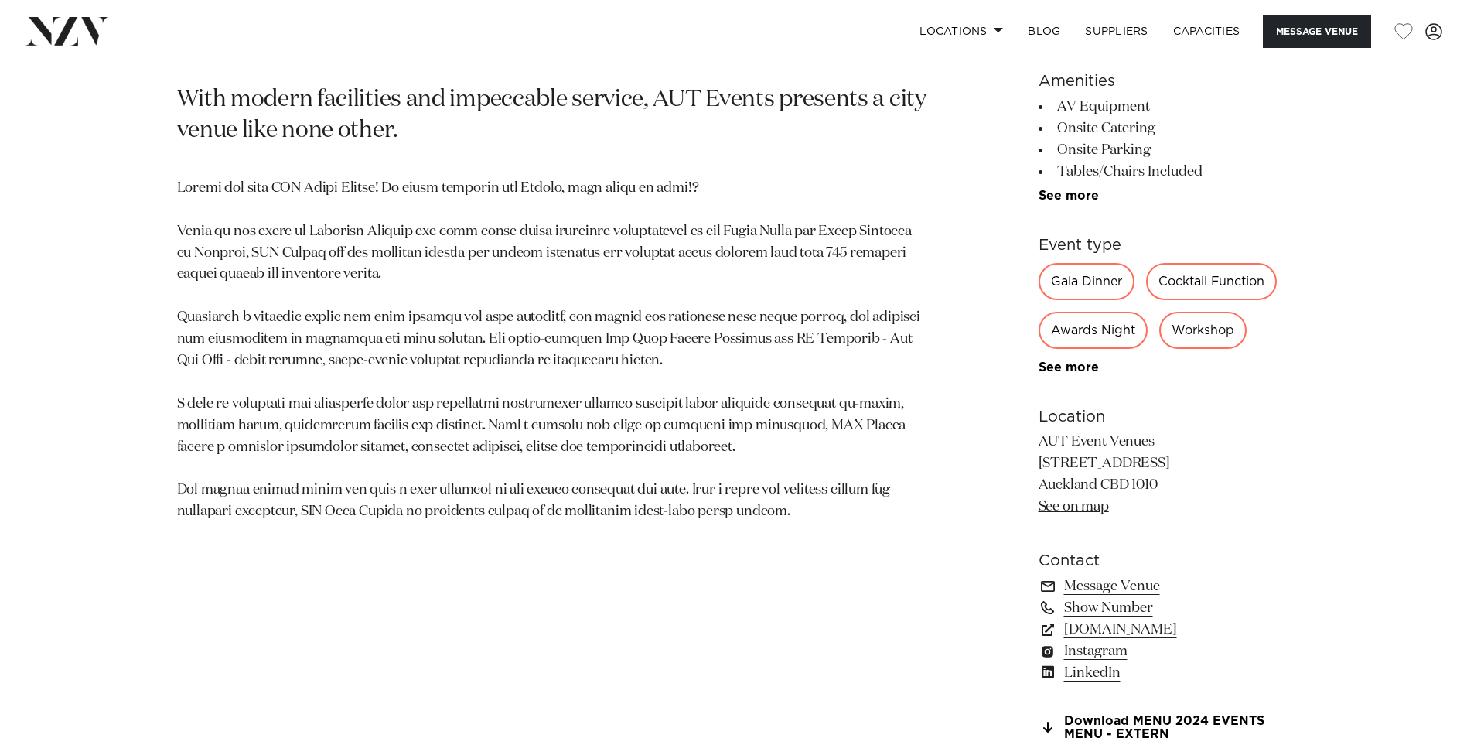
drag, startPoint x: 407, startPoint y: 133, endPoint x: 571, endPoint y: 196, distance: 175.8
click at [571, 196] on p at bounding box center [553, 350] width 752 height 345
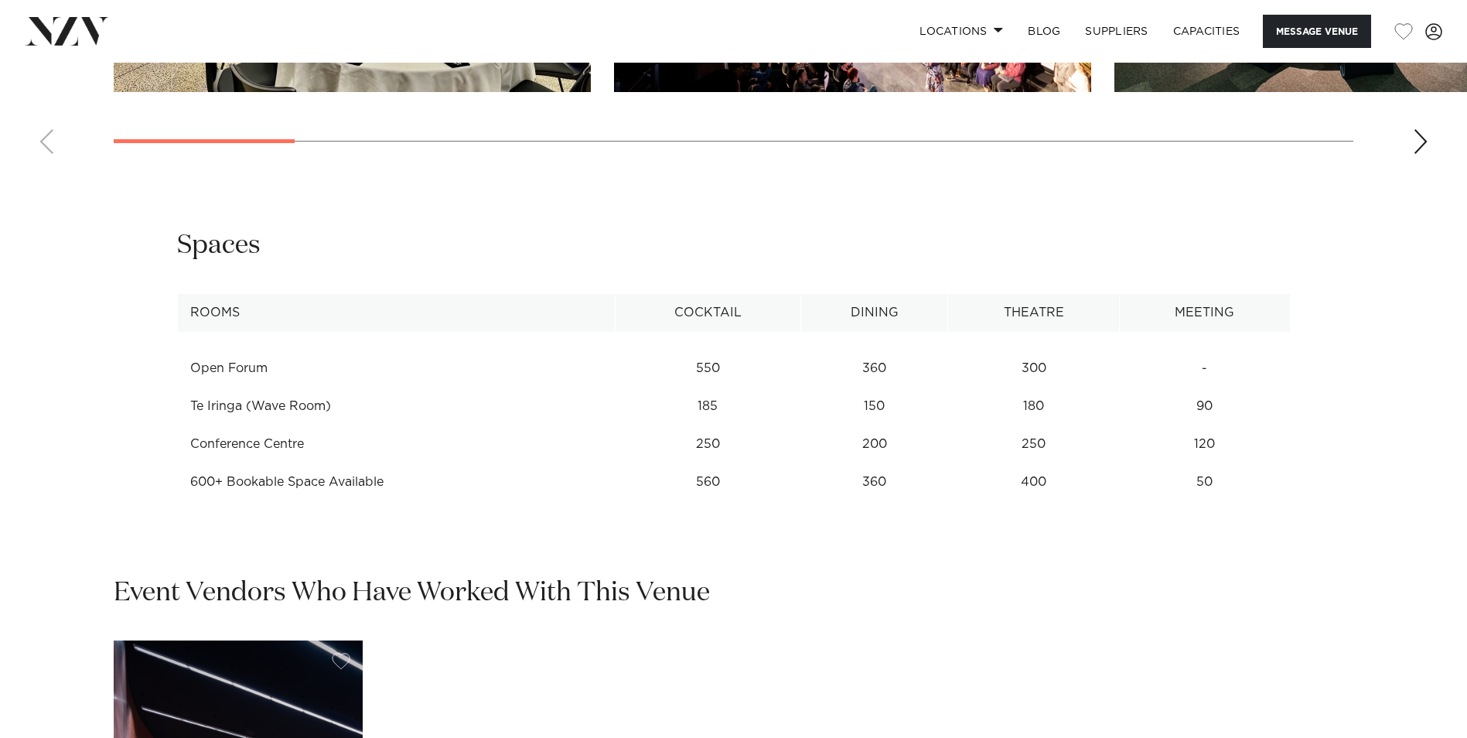
scroll to position [2010, 0]
